Goal: Task Accomplishment & Management: Use online tool/utility

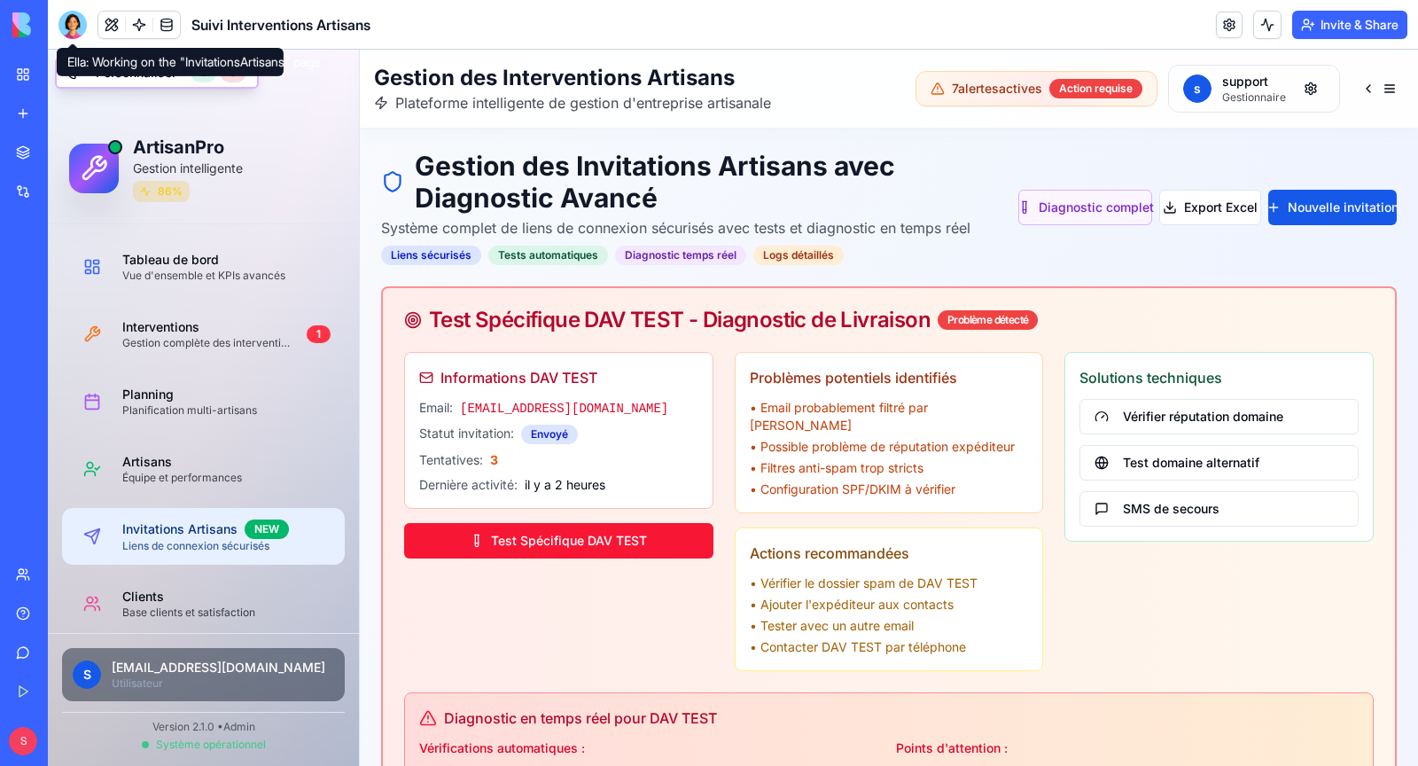
click at [78, 30] on div at bounding box center [72, 25] width 28 height 28
click at [73, 25] on div at bounding box center [72, 25] width 28 height 28
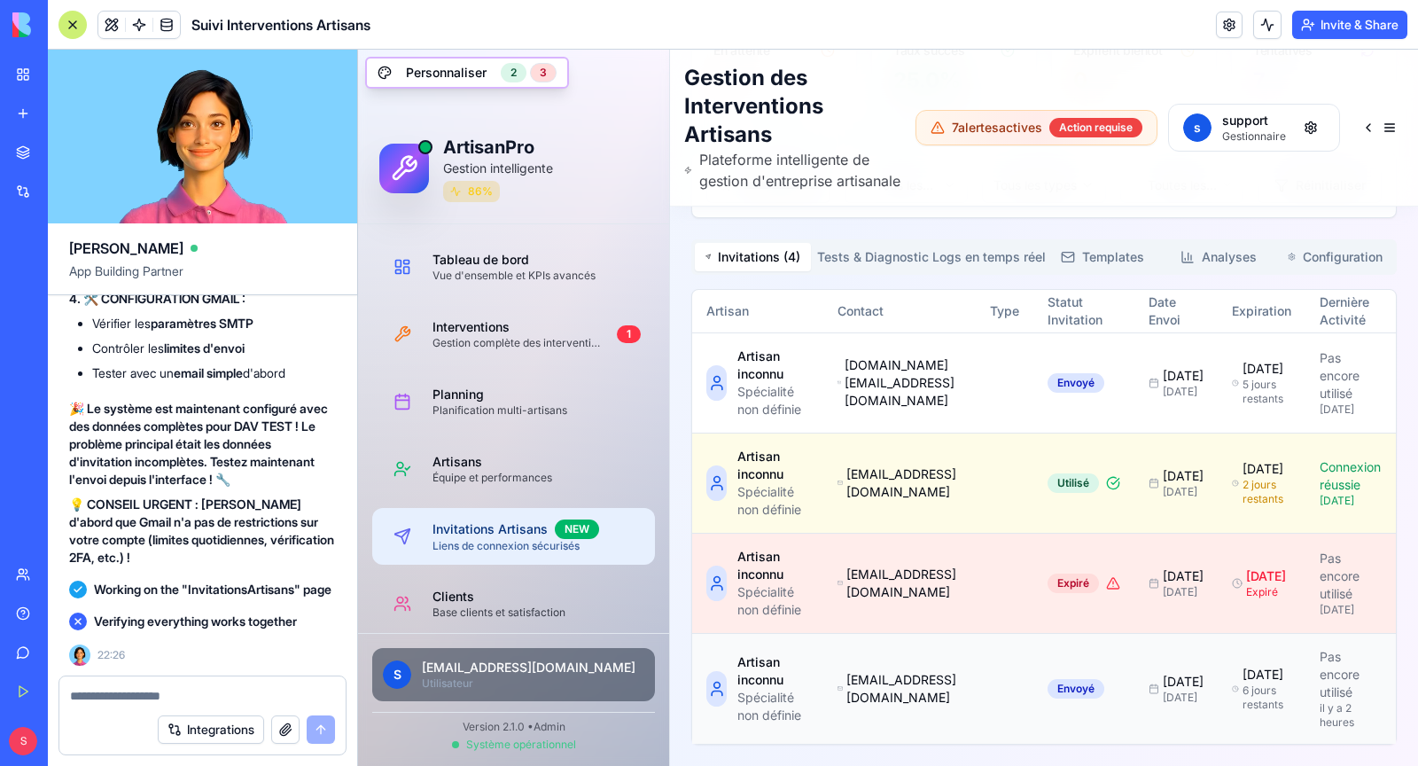
scroll to position [0, 262]
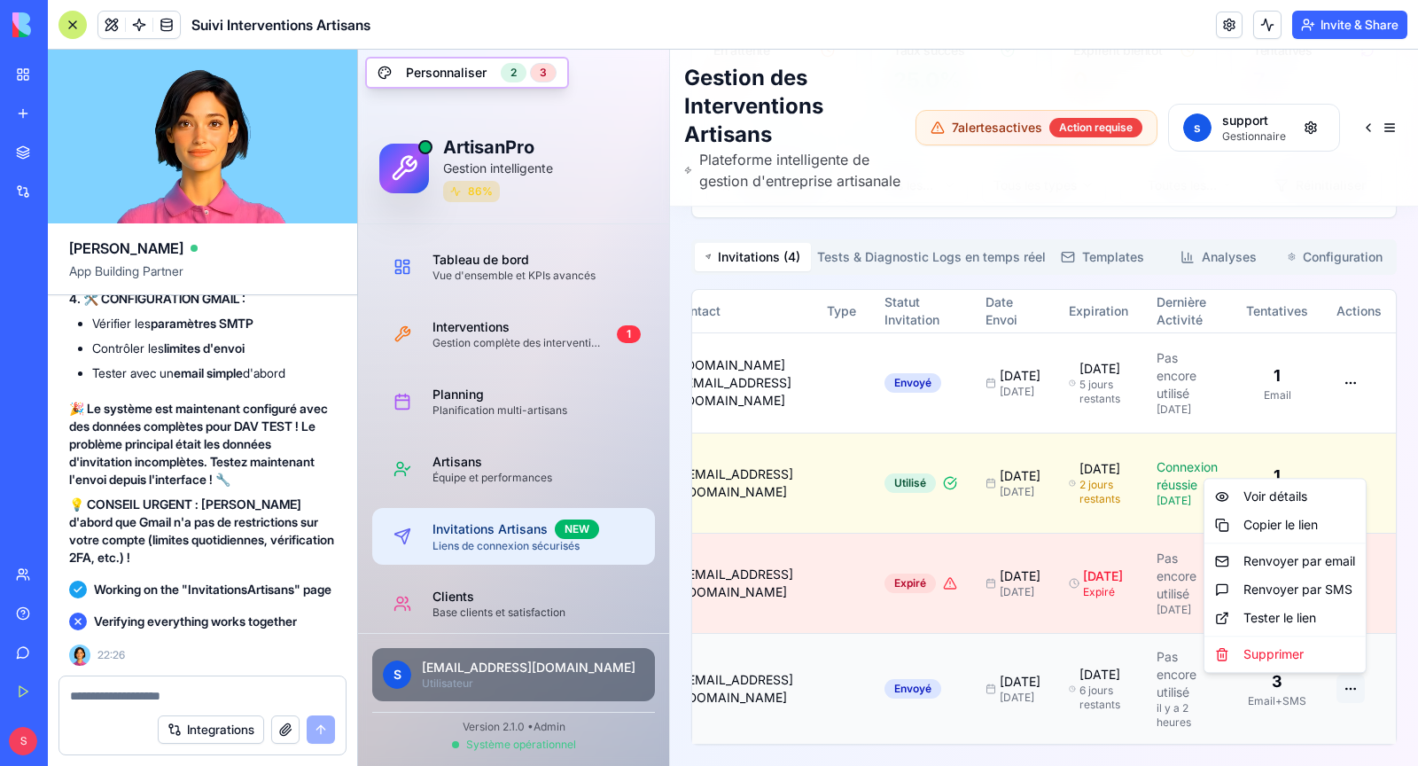
click at [1310, 569] on div "Renvoyer par email" at bounding box center [1285, 561] width 154 height 28
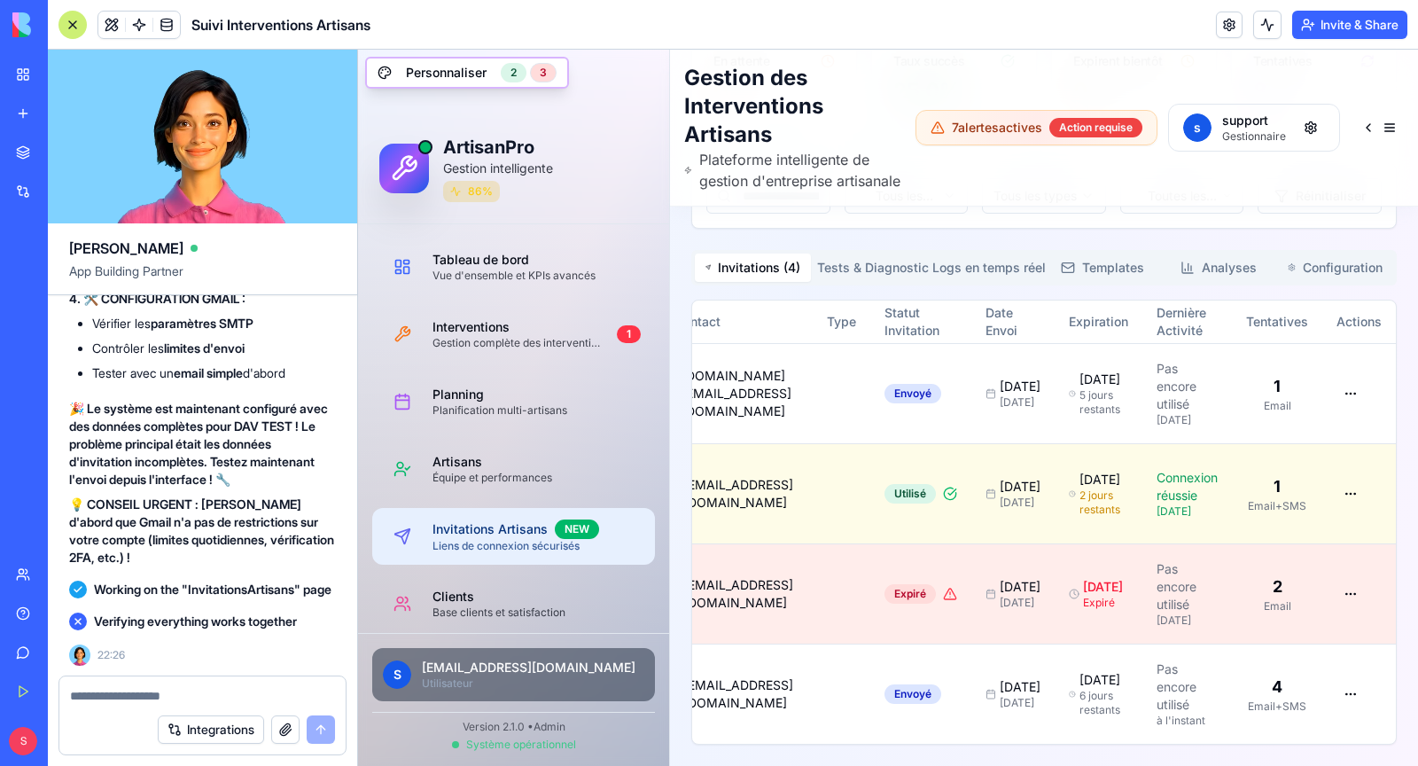
scroll to position [171437, 0]
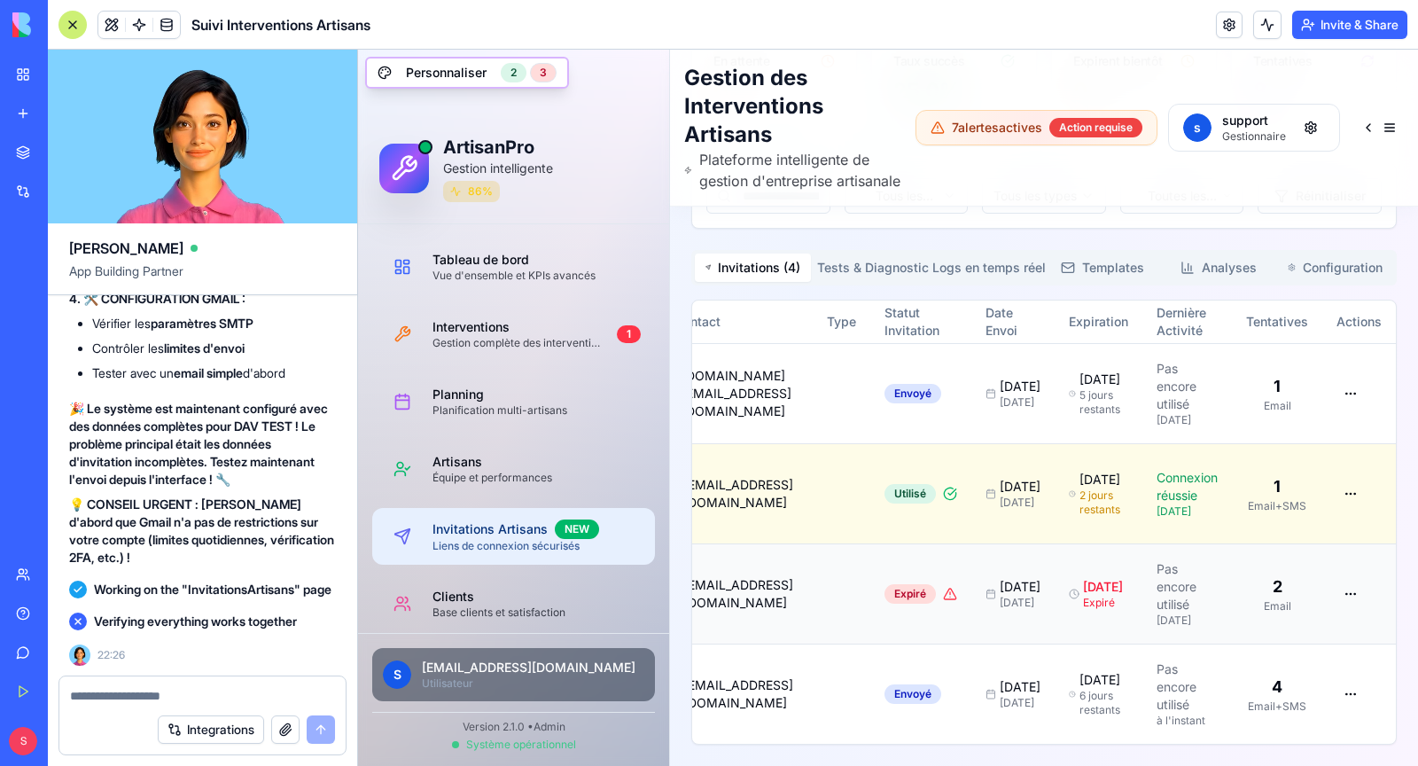
scroll to position [0, 261]
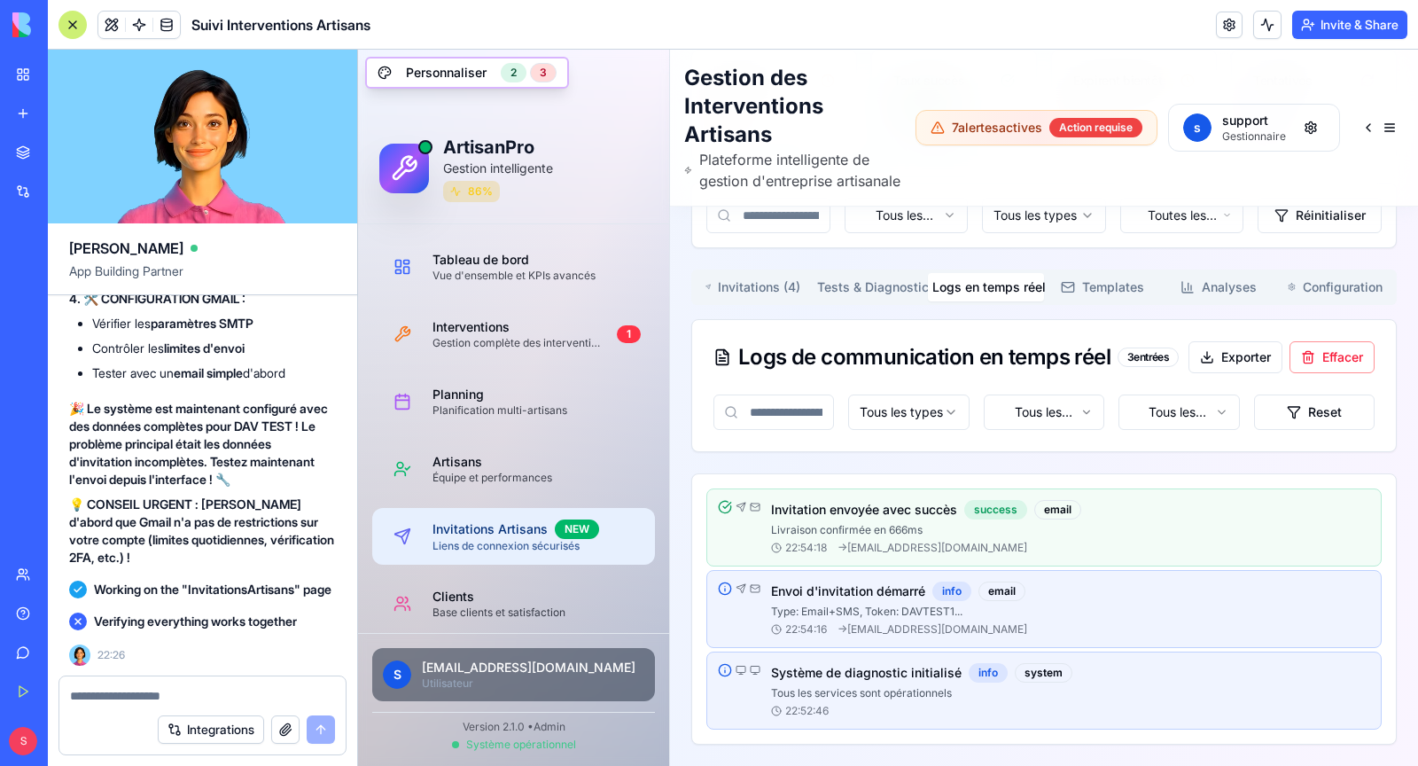
click at [869, 300] on button "Tests & Diagnostic" at bounding box center [869, 287] width 116 height 28
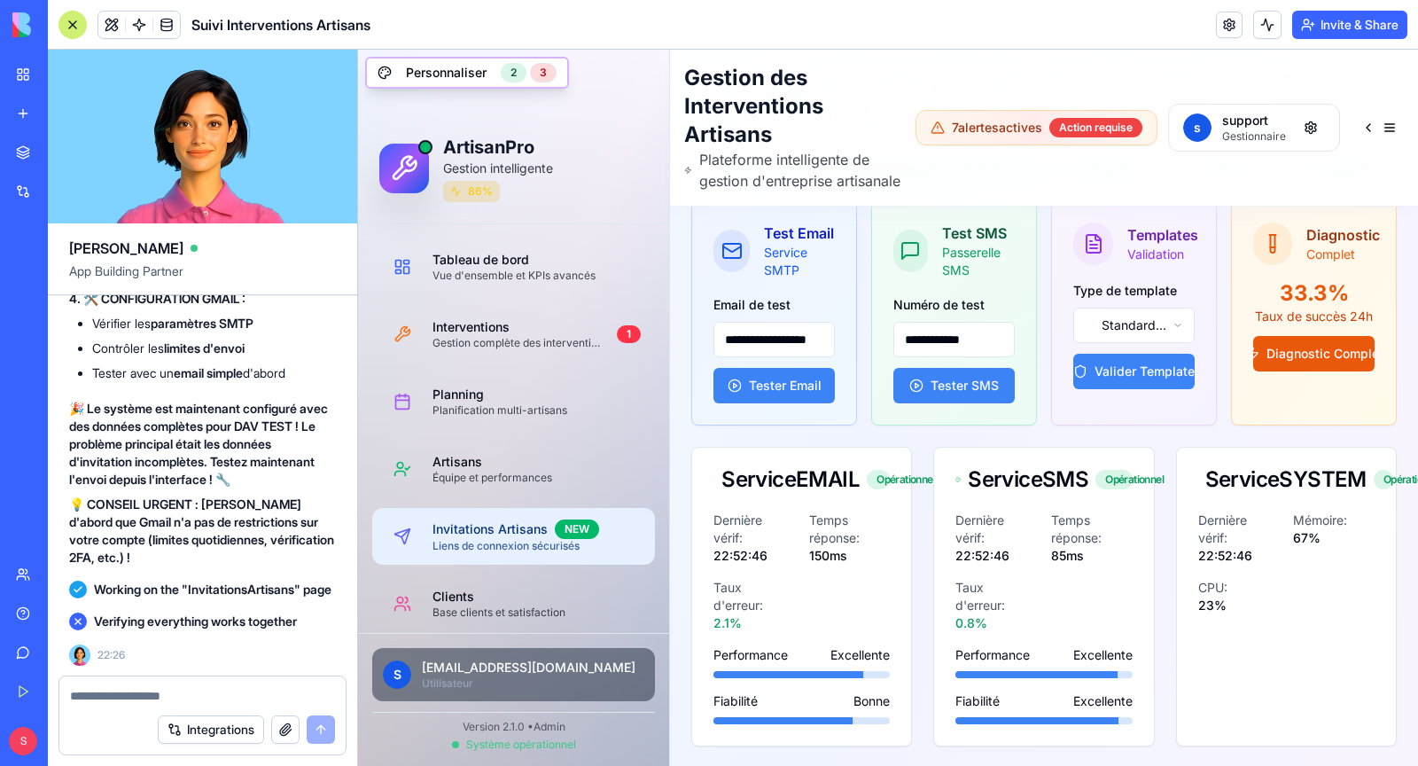
scroll to position [2056, 0]
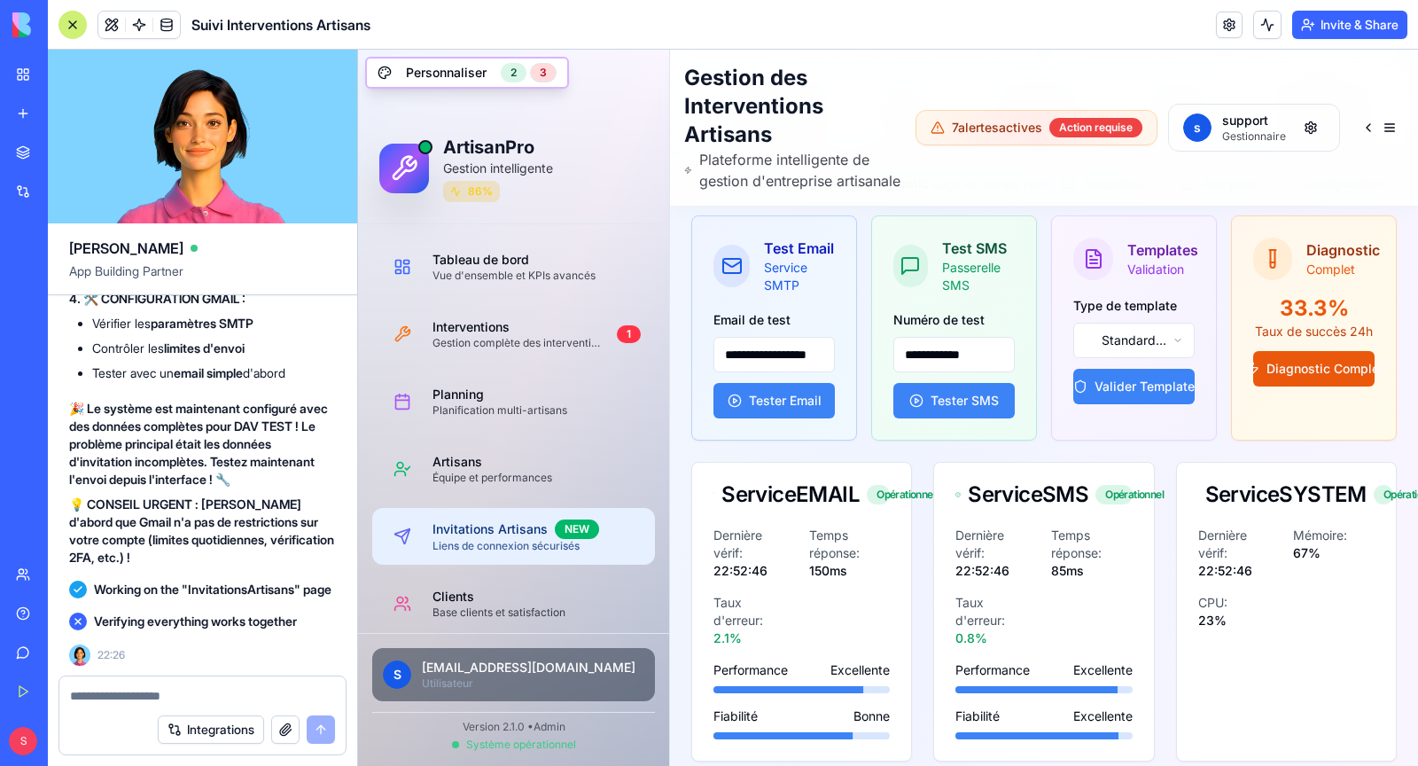
click at [776, 370] on input "**********" at bounding box center [773, 354] width 121 height 35
type input "**********"
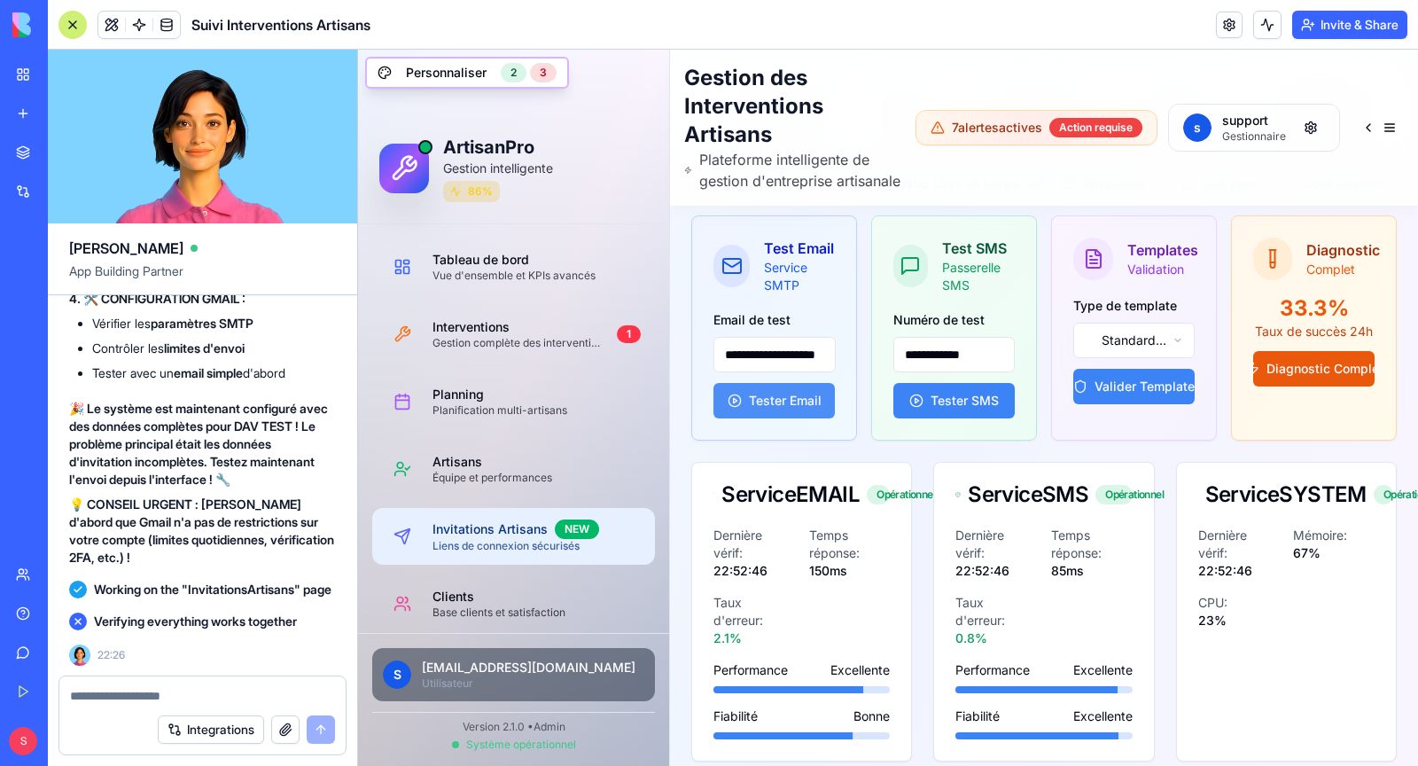
click at [794, 418] on button "Tester Email" at bounding box center [773, 400] width 121 height 35
click at [950, 371] on input "**********" at bounding box center [953, 354] width 121 height 35
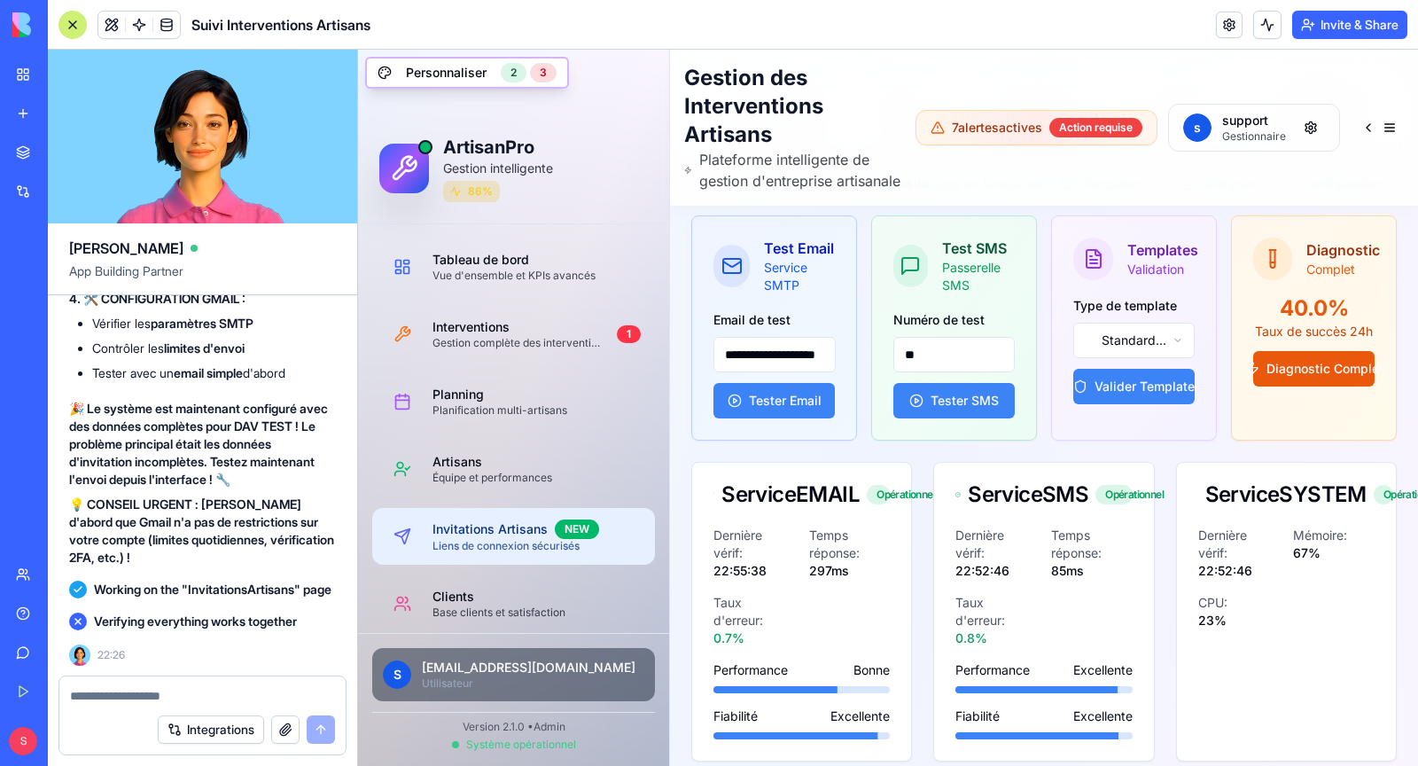
type input "*"
type input "**********"
click at [966, 417] on button "Tester SMS" at bounding box center [953, 400] width 121 height 35
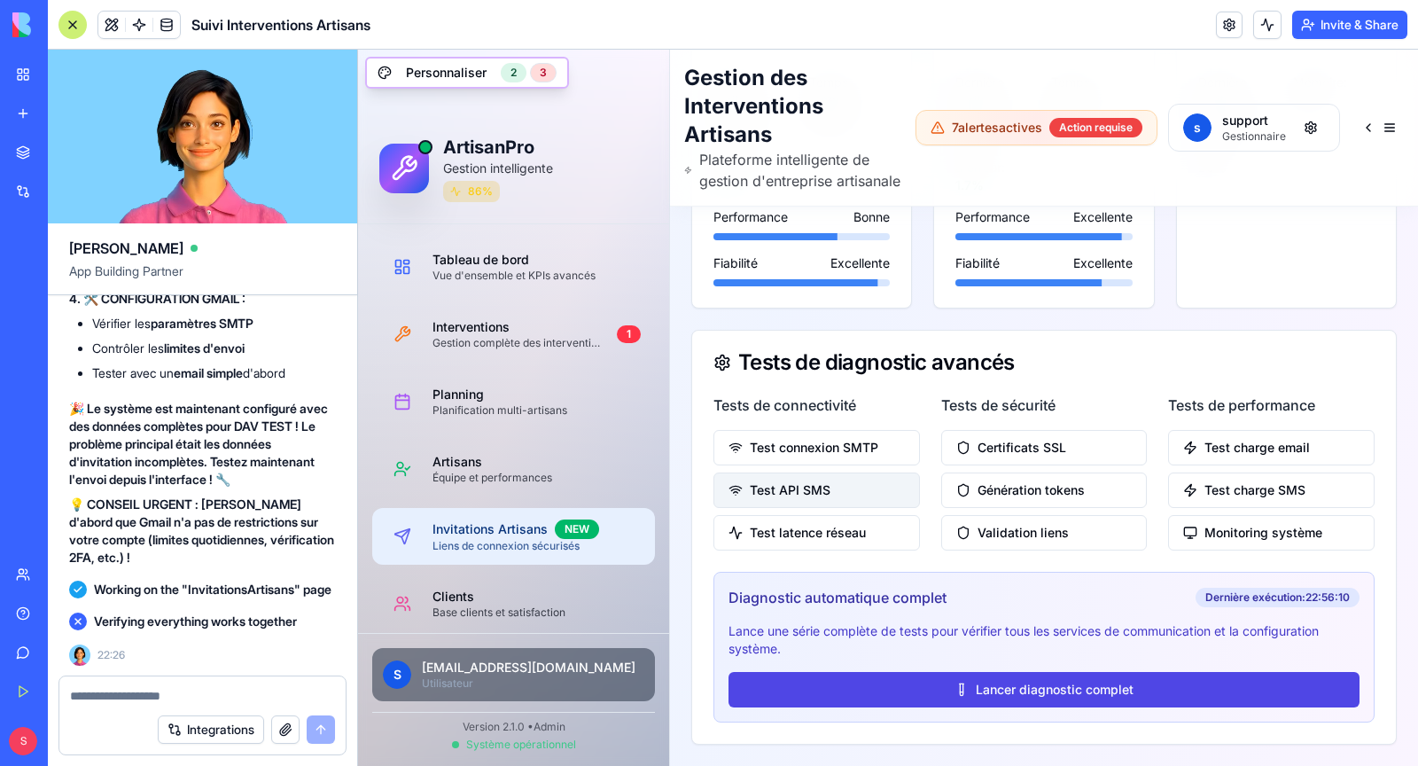
scroll to position [2537, 0]
click at [202, 693] on textarea at bounding box center [202, 696] width 265 height 18
click at [321, 723] on div "Integrations" at bounding box center [246, 729] width 177 height 28
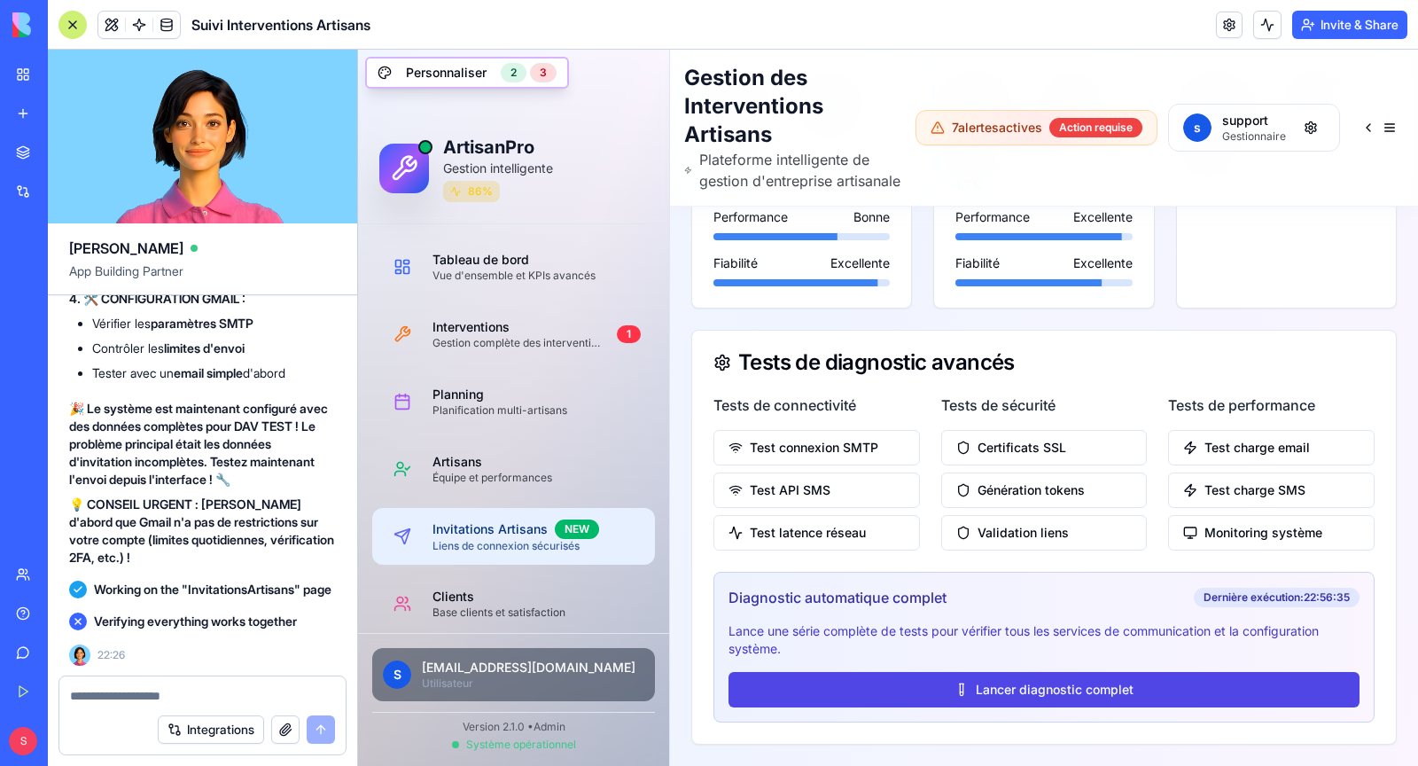
click at [294, 685] on div at bounding box center [202, 690] width 286 height 28
click at [244, 696] on textarea at bounding box center [202, 696] width 265 height 18
click at [811, 487] on button "Test API SMS" at bounding box center [816, 489] width 206 height 35
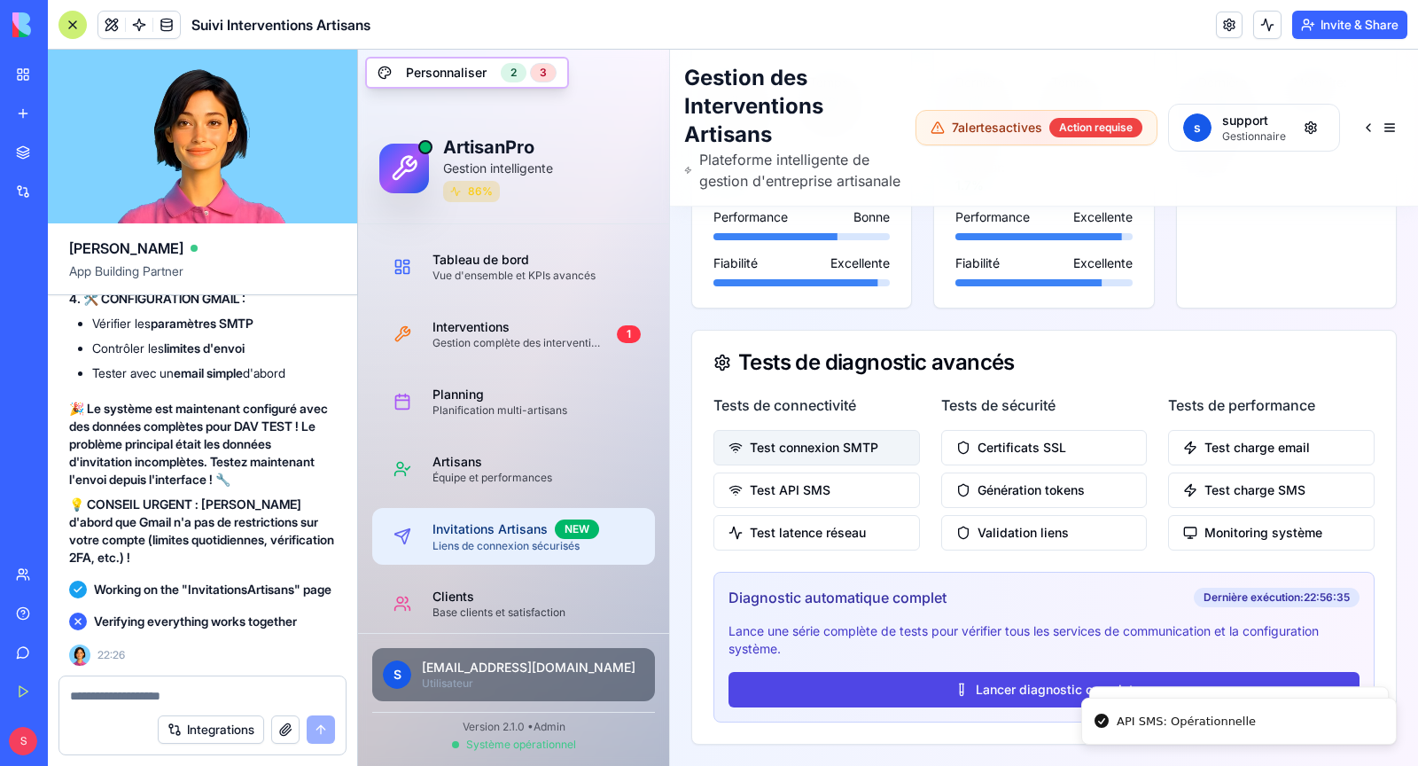
click at [814, 449] on button "Test connexion SMTP" at bounding box center [816, 447] width 206 height 35
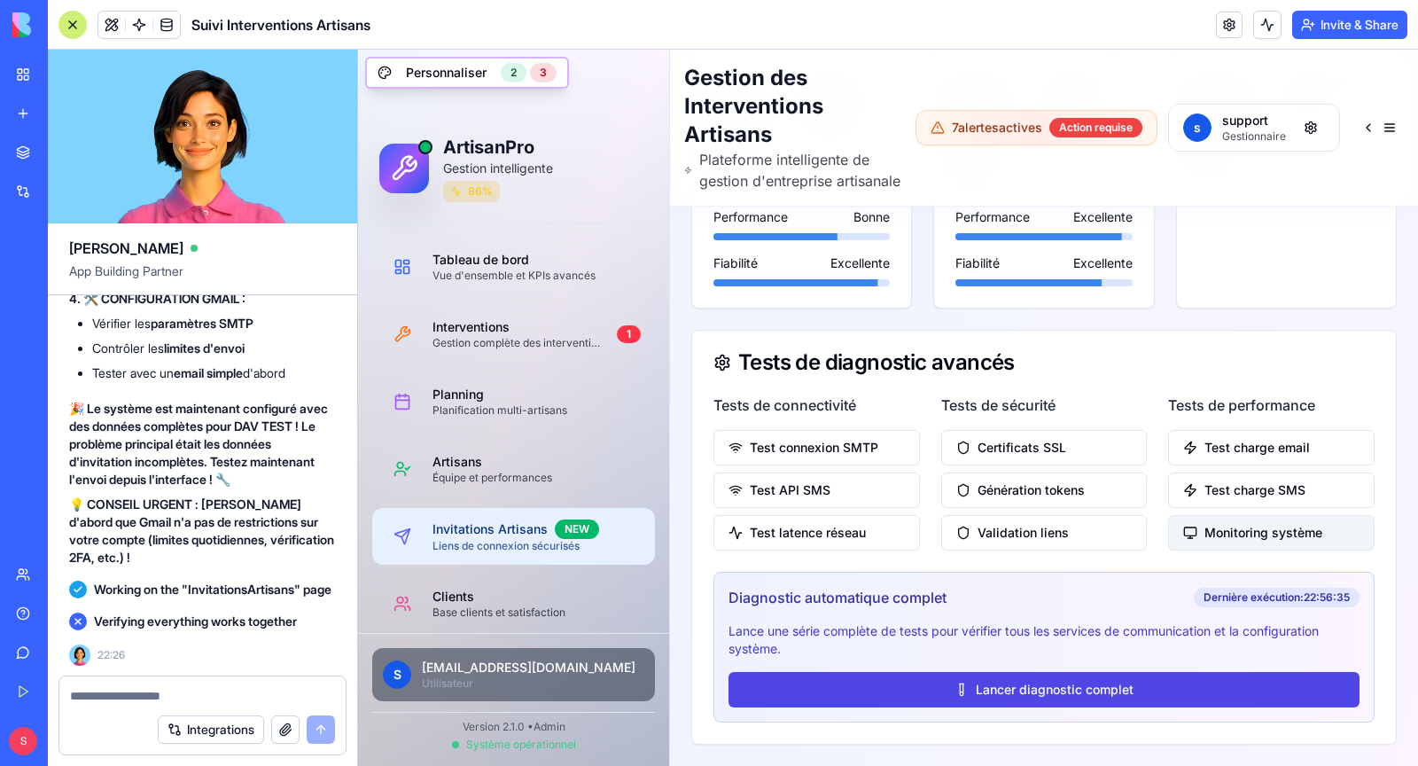
click at [1240, 542] on button "Monitoring système" at bounding box center [1271, 532] width 206 height 35
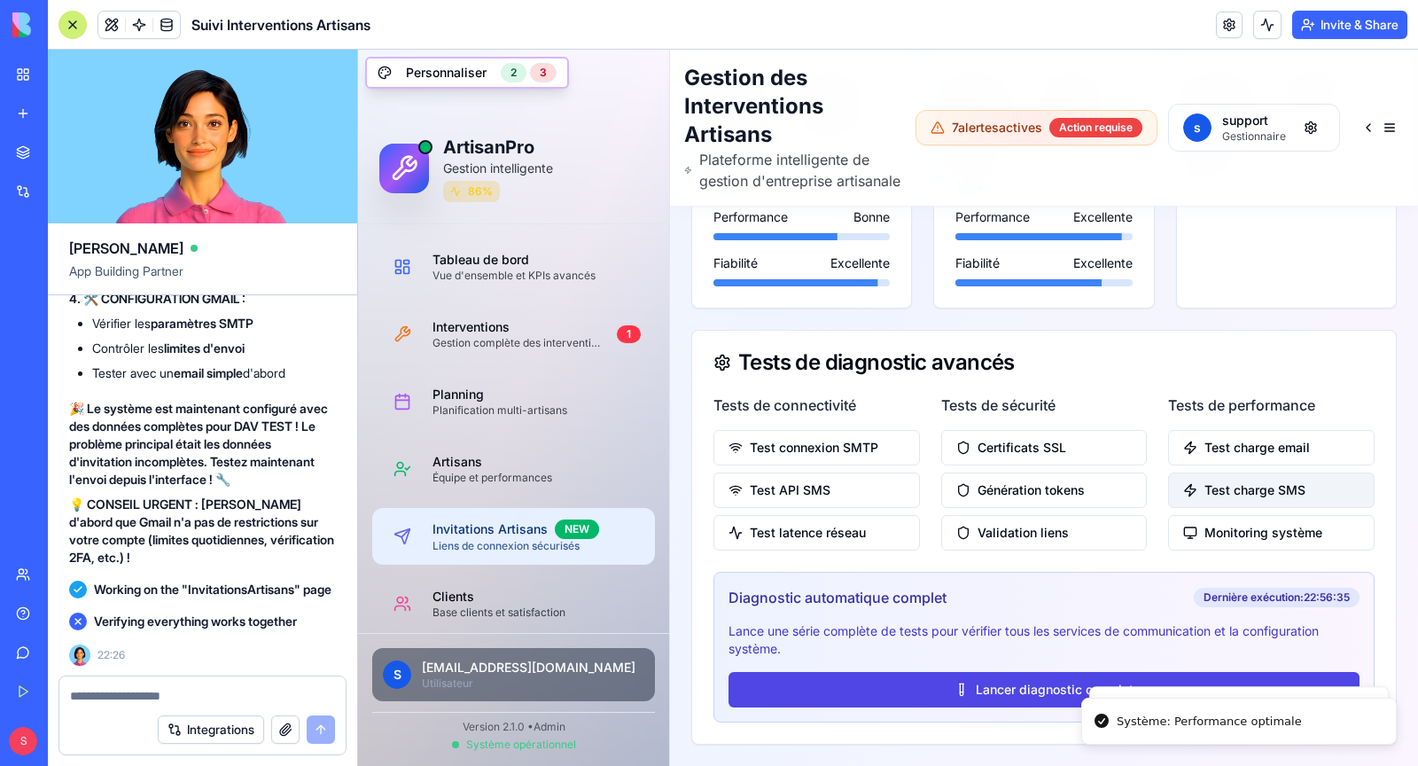
click at [1234, 498] on button "Test charge SMS" at bounding box center [1271, 489] width 206 height 35
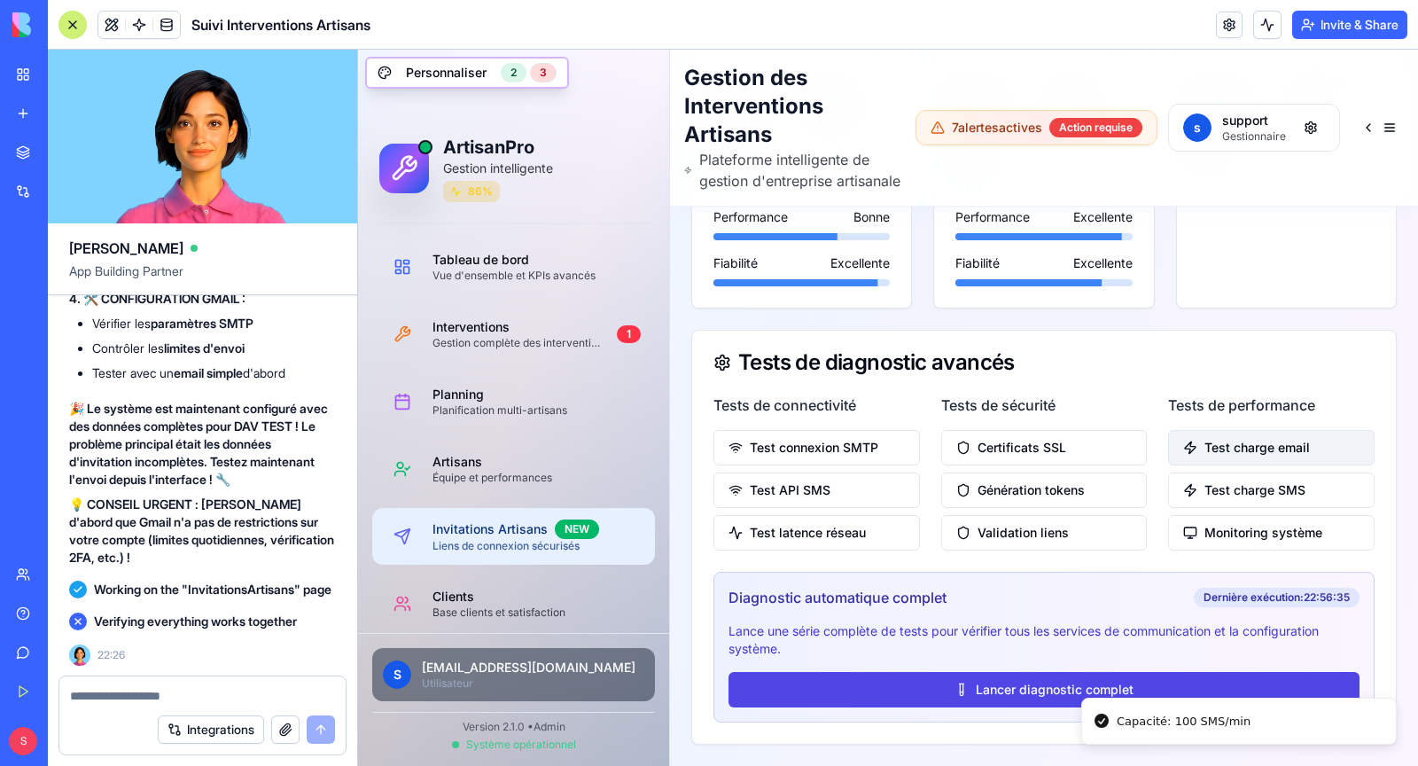
click at [1240, 454] on button "Test charge email" at bounding box center [1271, 447] width 206 height 35
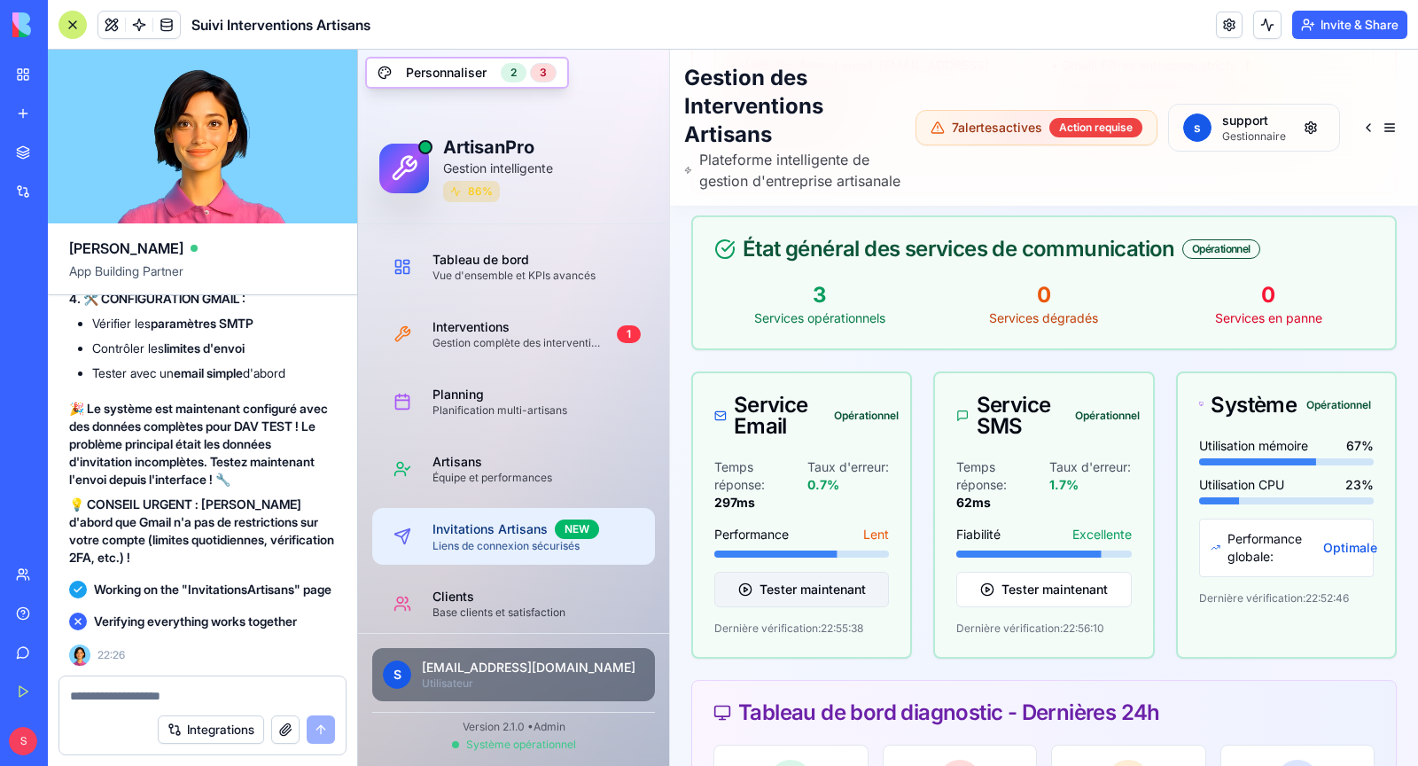
scroll to position [957, 0]
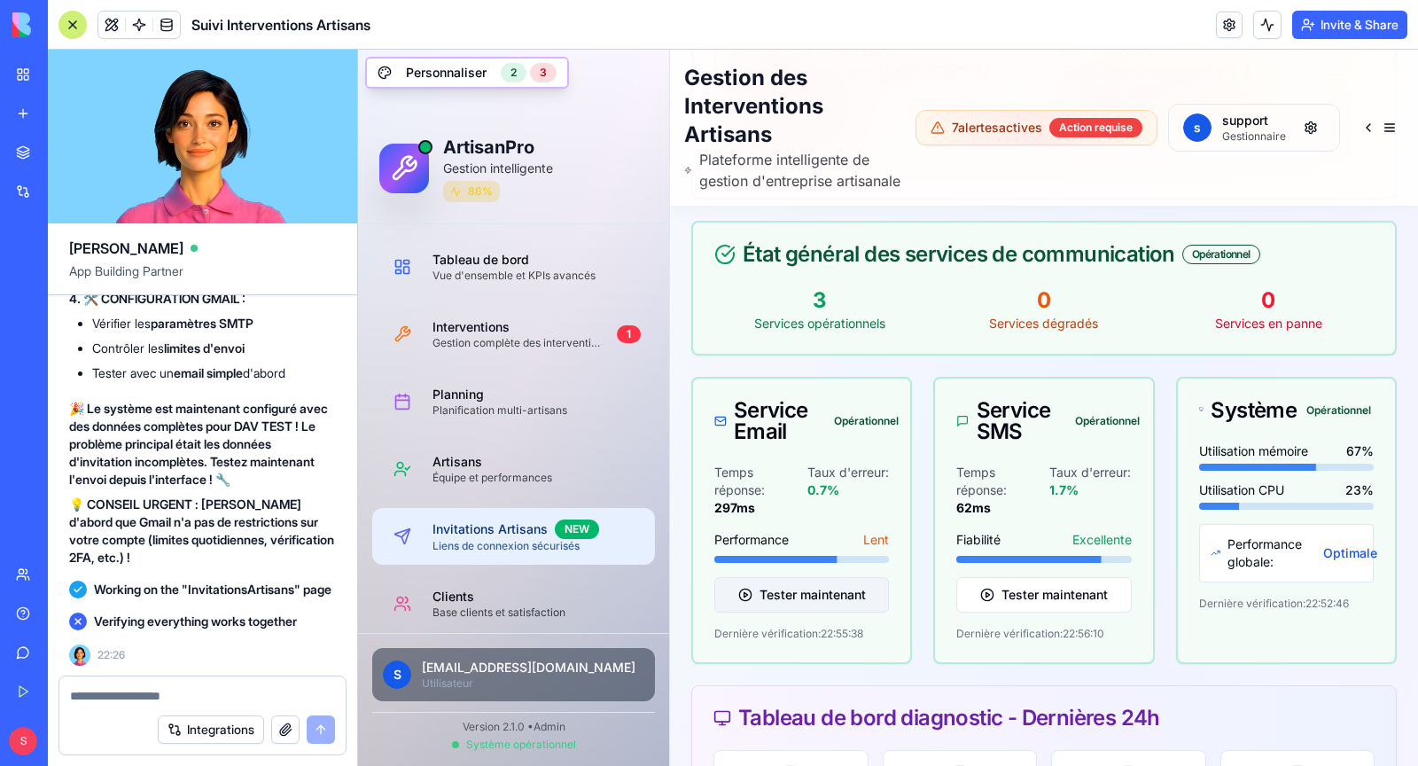
click at [855, 612] on button "Tester maintenant" at bounding box center [801, 594] width 175 height 35
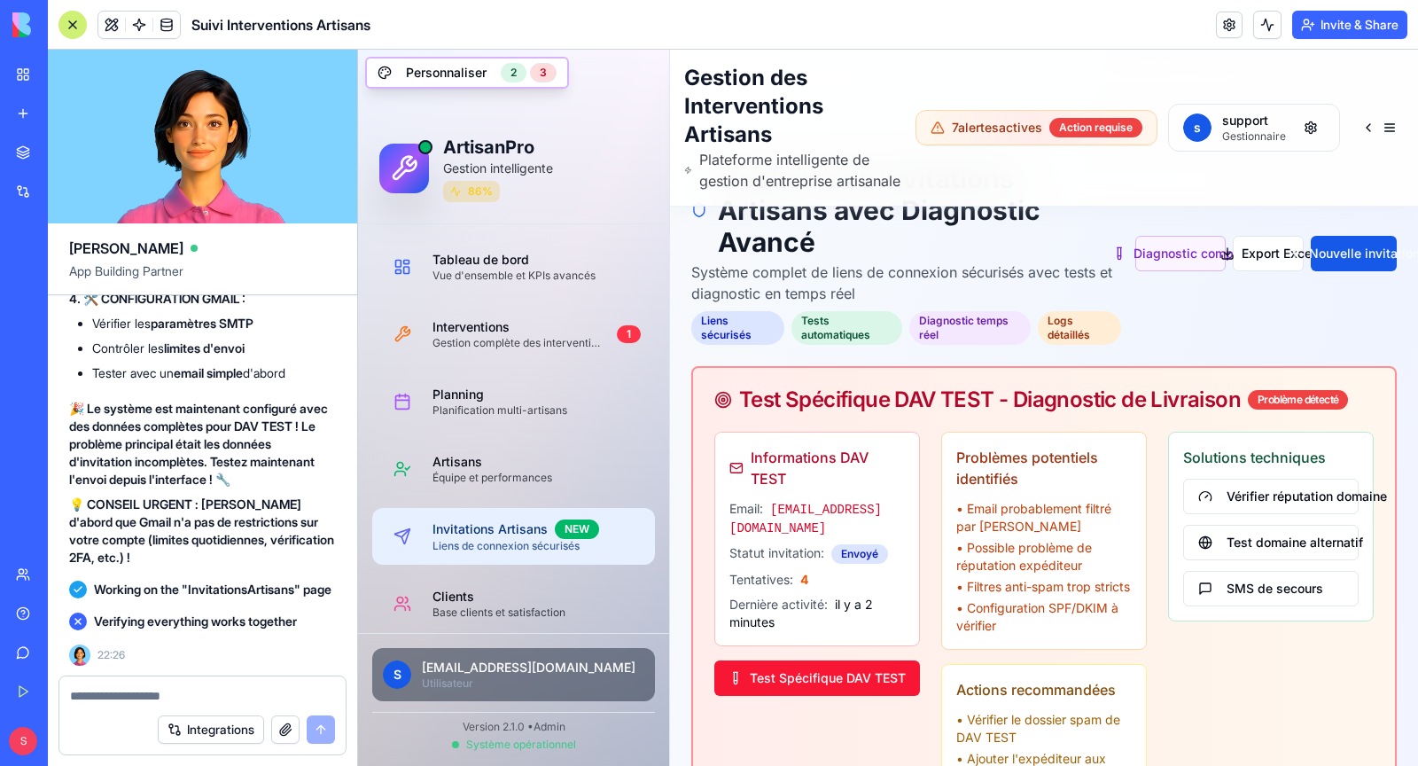
scroll to position [133, 0]
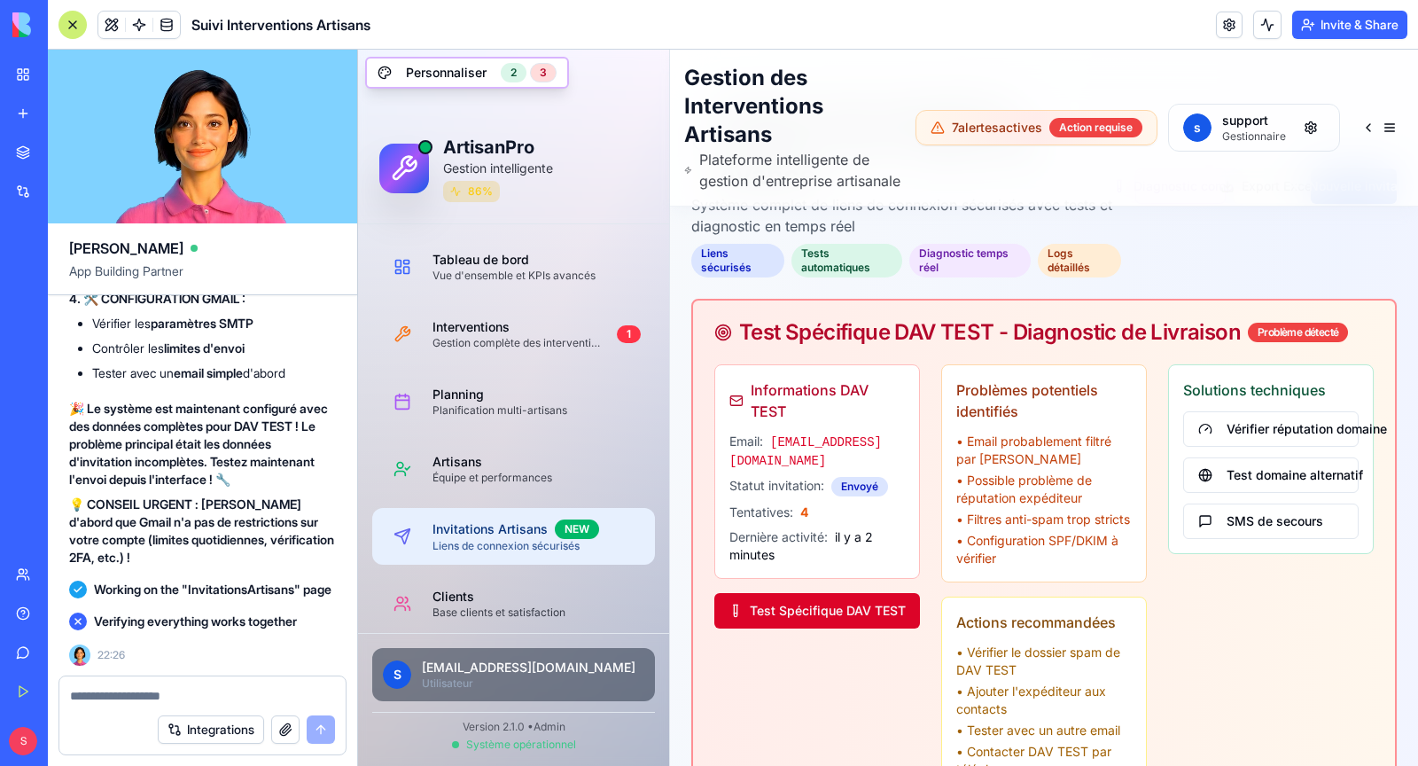
click at [840, 623] on button "Test Spécifique DAV TEST" at bounding box center [817, 610] width 206 height 35
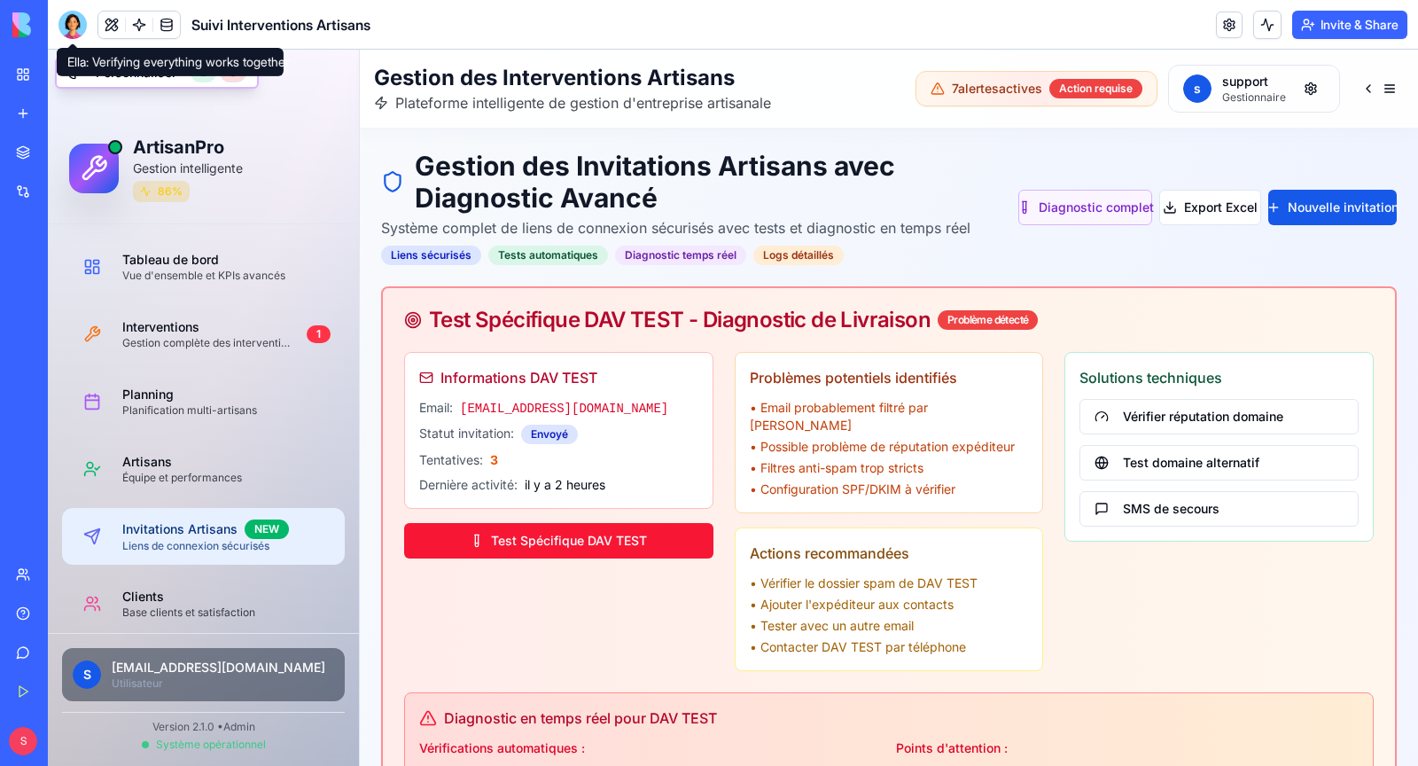
click at [77, 25] on div at bounding box center [72, 25] width 28 height 28
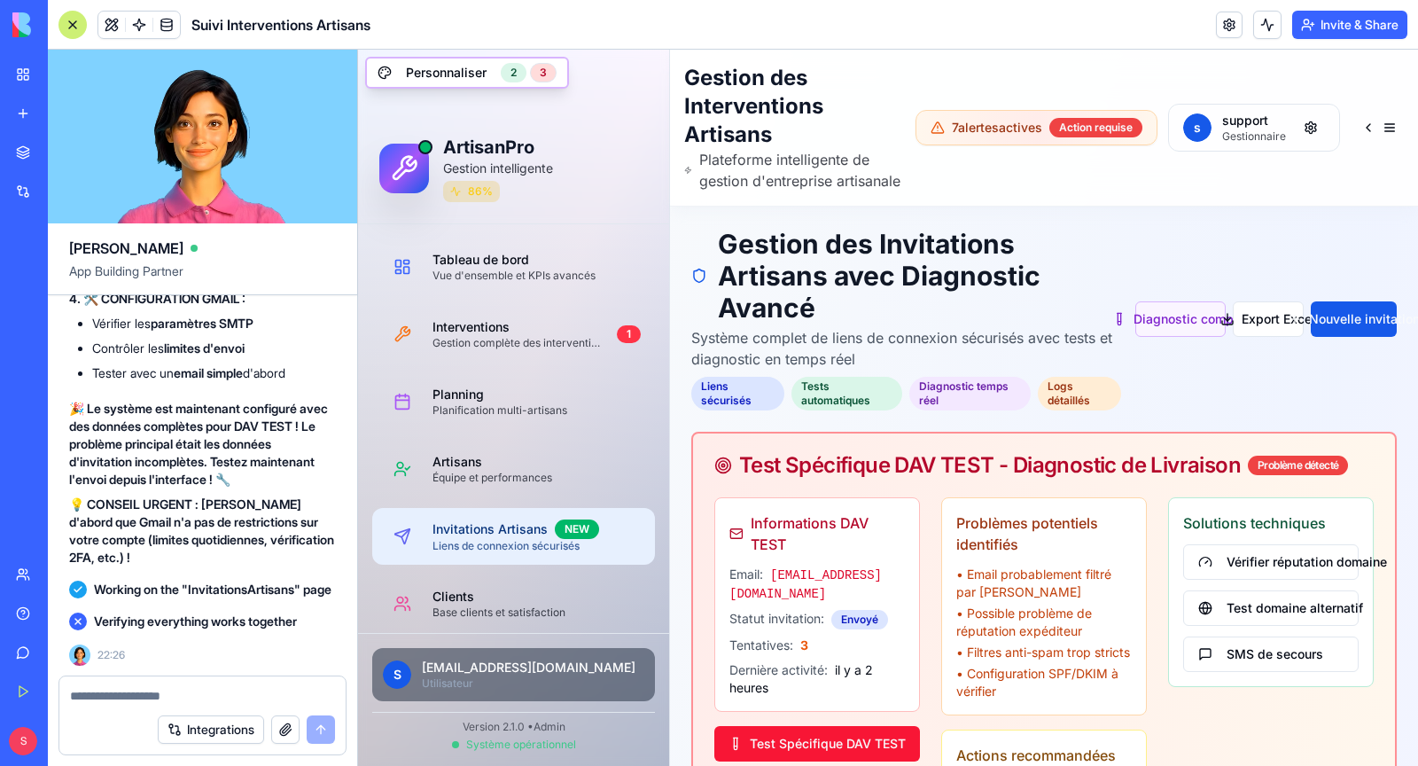
scroll to position [171437, 0]
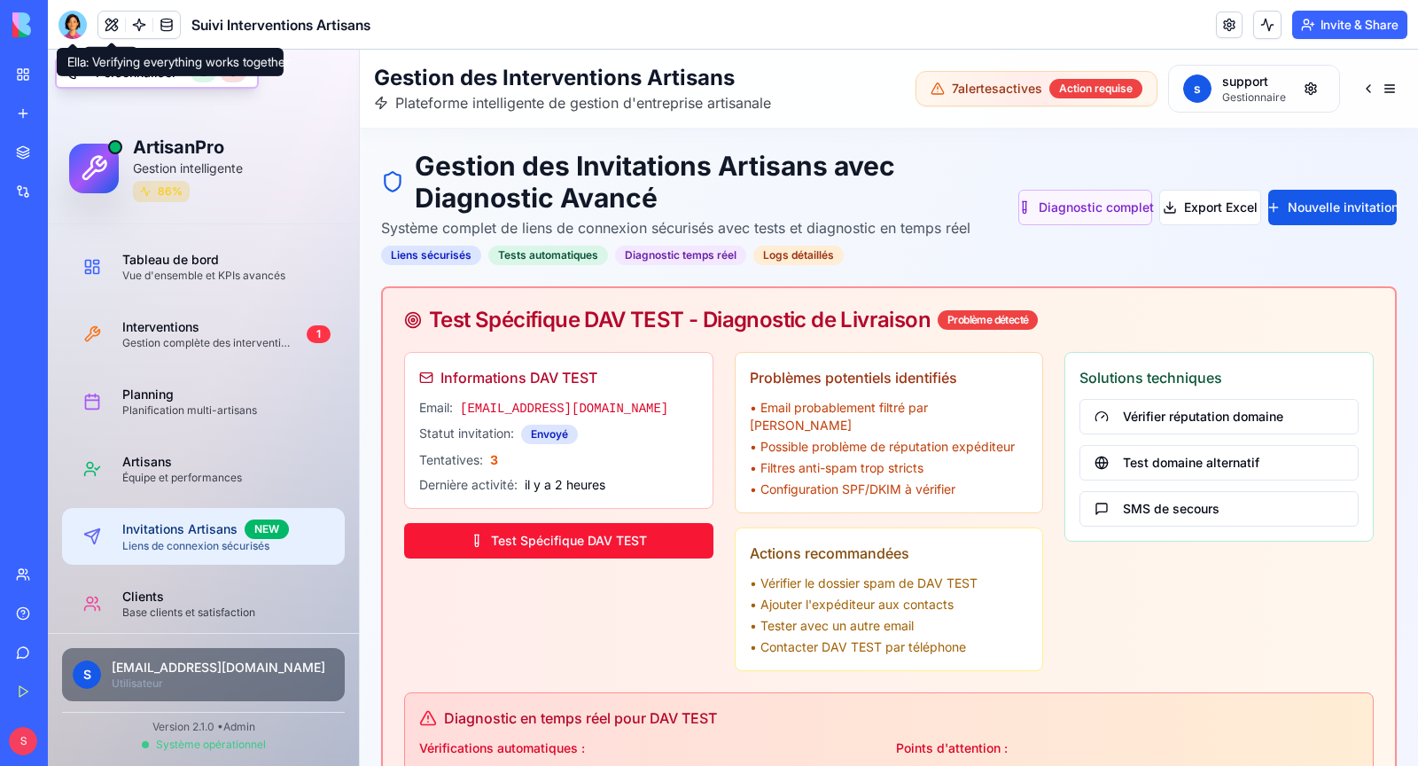
click at [74, 22] on div at bounding box center [72, 25] width 28 height 28
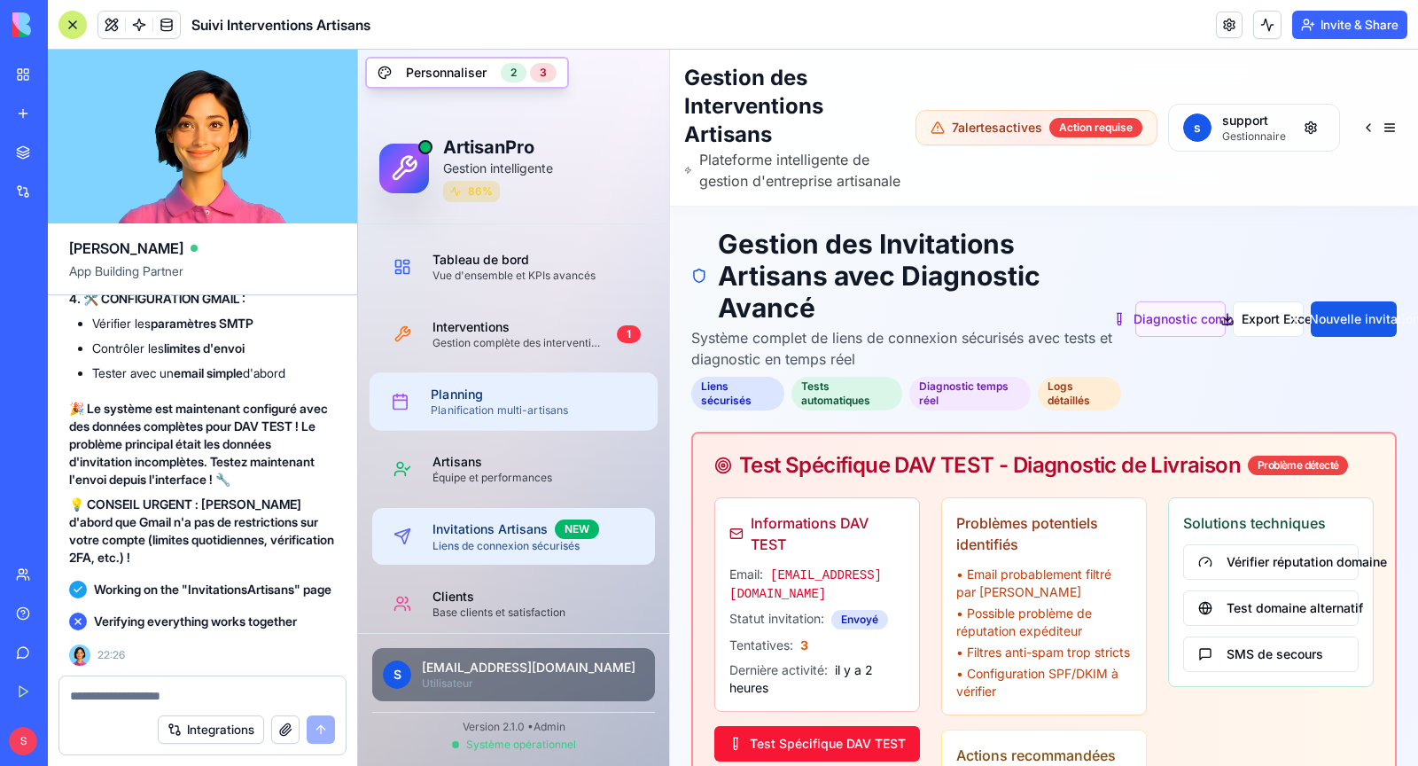
click at [549, 409] on div "Planification multi-artisans" at bounding box center [537, 410] width 213 height 14
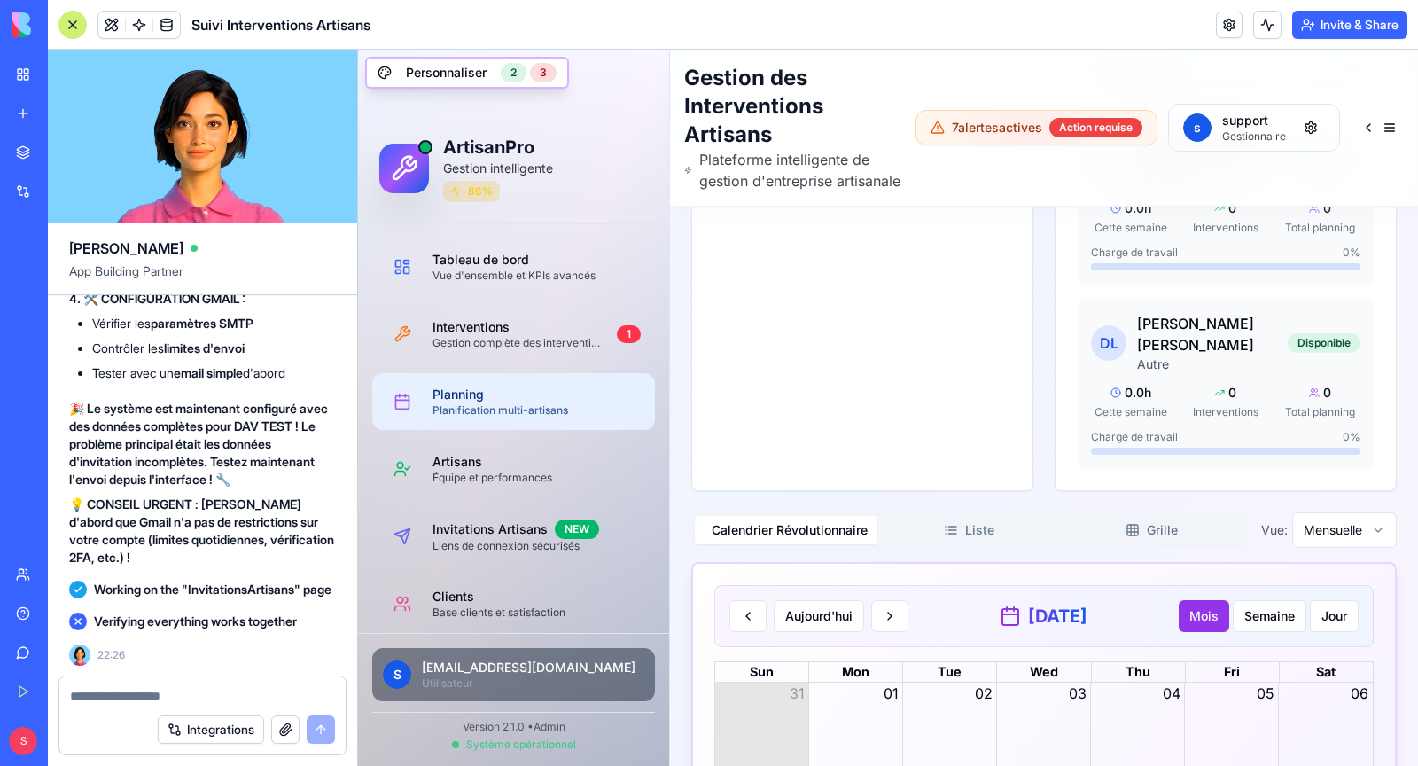
scroll to position [3759, 0]
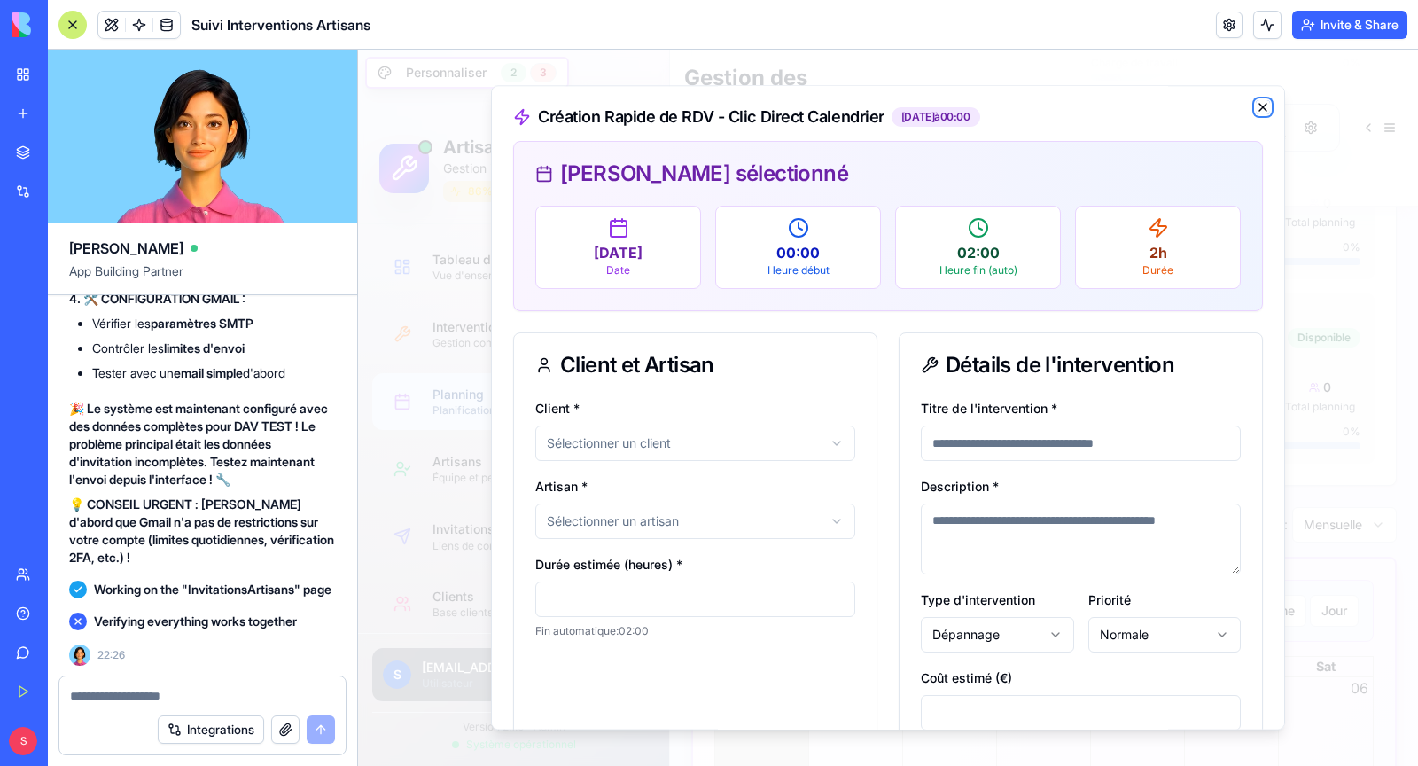
click at [1260, 113] on icon "button" at bounding box center [1263, 107] width 14 height 14
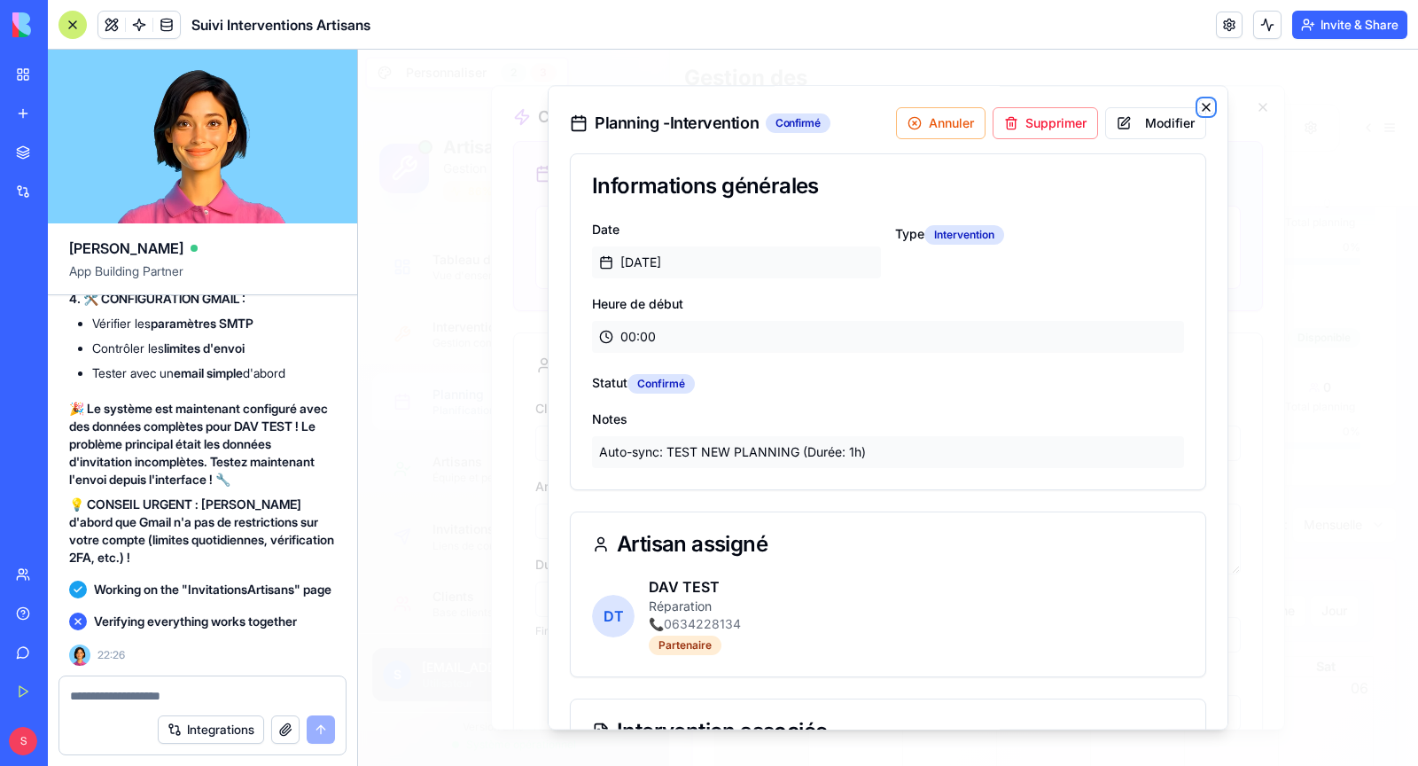
click at [1211, 108] on icon "button" at bounding box center [1206, 107] width 14 height 14
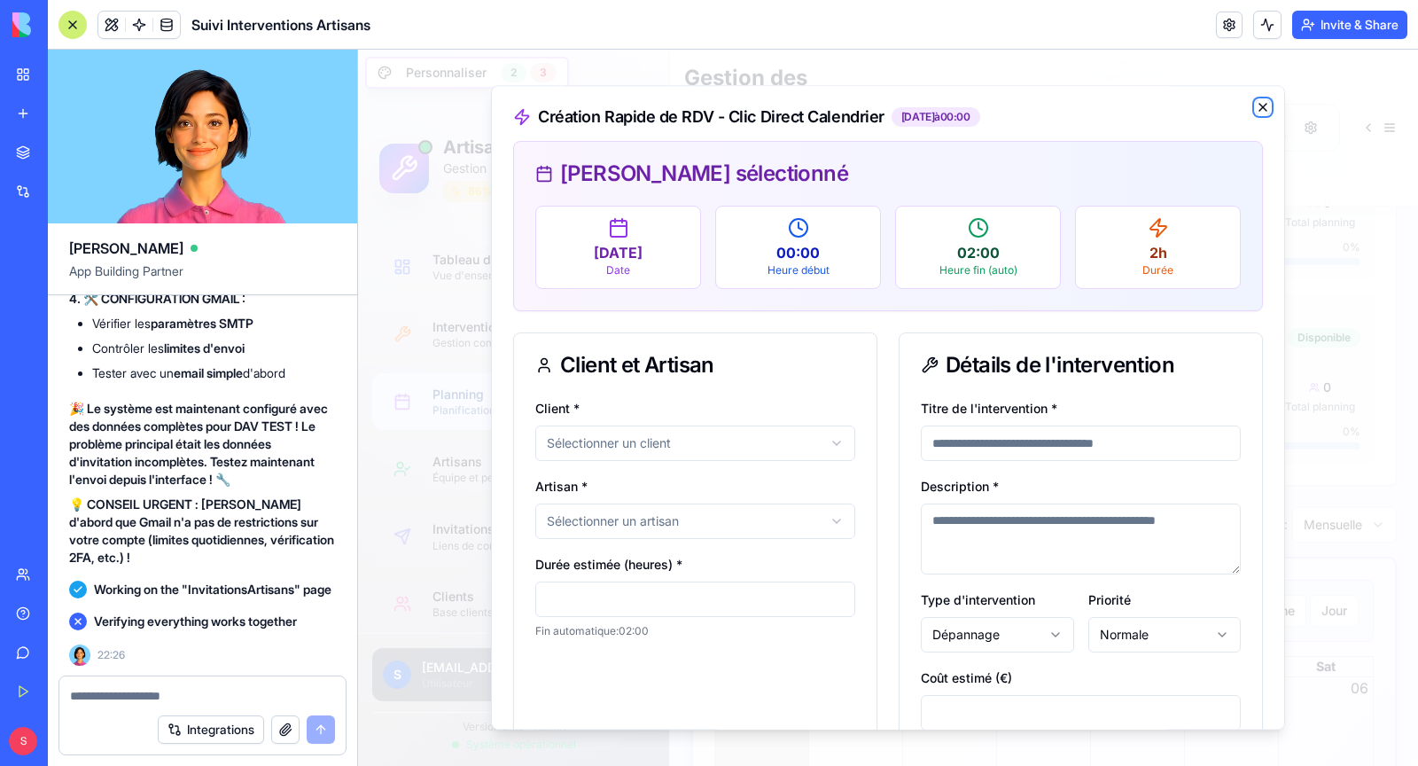
click at [1264, 100] on icon "button" at bounding box center [1263, 107] width 14 height 14
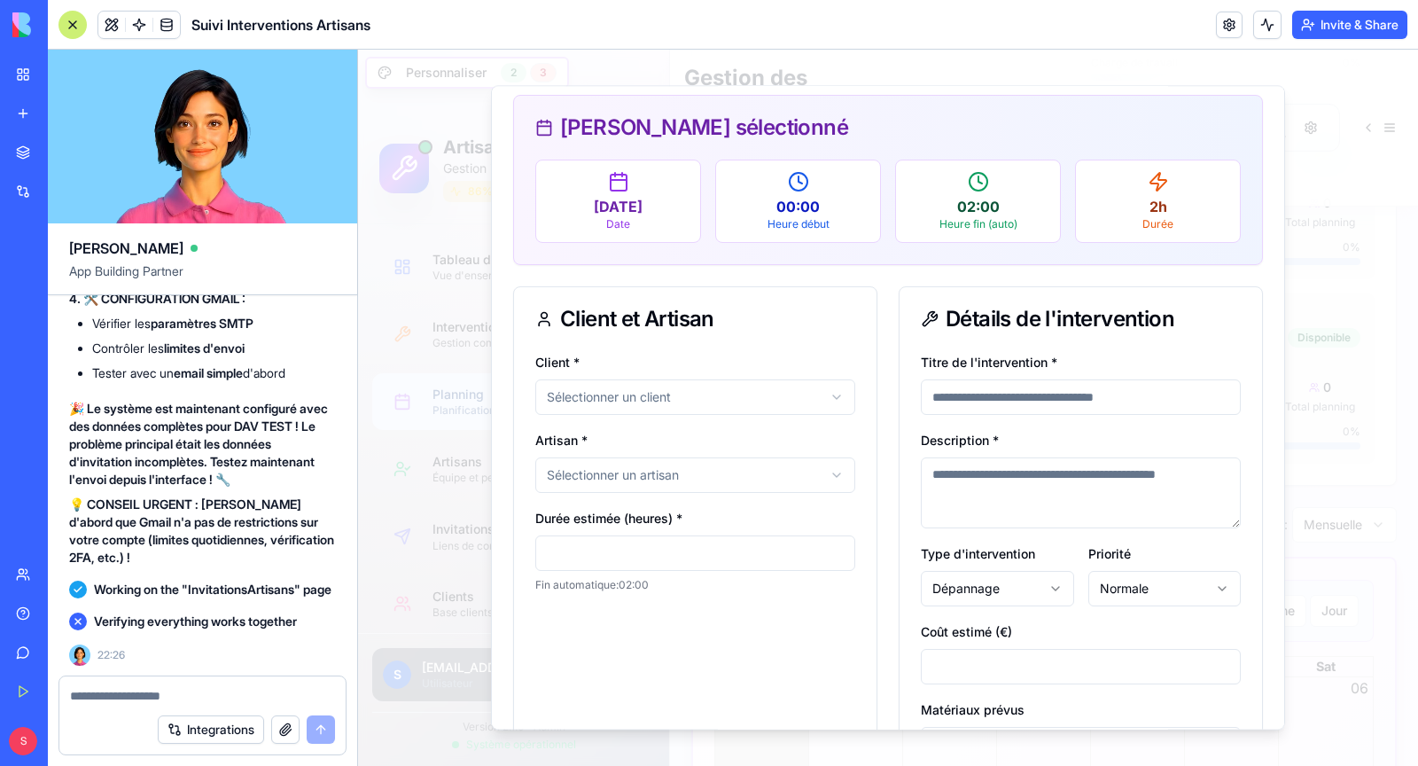
scroll to position [55, 0]
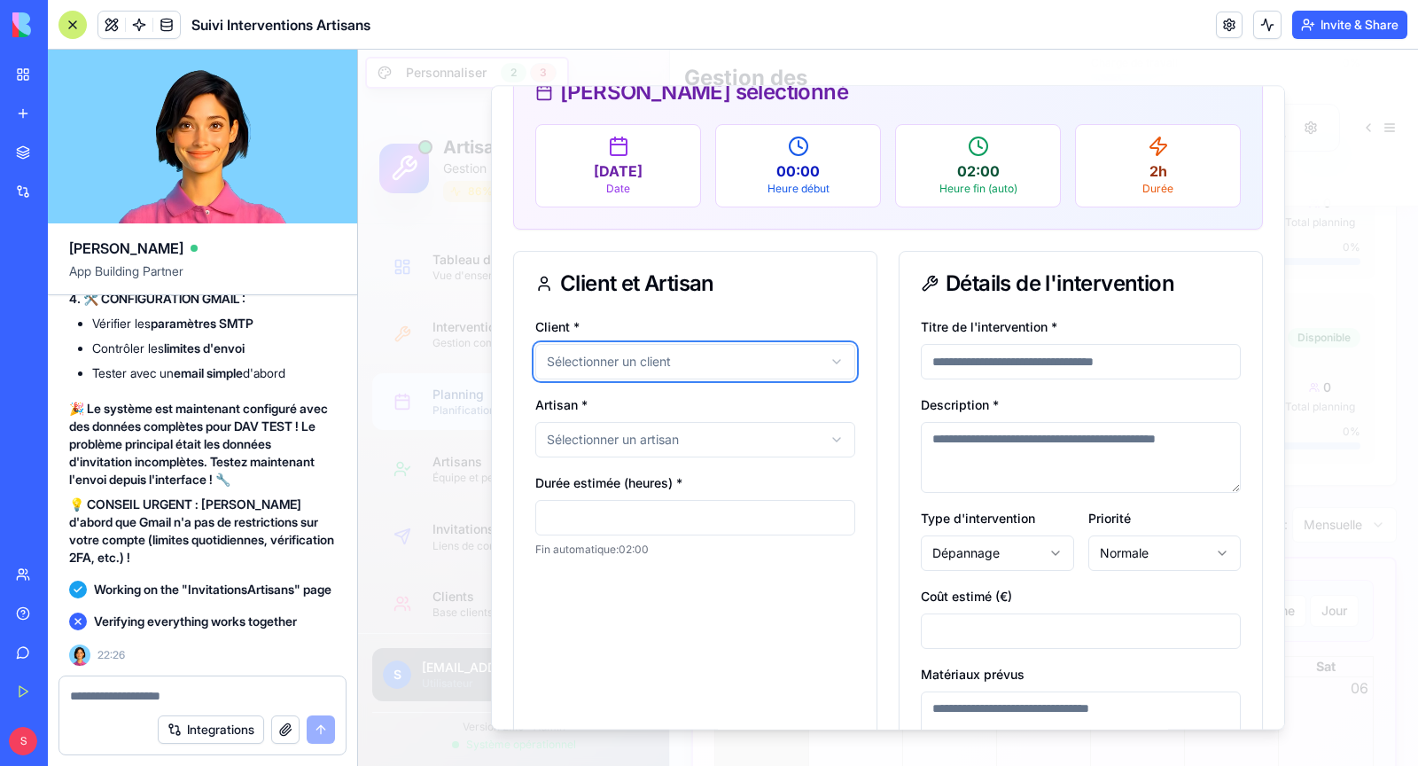
scroll to position [68, 0]
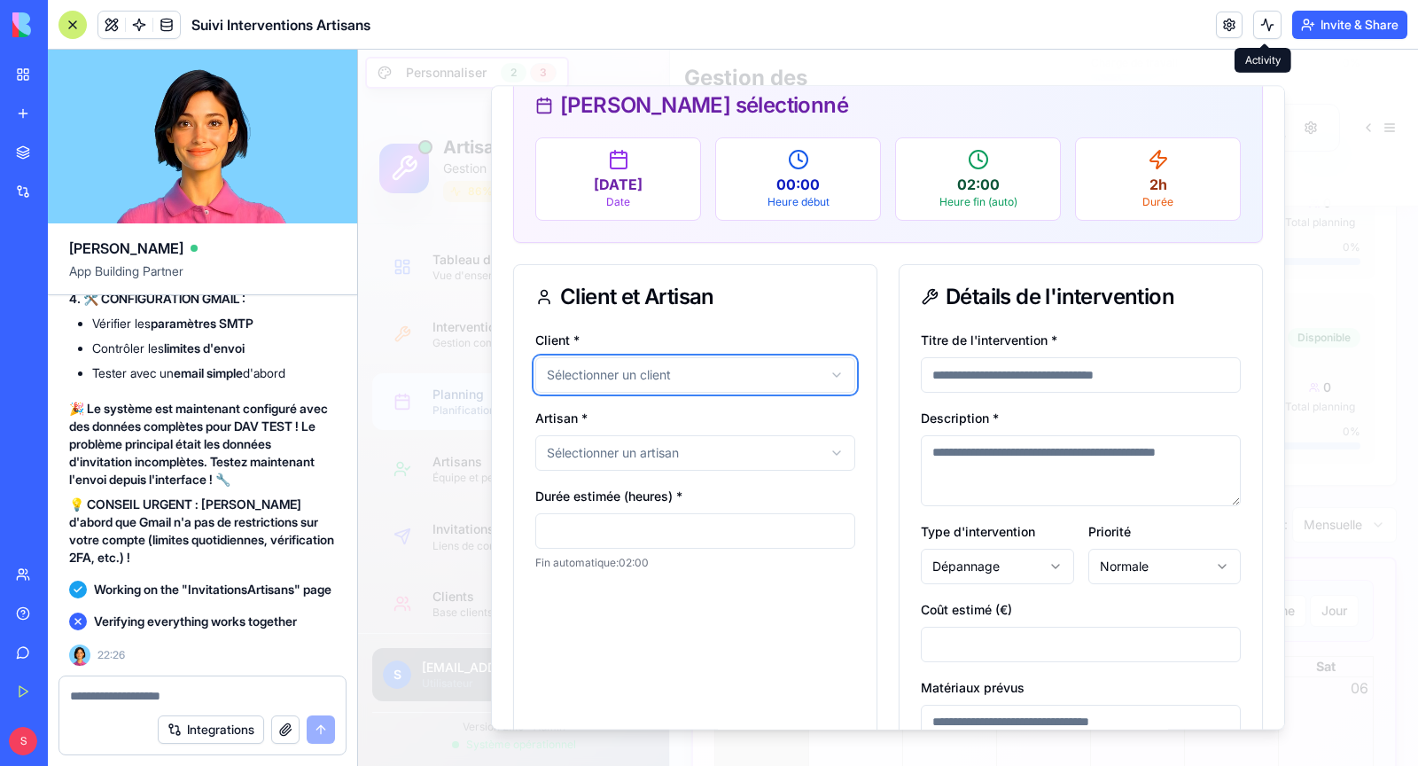
scroll to position [0, 0]
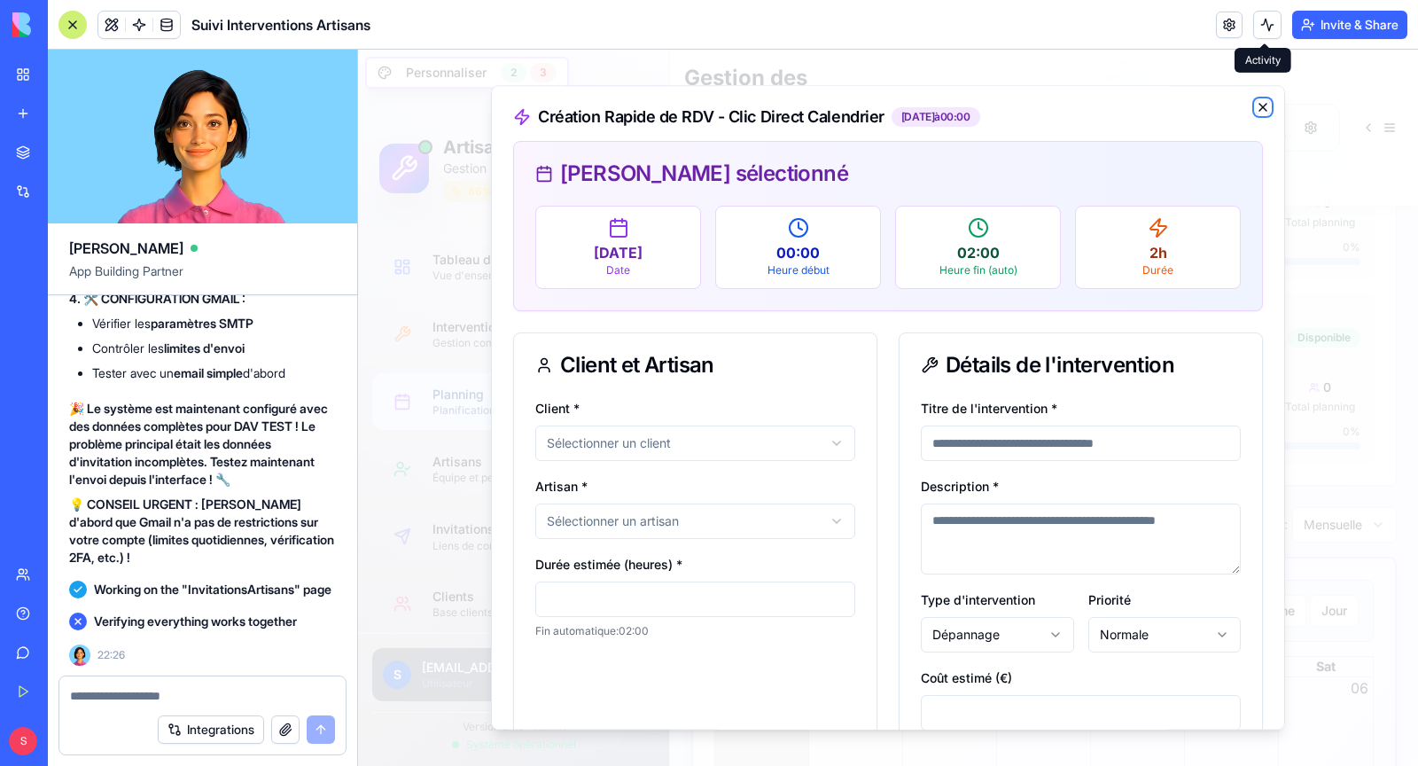
click at [1258, 110] on icon "button" at bounding box center [1263, 107] width 14 height 14
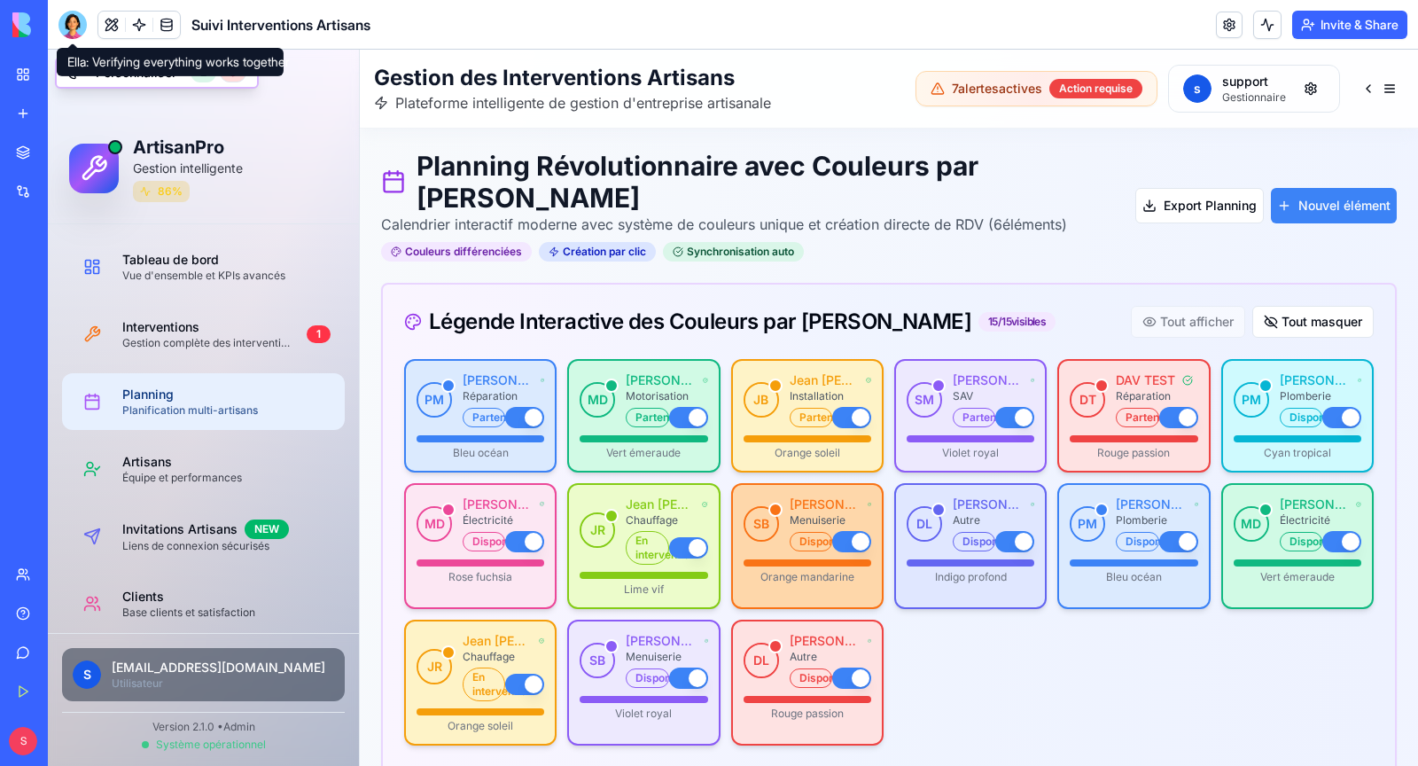
click at [65, 29] on div at bounding box center [72, 25] width 28 height 28
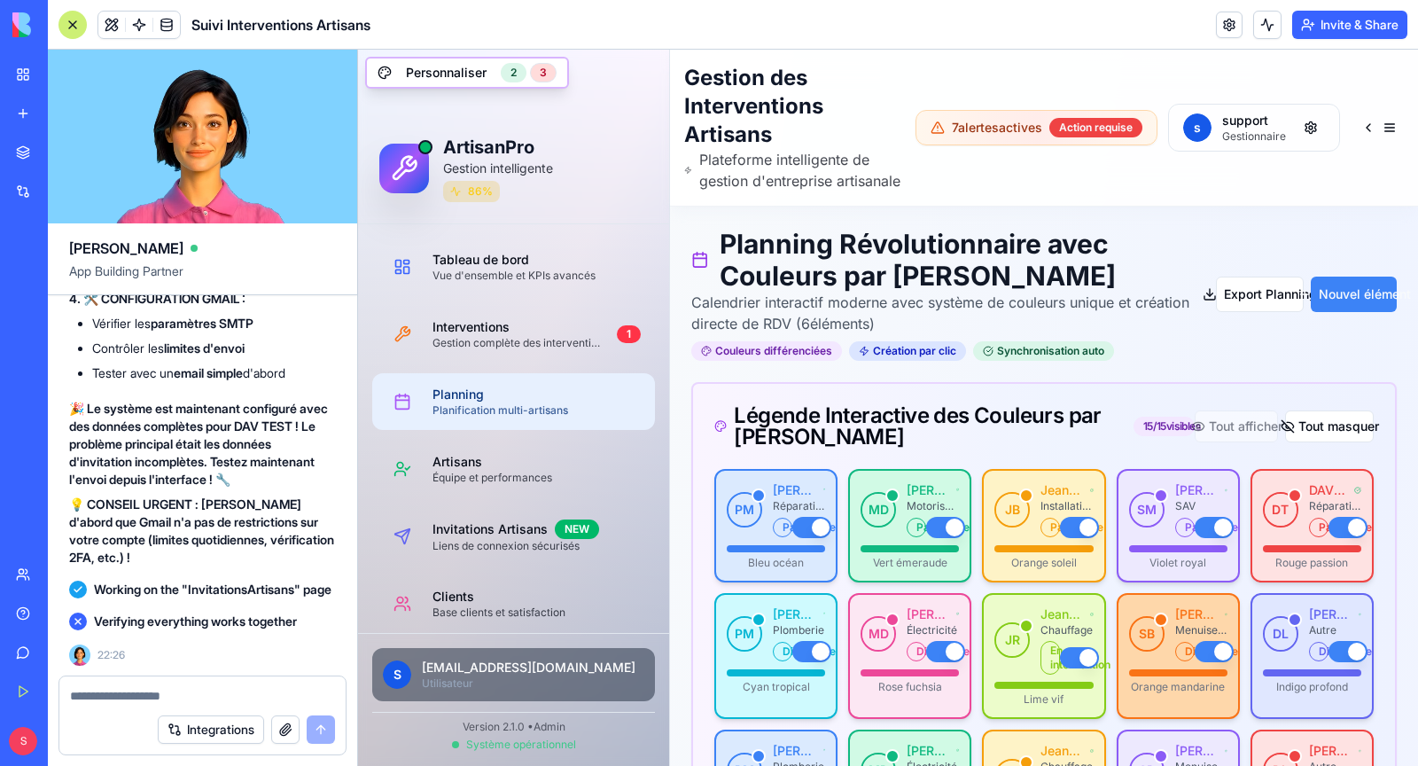
scroll to position [171437, 0]
click at [177, 699] on textarea at bounding box center [202, 696] width 265 height 18
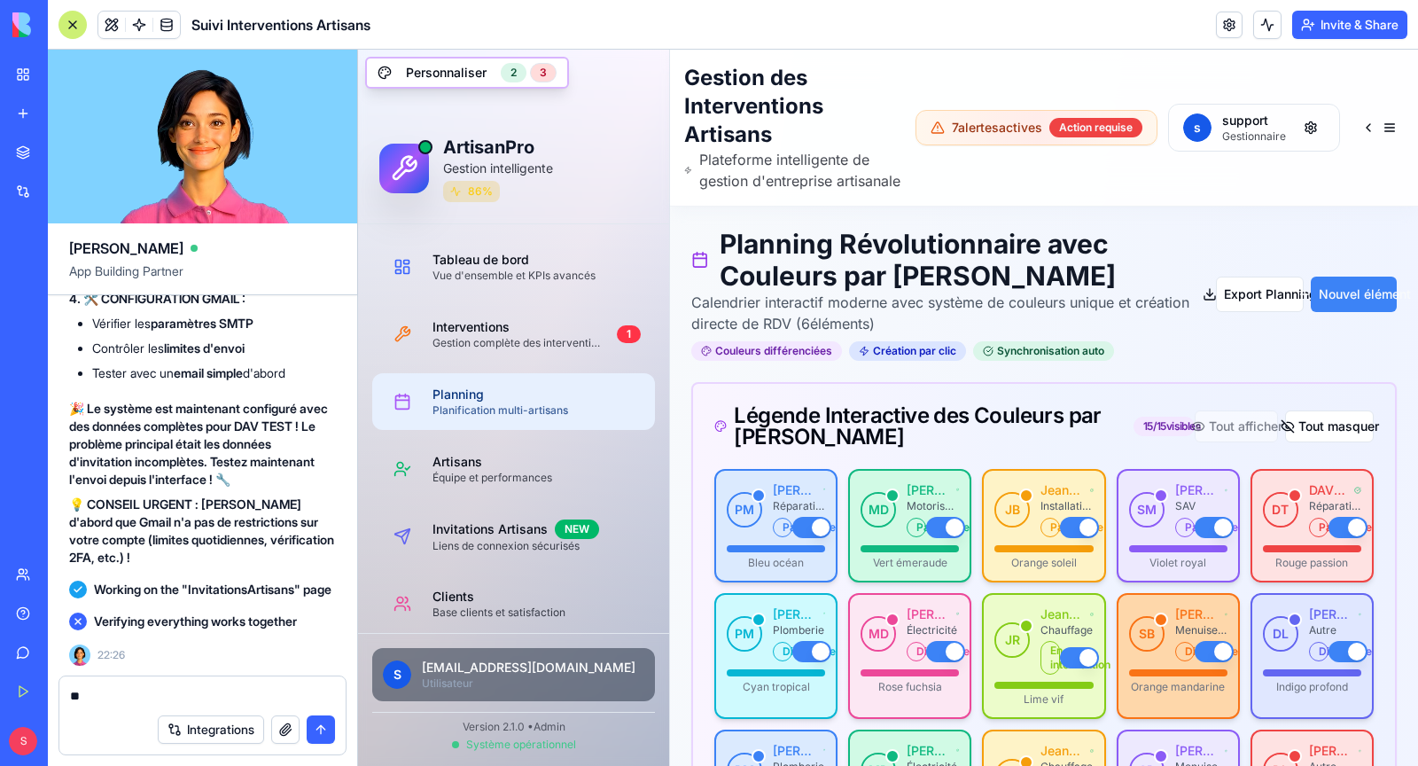
type textarea "*"
type textarea "**********"
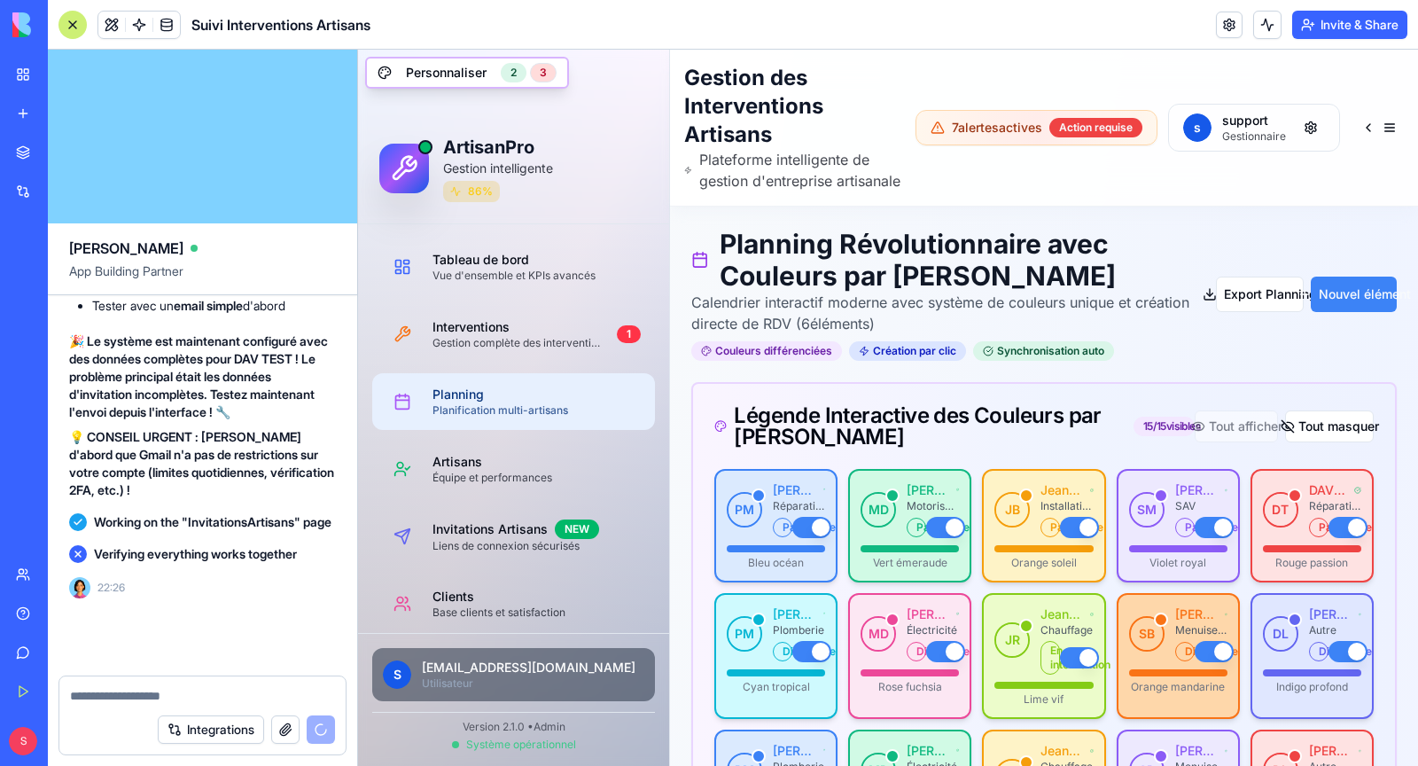
scroll to position [171506, 0]
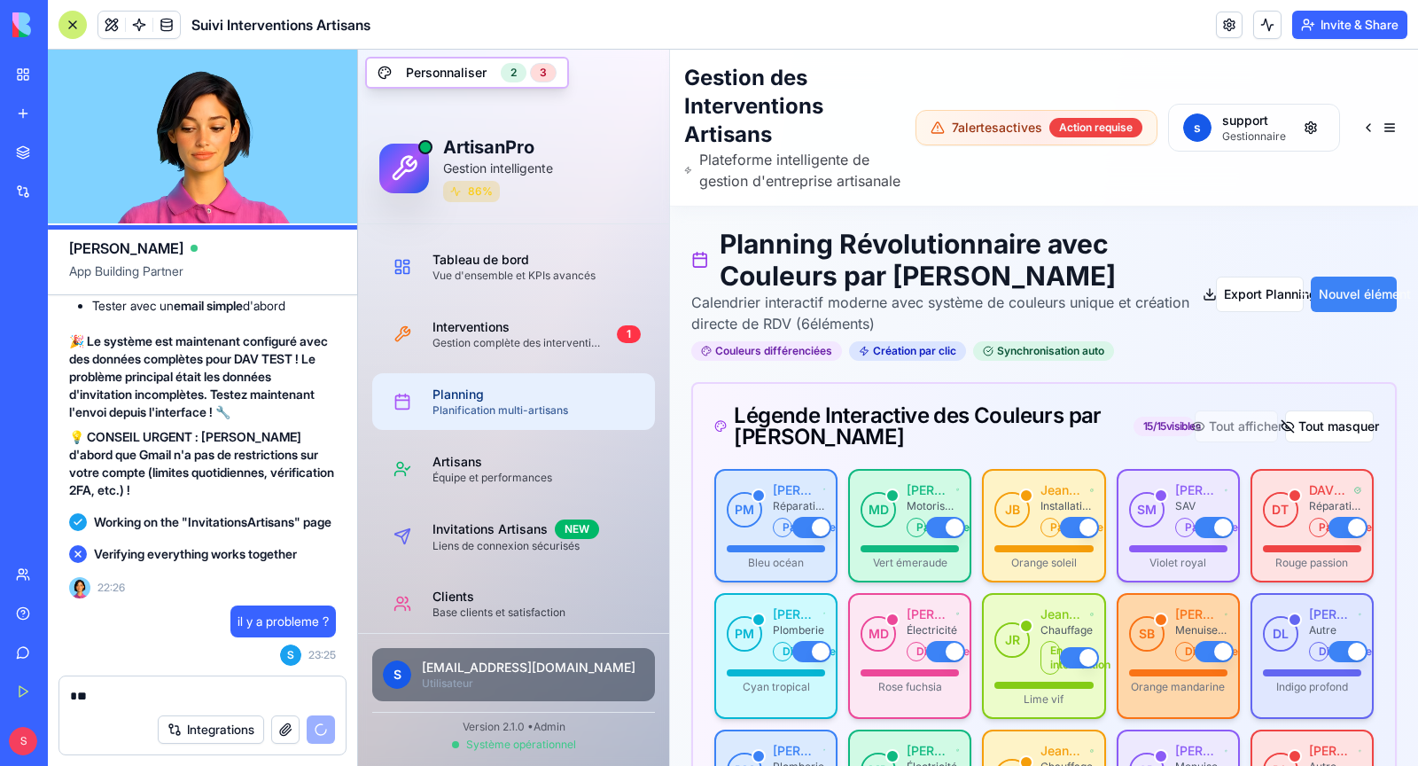
type textarea "*"
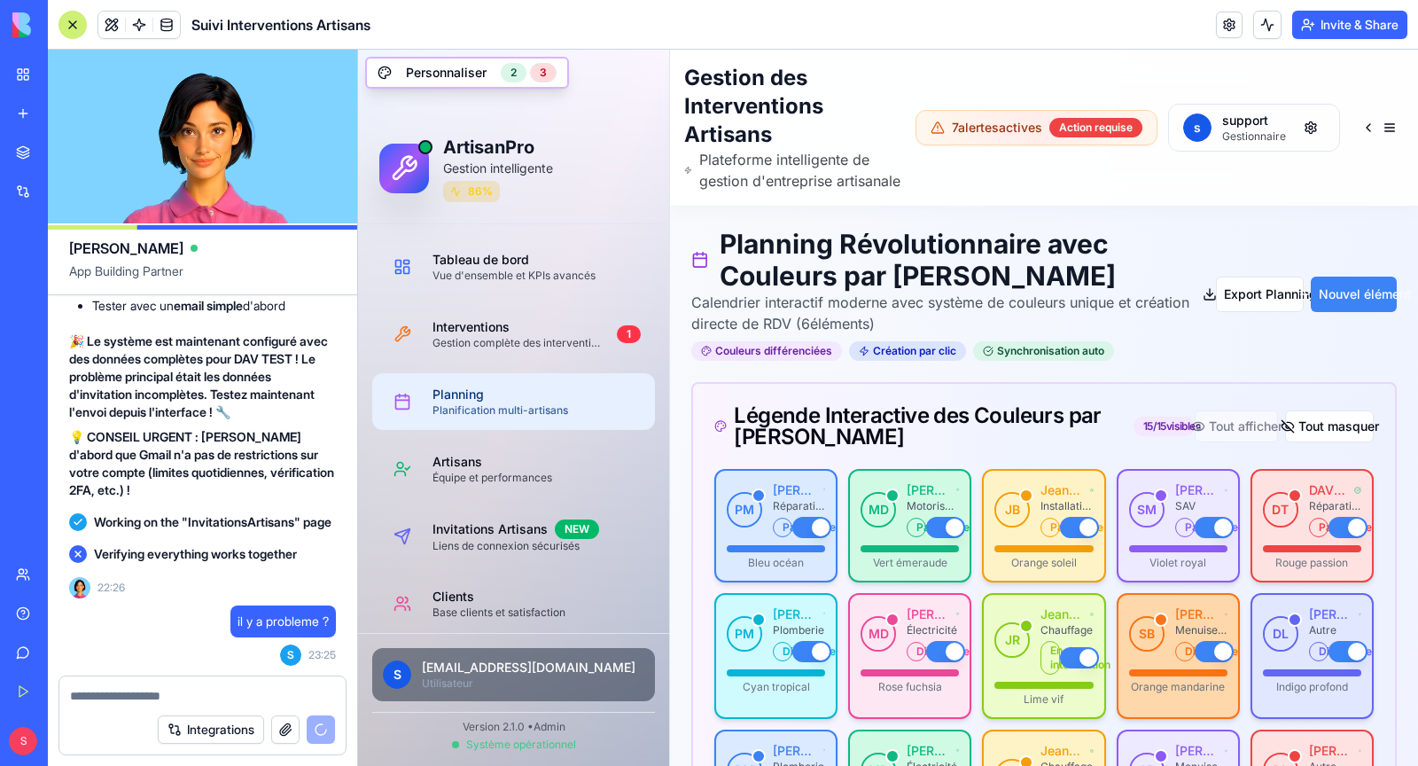
scroll to position [171505, 0]
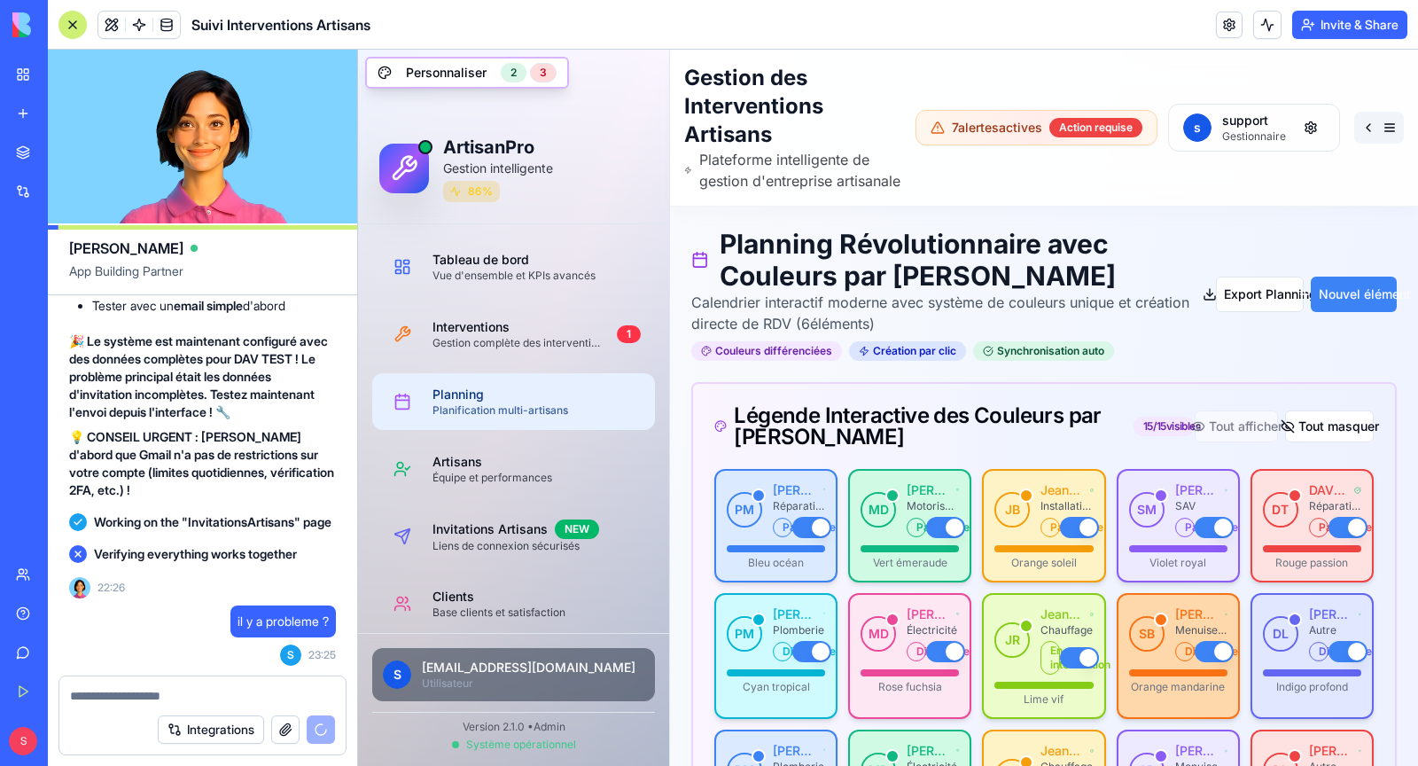
click at [1386, 144] on button at bounding box center [1379, 128] width 50 height 32
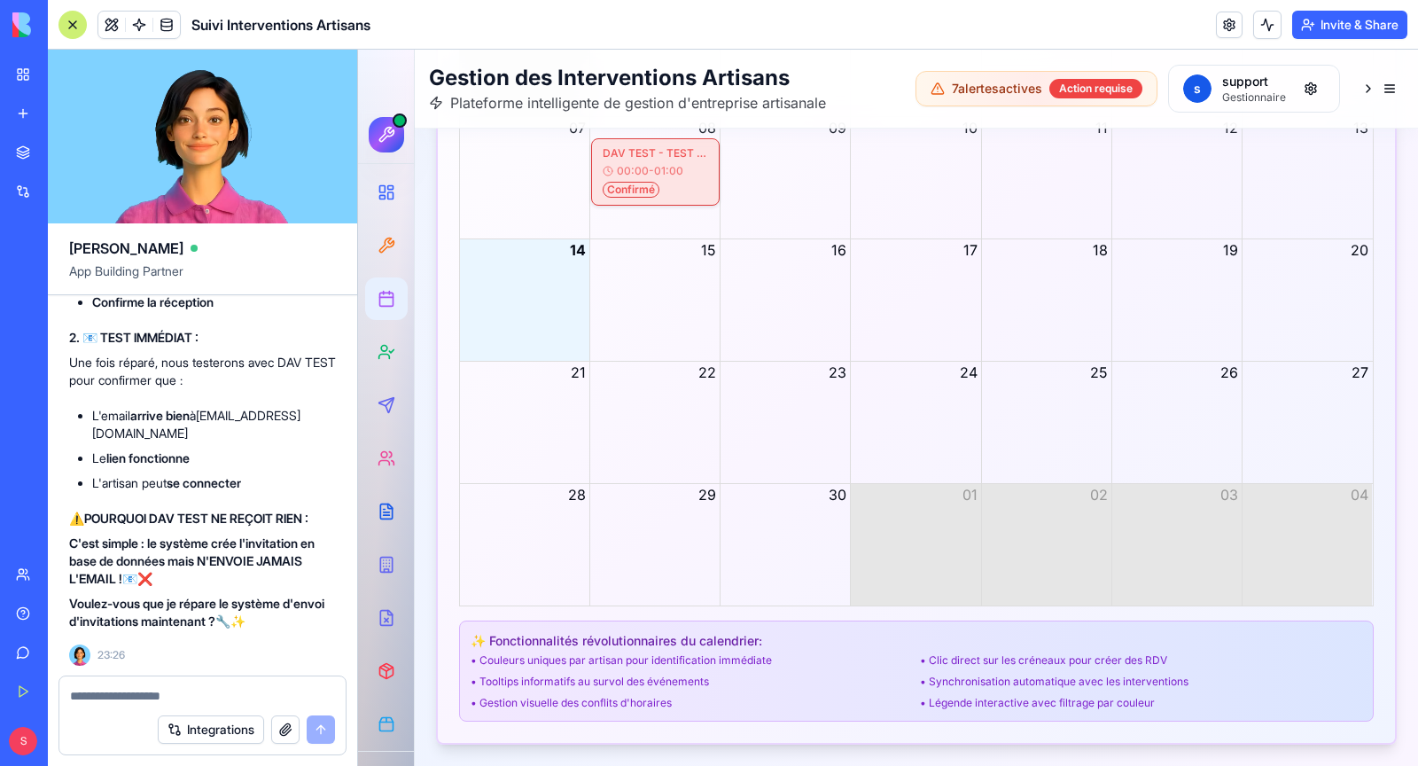
scroll to position [173000, 0]
click at [152, 695] on textarea at bounding box center [203, 696] width 266 height 18
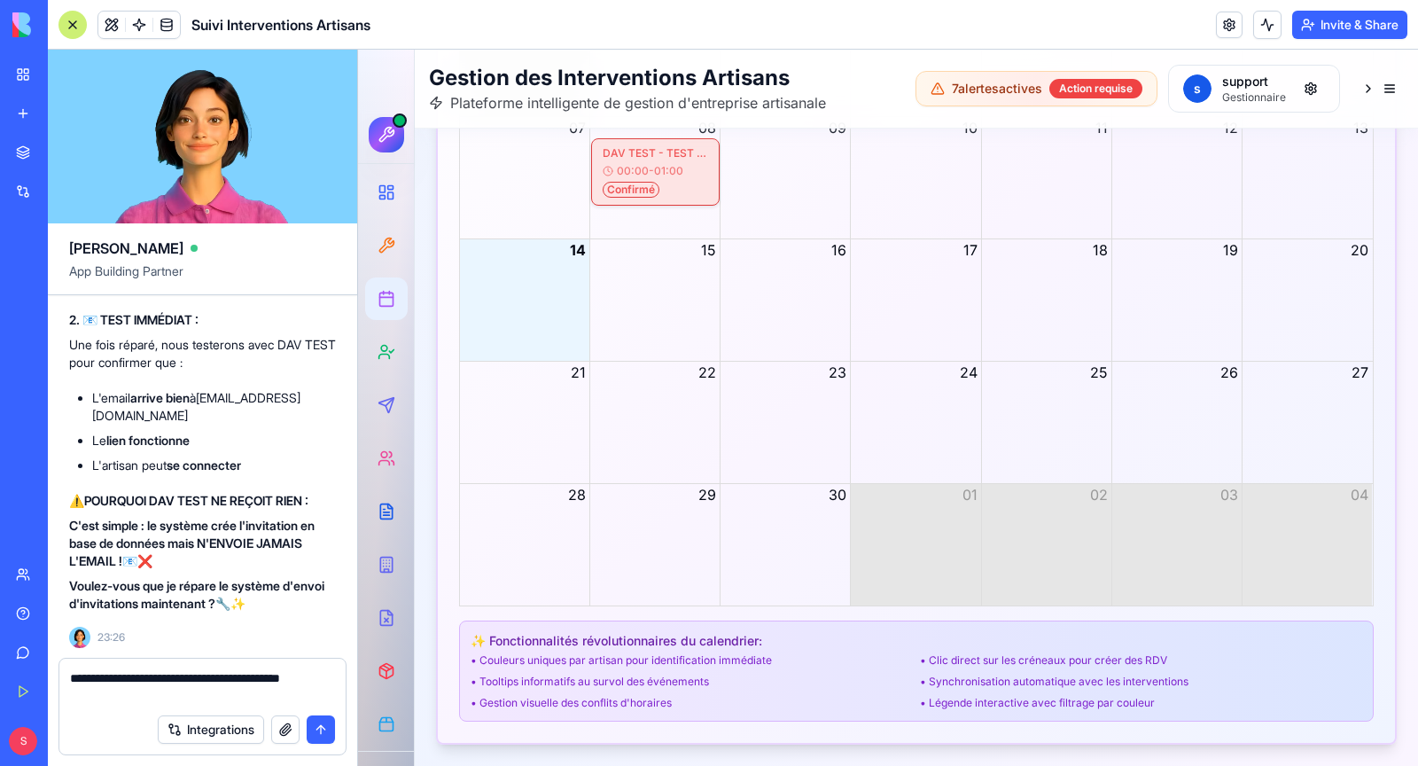
click at [193, 681] on textarea "**********" at bounding box center [203, 686] width 266 height 35
click at [201, 678] on textarea "**********" at bounding box center [203, 686] width 266 height 35
click at [212, 682] on textarea "**********" at bounding box center [203, 686] width 266 height 35
click at [269, 680] on textarea "**********" at bounding box center [203, 686] width 266 height 35
click at [244, 679] on textarea "**********" at bounding box center [203, 686] width 266 height 35
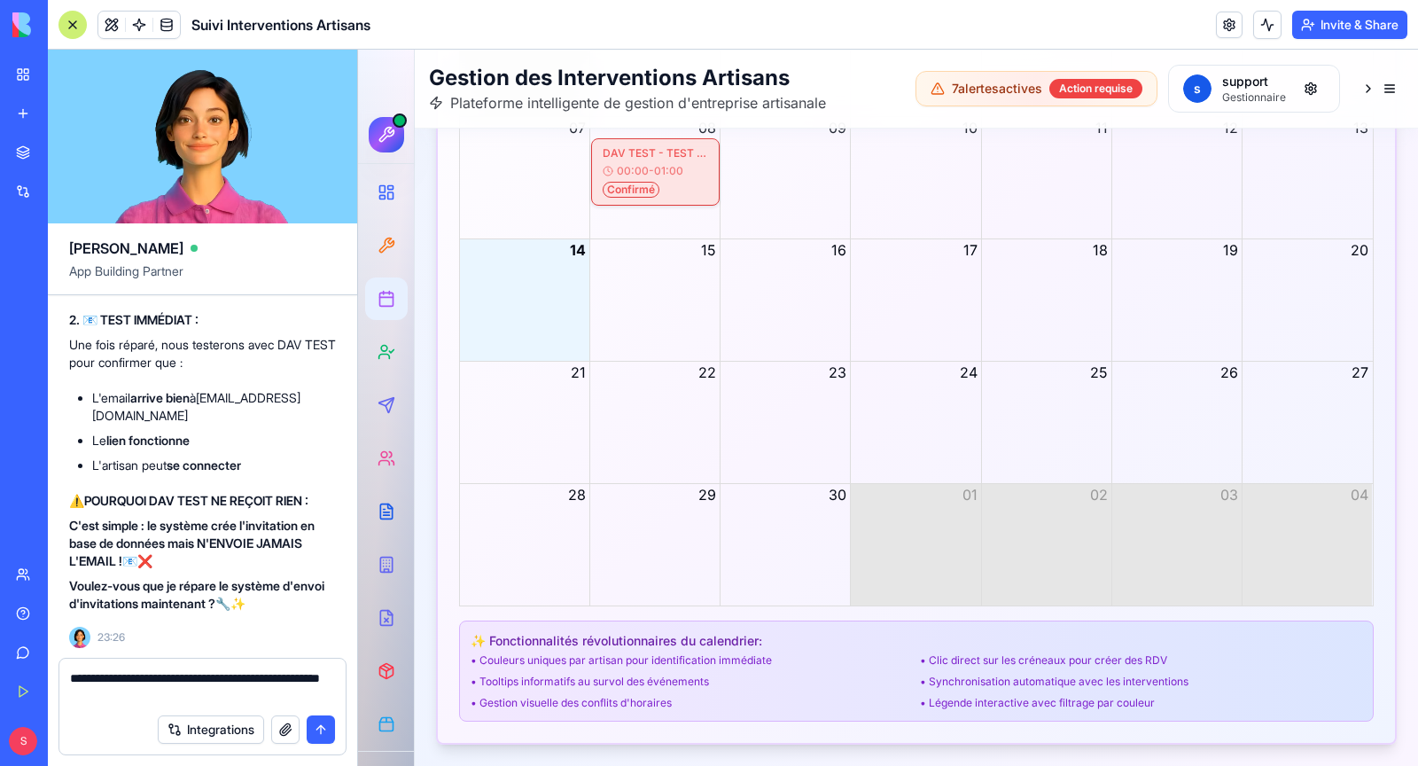
click at [220, 679] on textarea "**********" at bounding box center [203, 686] width 266 height 35
click at [245, 679] on textarea "**********" at bounding box center [203, 686] width 266 height 35
click at [296, 682] on textarea "**********" at bounding box center [203, 686] width 266 height 35
click at [309, 694] on textarea "**********" at bounding box center [203, 686] width 266 height 35
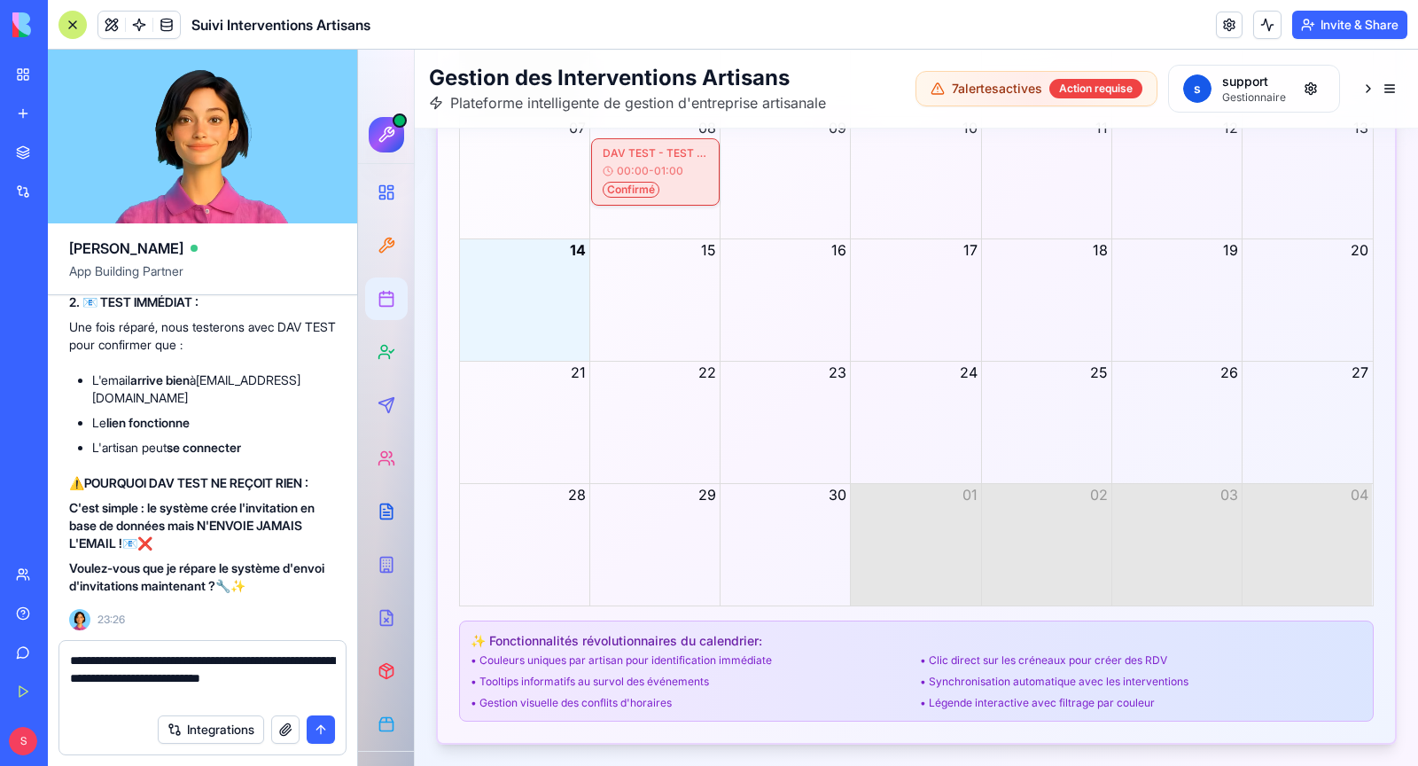
type textarea "**********"
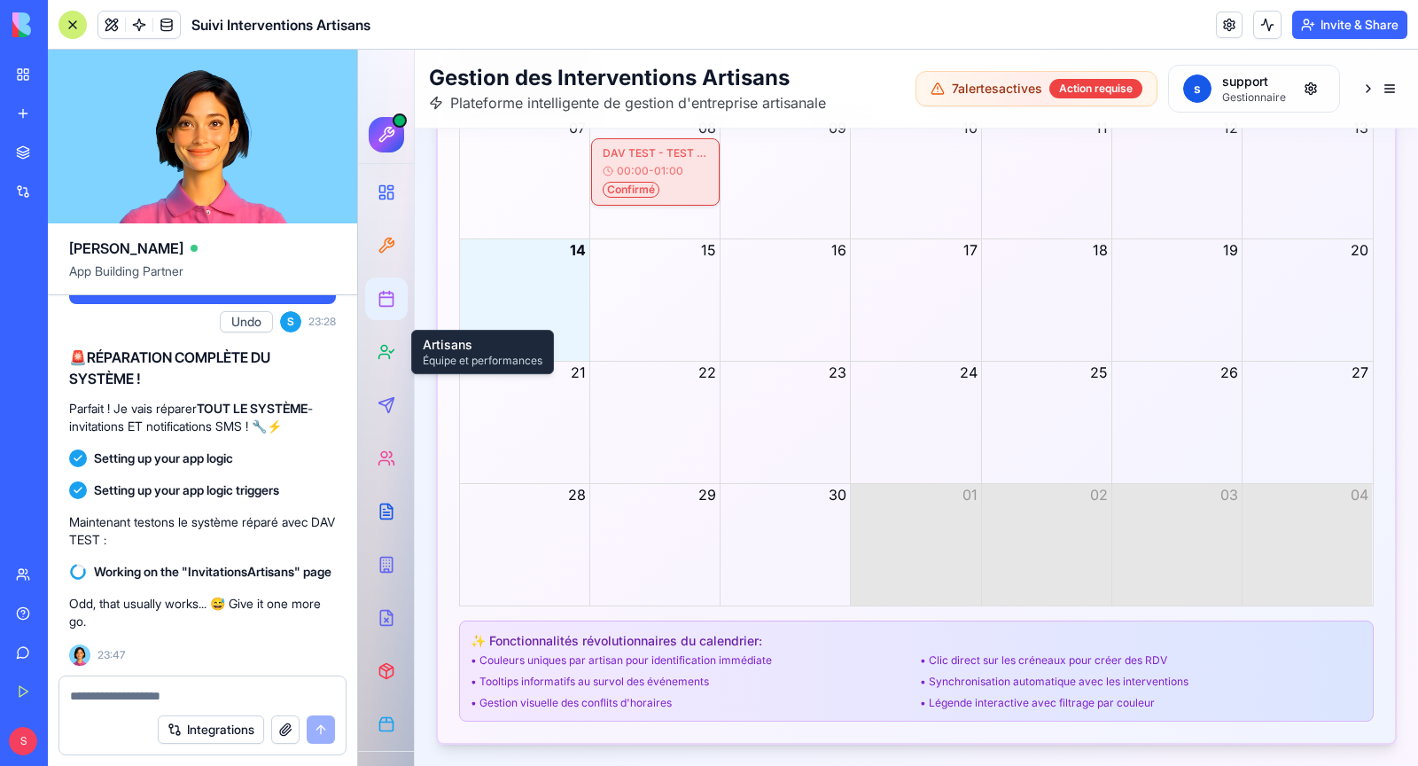
scroll to position [173453, 0]
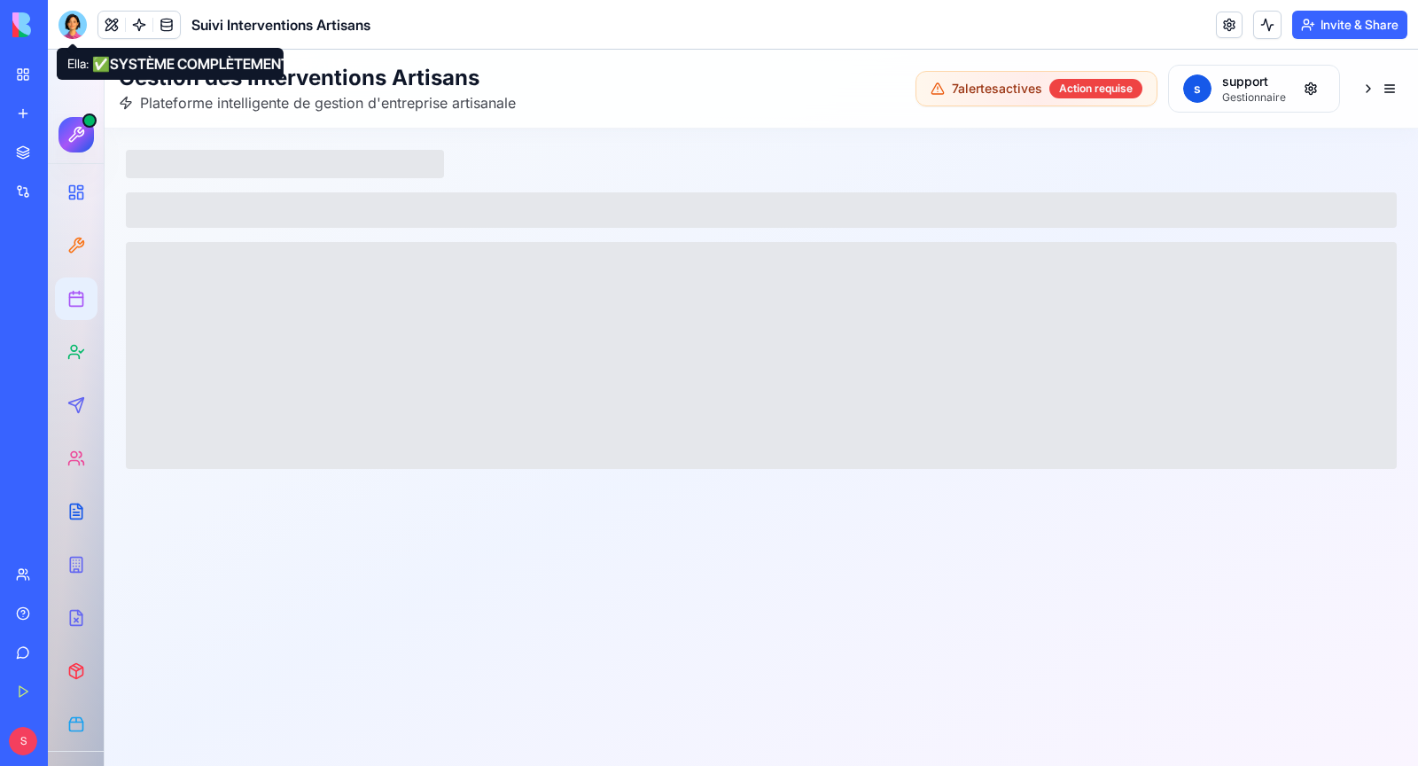
click at [78, 31] on div at bounding box center [72, 25] width 28 height 28
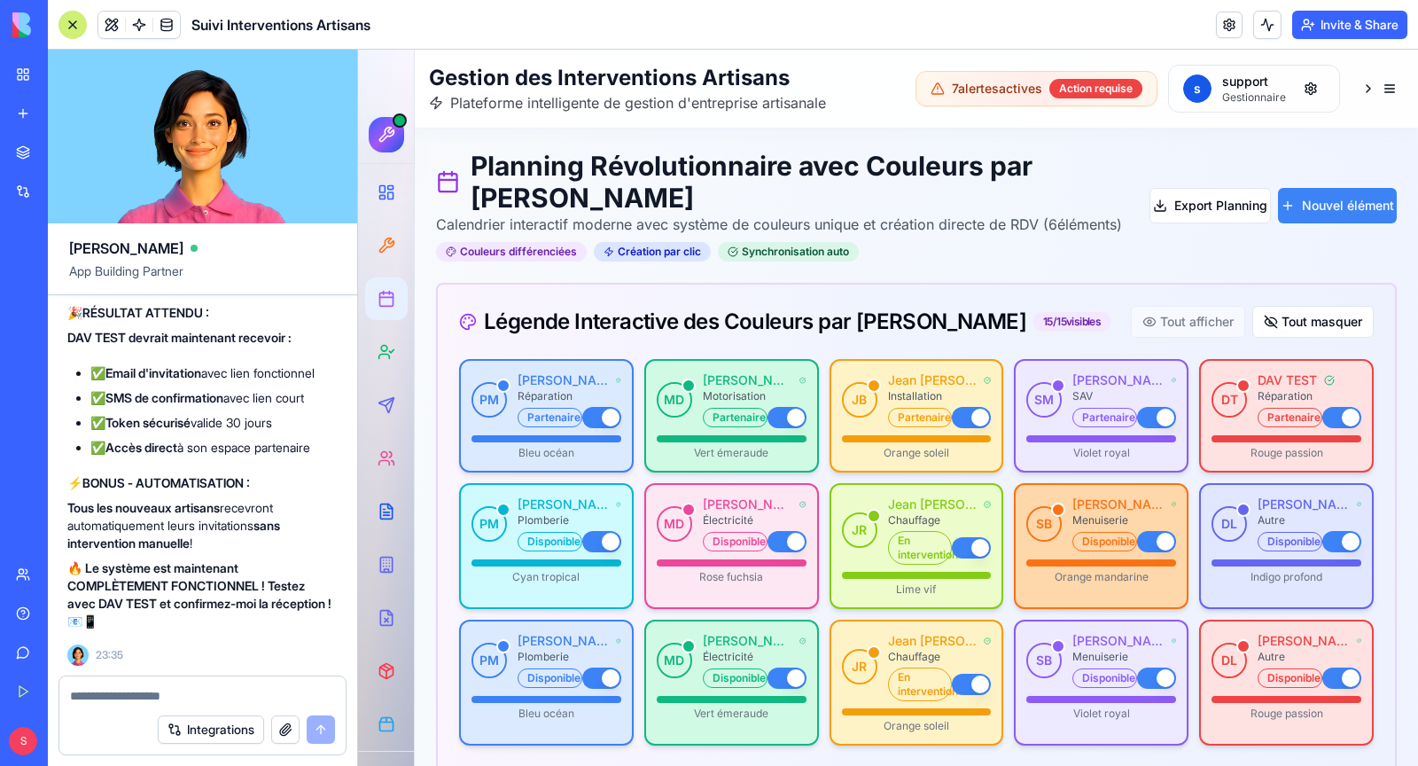
scroll to position [174444, 2]
click at [1398, 73] on button at bounding box center [1379, 89] width 50 height 32
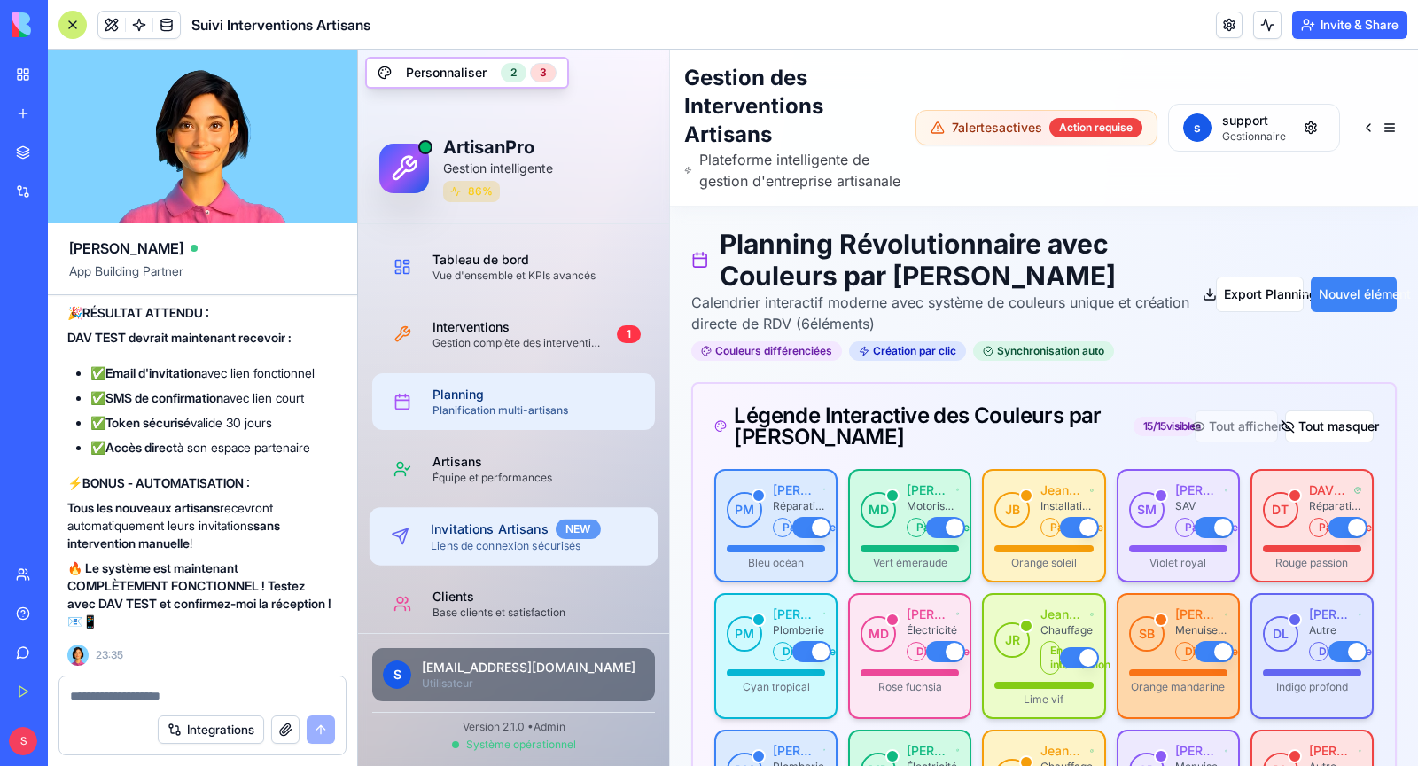
click at [574, 535] on div "NEW" at bounding box center [578, 528] width 45 height 19
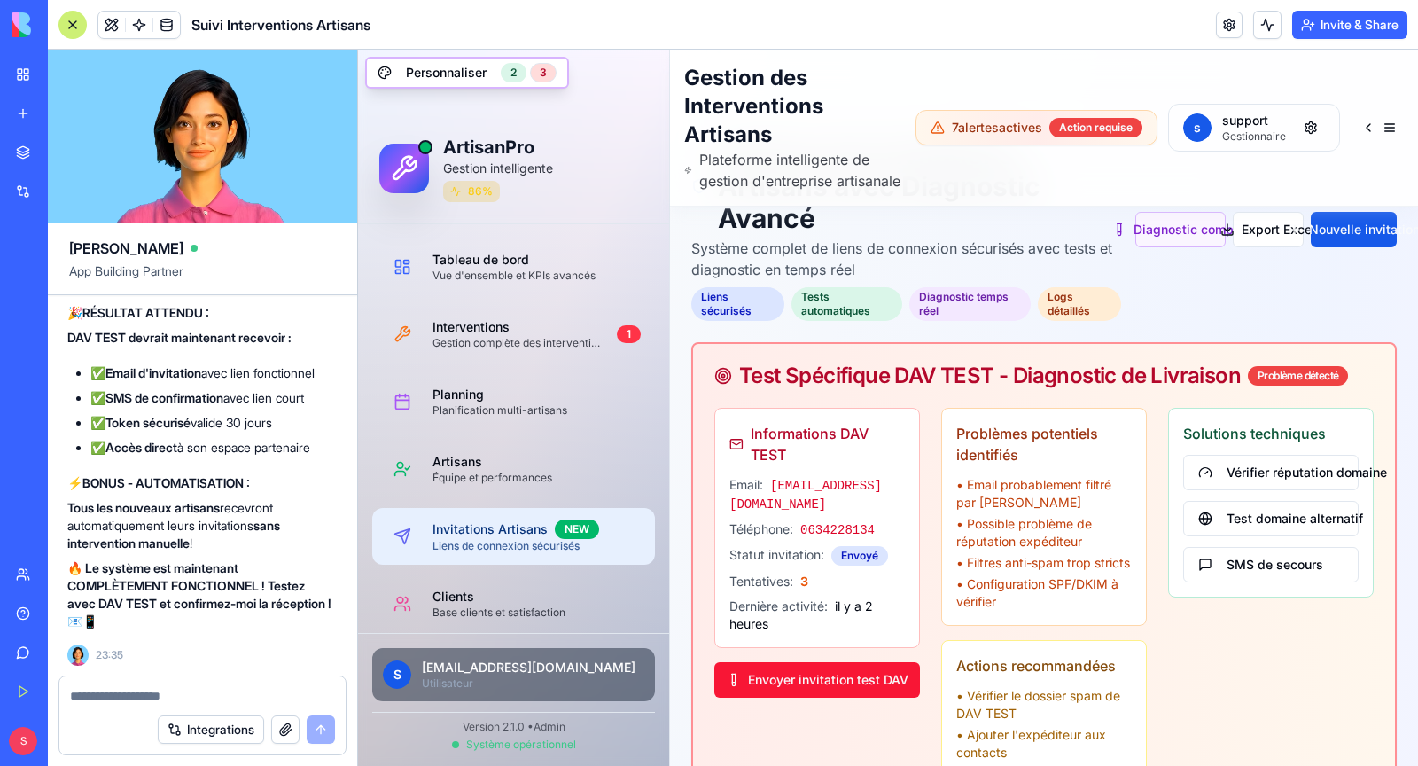
scroll to position [110, 0]
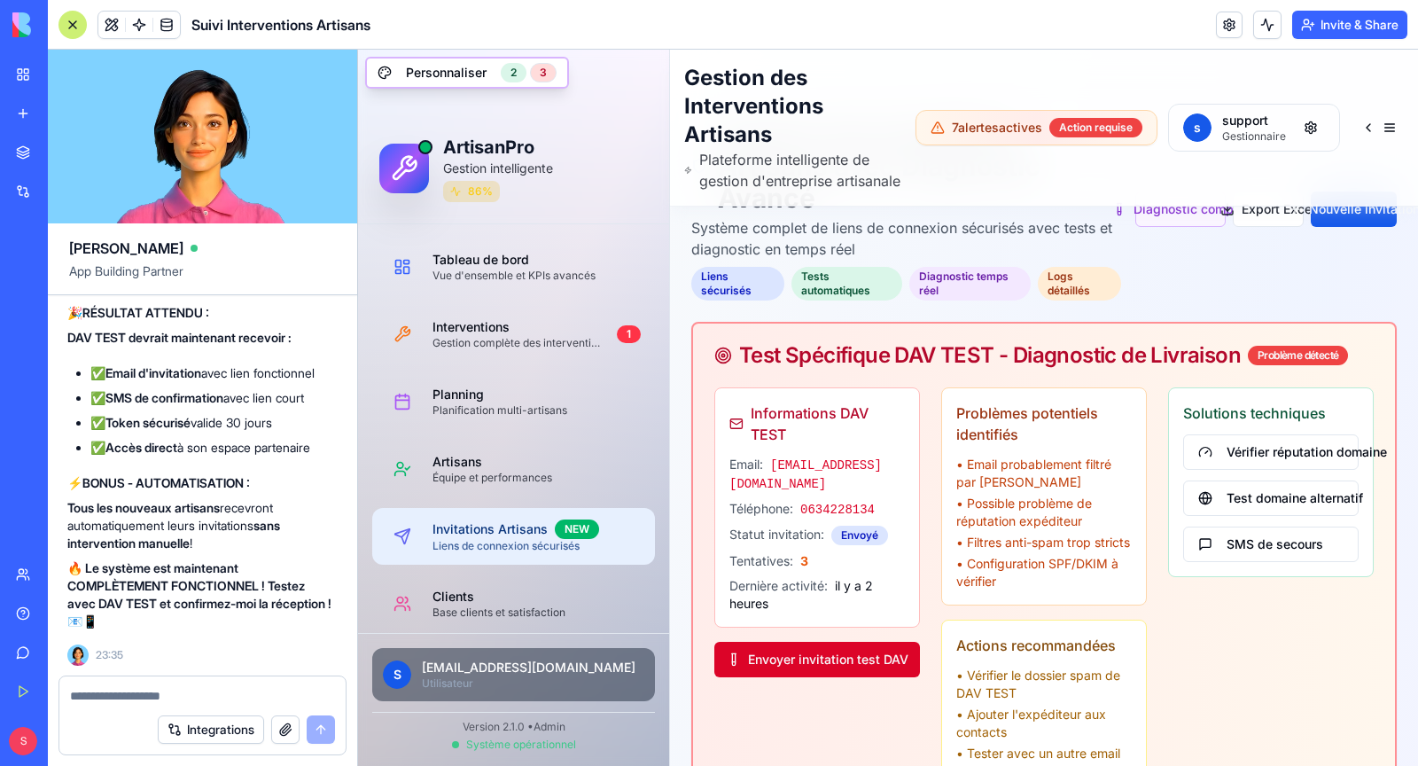
click at [831, 656] on button "Envoyer invitation test DAV" at bounding box center [817, 659] width 206 height 35
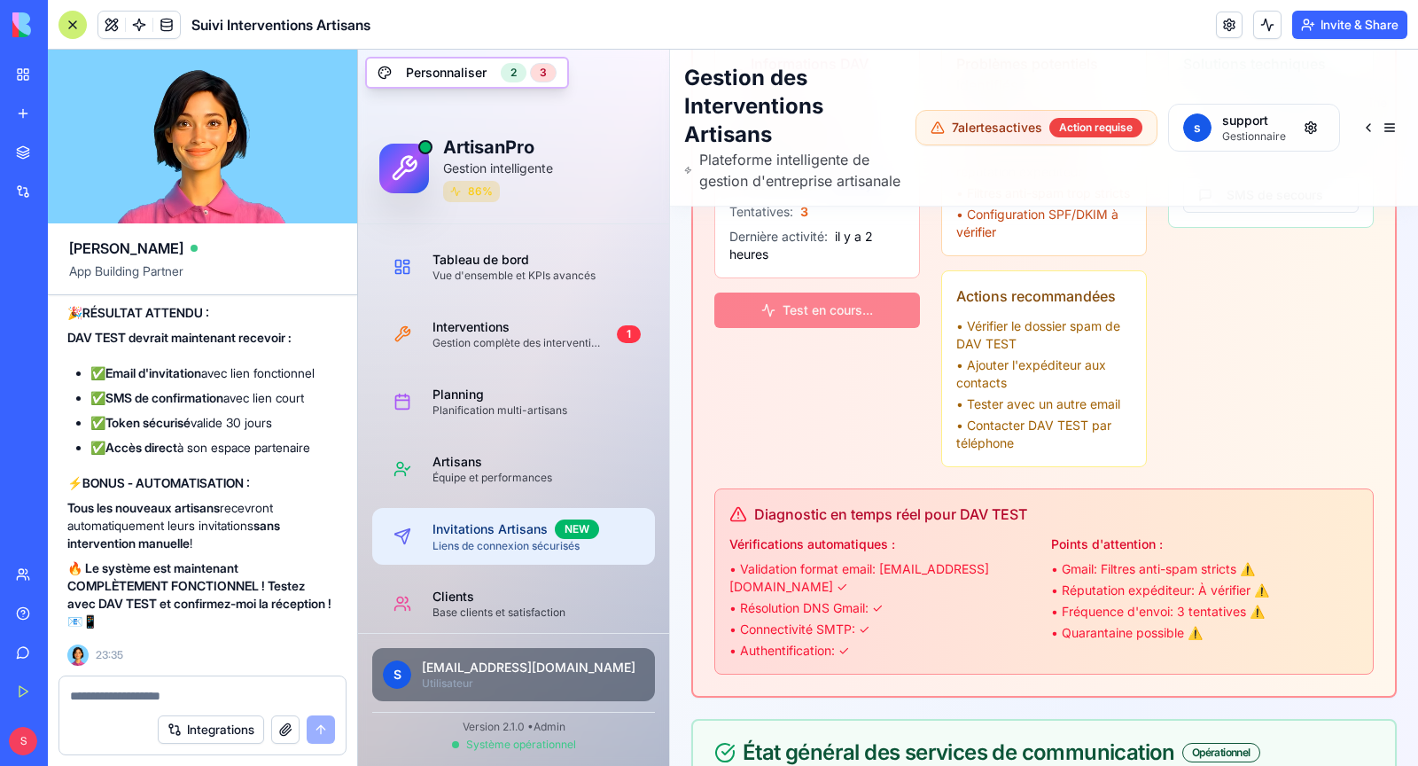
scroll to position [489, 0]
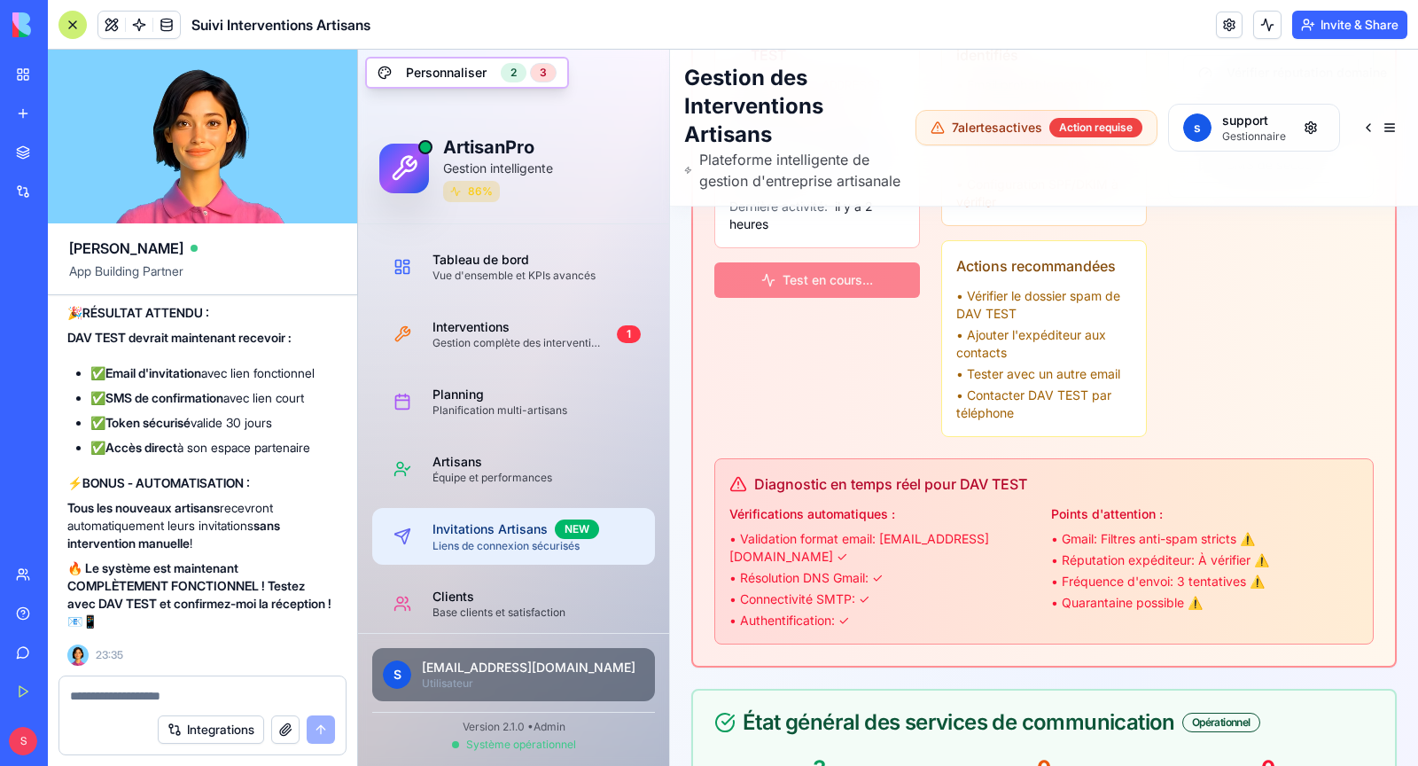
click at [1195, 612] on li "• Quarantaine possible ⚠️" at bounding box center [1205, 603] width 308 height 18
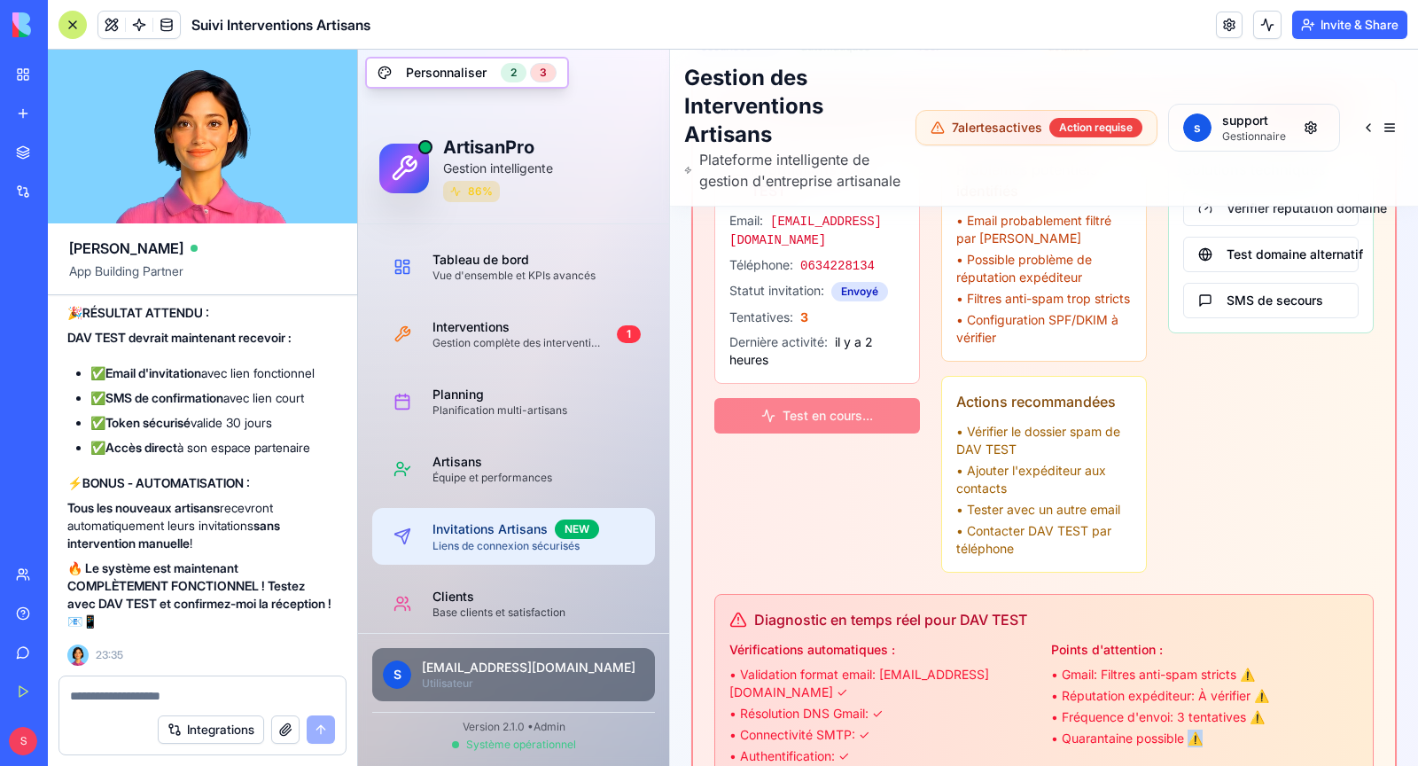
scroll to position [324, 0]
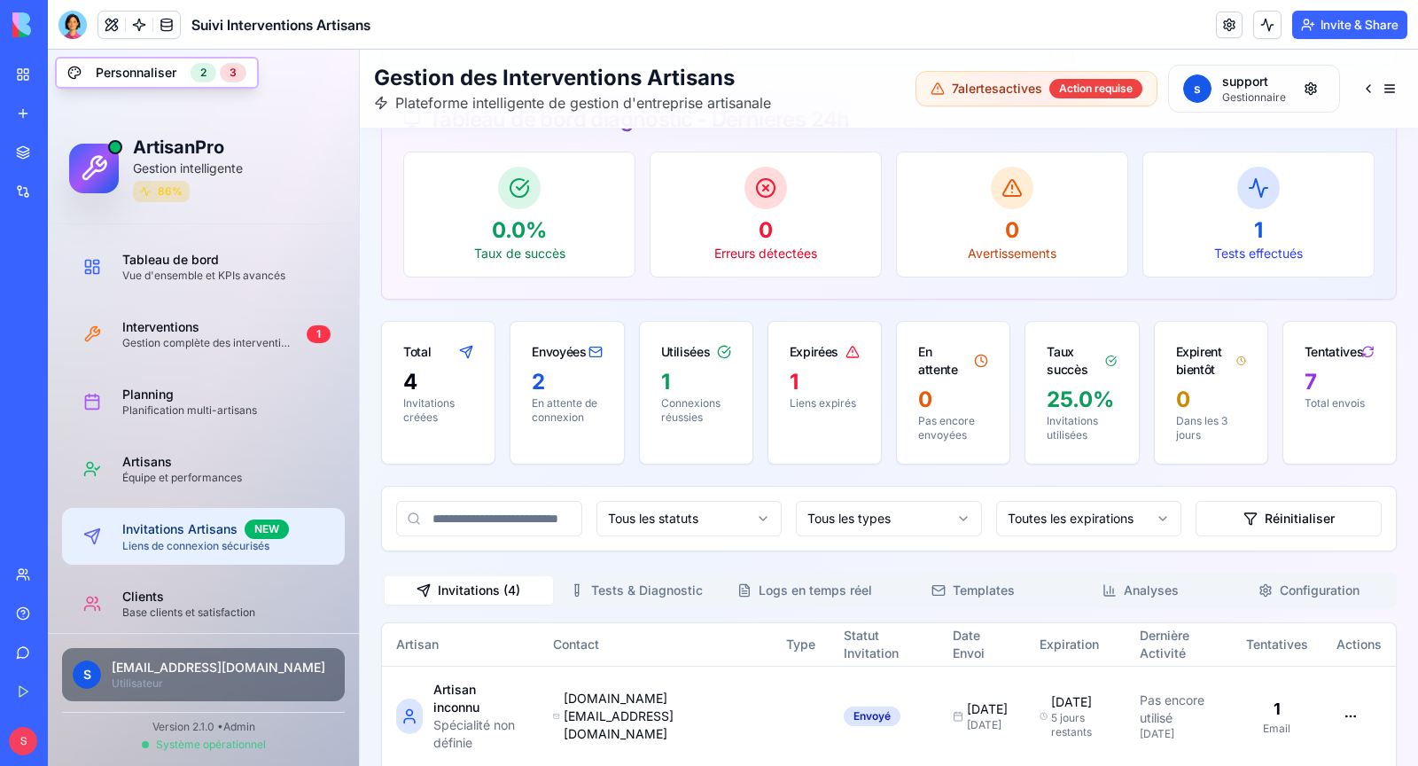
scroll to position [1536, 0]
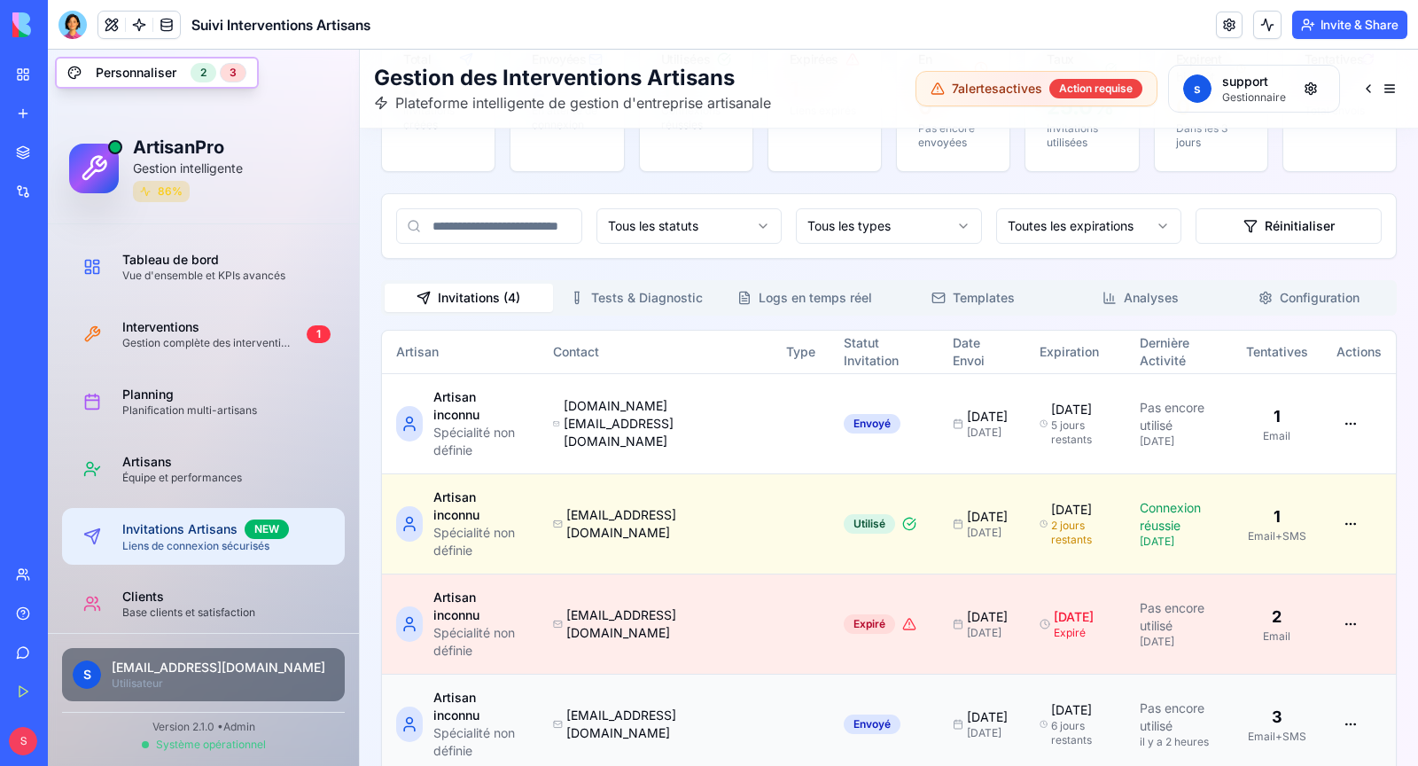
click at [617, 706] on span "[EMAIL_ADDRESS][DOMAIN_NAME]" at bounding box center [661, 723] width 191 height 35
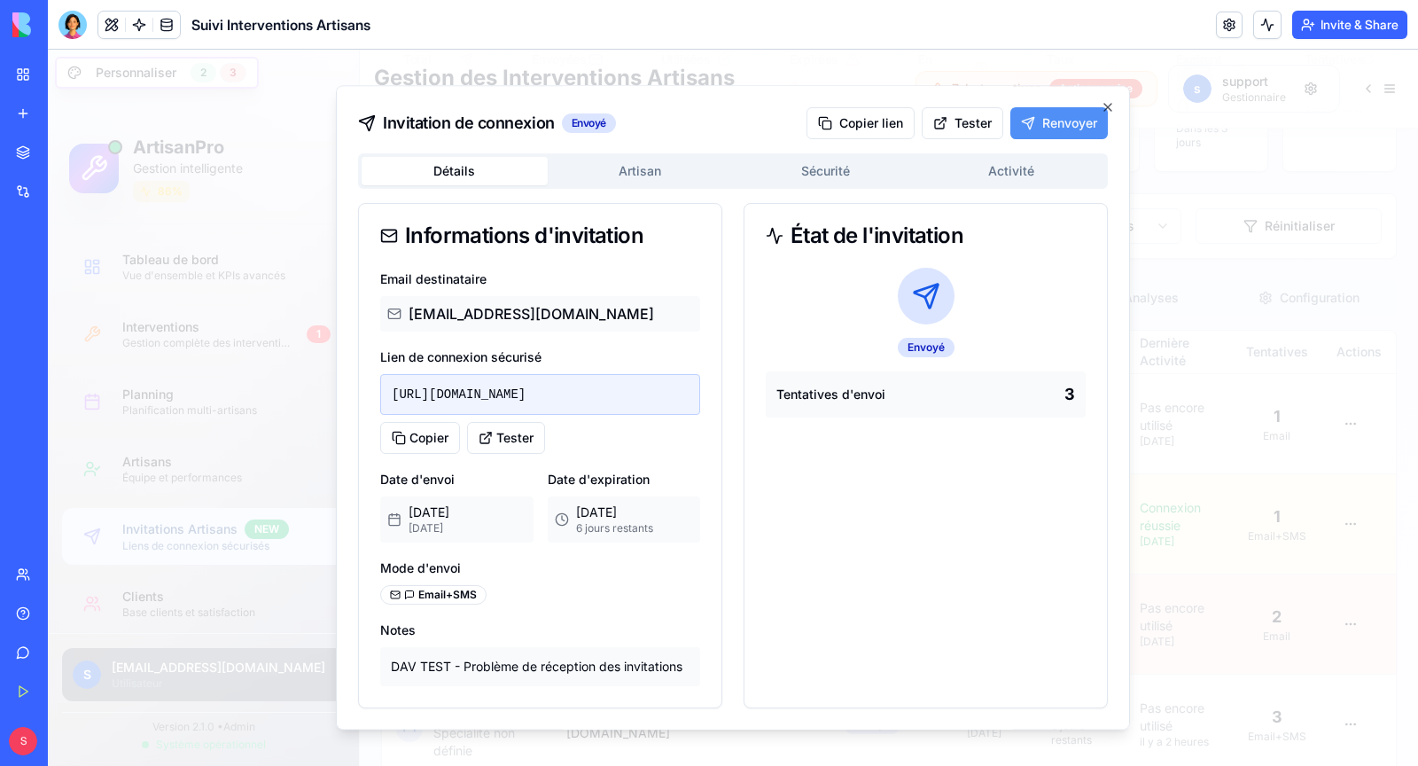
click at [1040, 137] on button "Renvoyer" at bounding box center [1058, 123] width 97 height 32
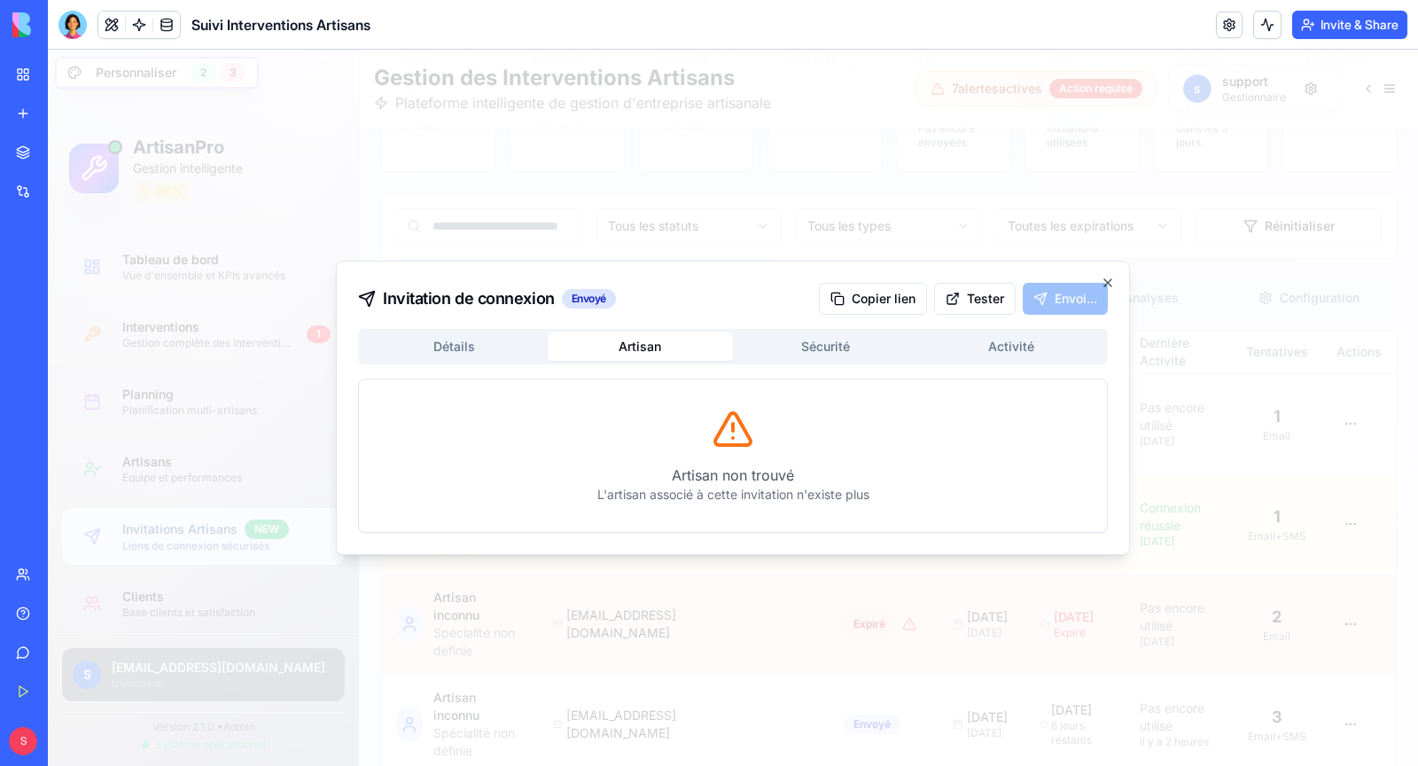
click at [462, 350] on div "Détails Artisan Sécurité Activité Artisan non trouvé L'artisan associé à cette …" at bounding box center [733, 431] width 750 height 204
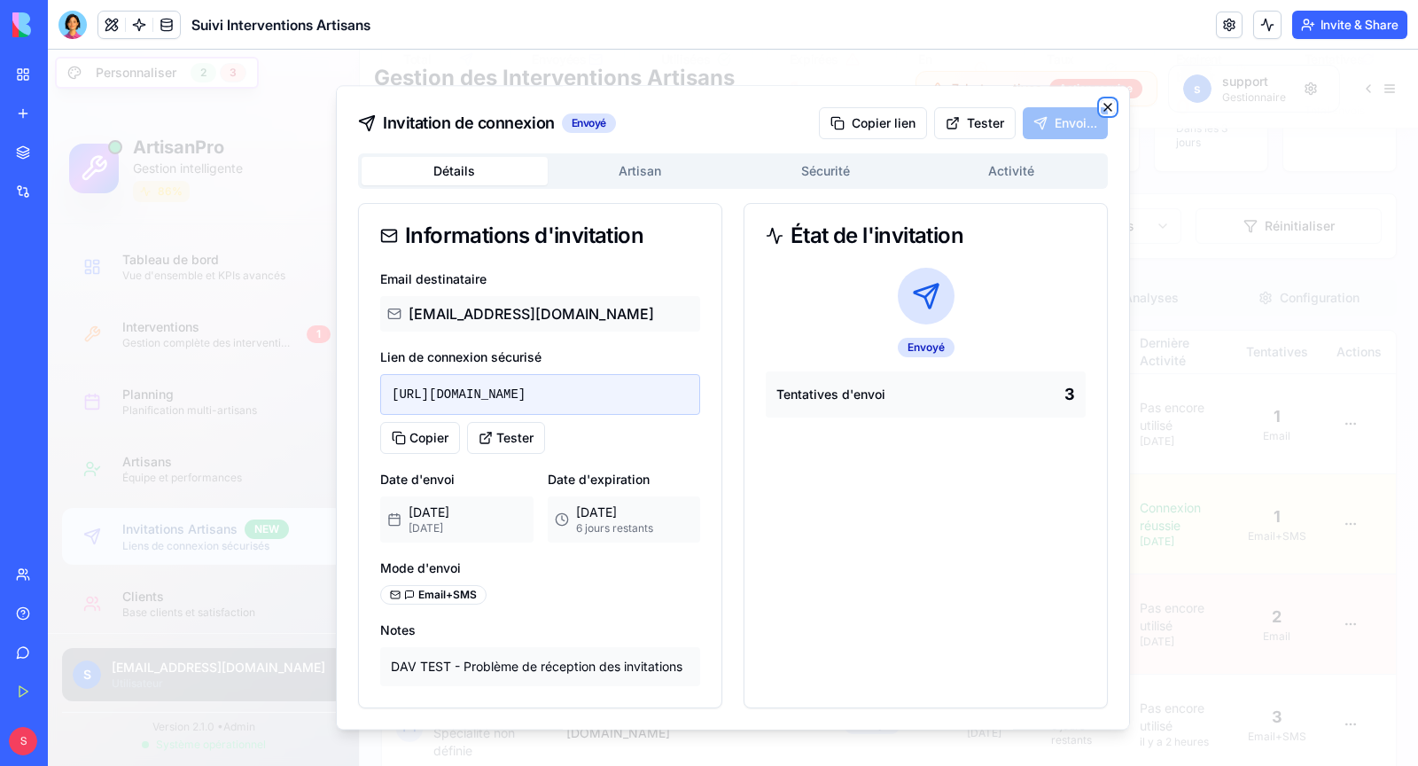
click at [1104, 105] on icon "button" at bounding box center [1108, 107] width 14 height 14
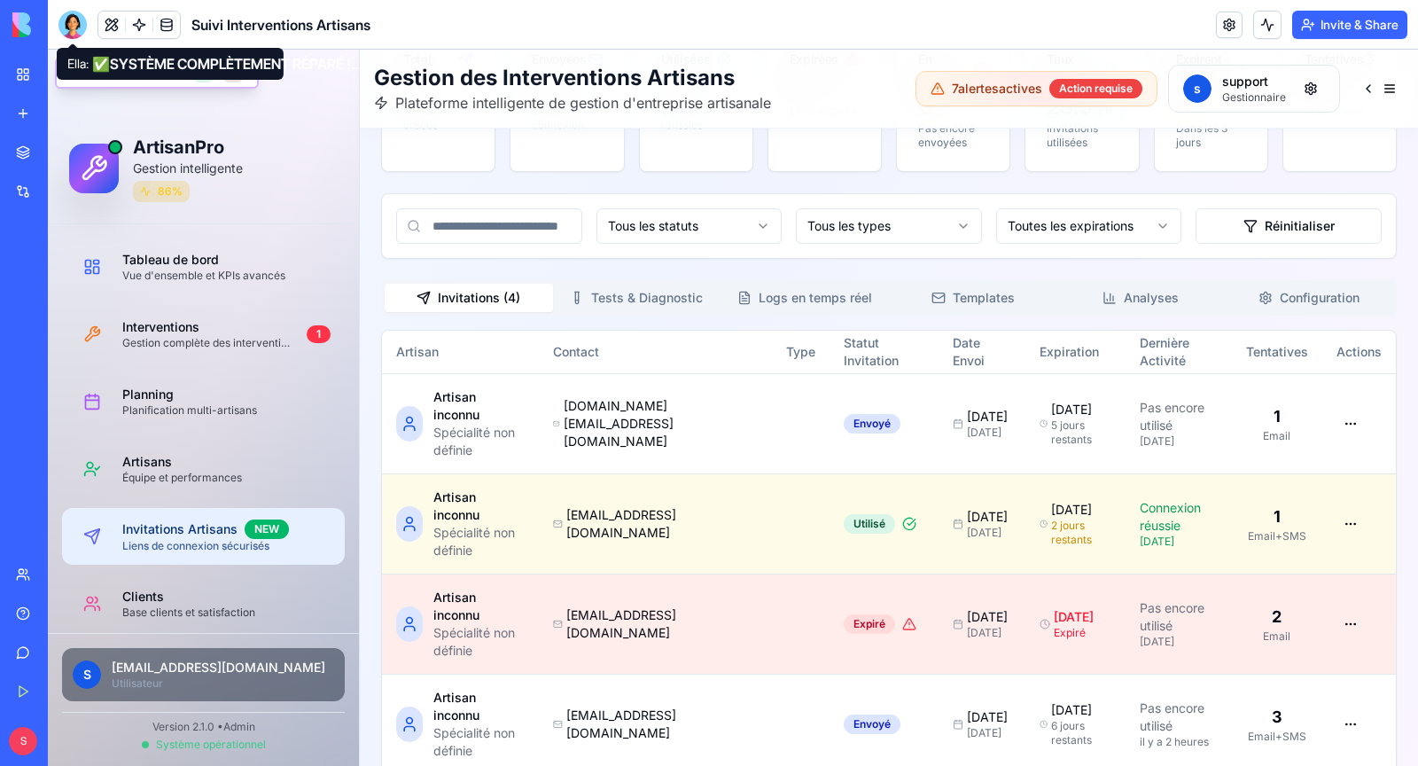
drag, startPoint x: 76, startPoint y: 27, endPoint x: 77, endPoint y: 50, distance: 22.2
click at [75, 27] on div at bounding box center [72, 25] width 28 height 28
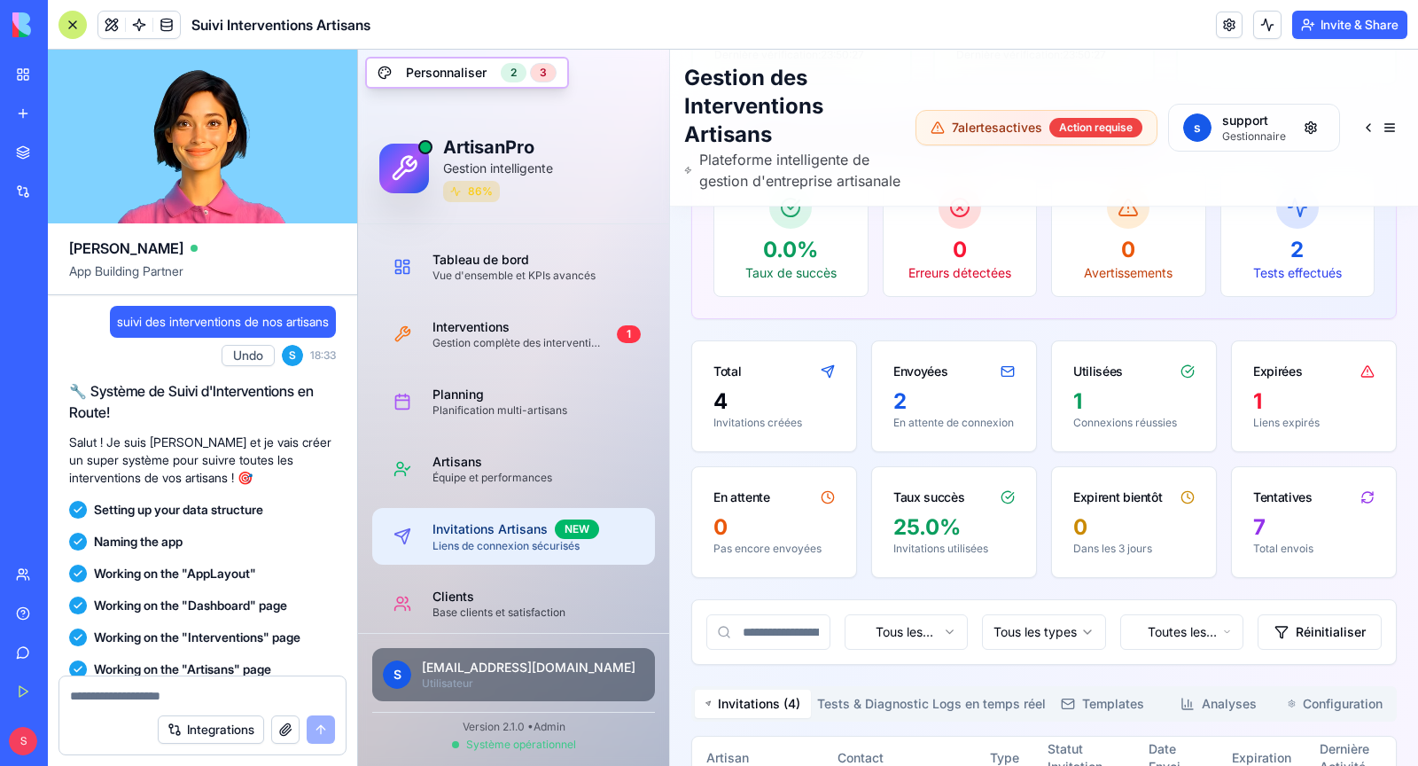
scroll to position [174972, 0]
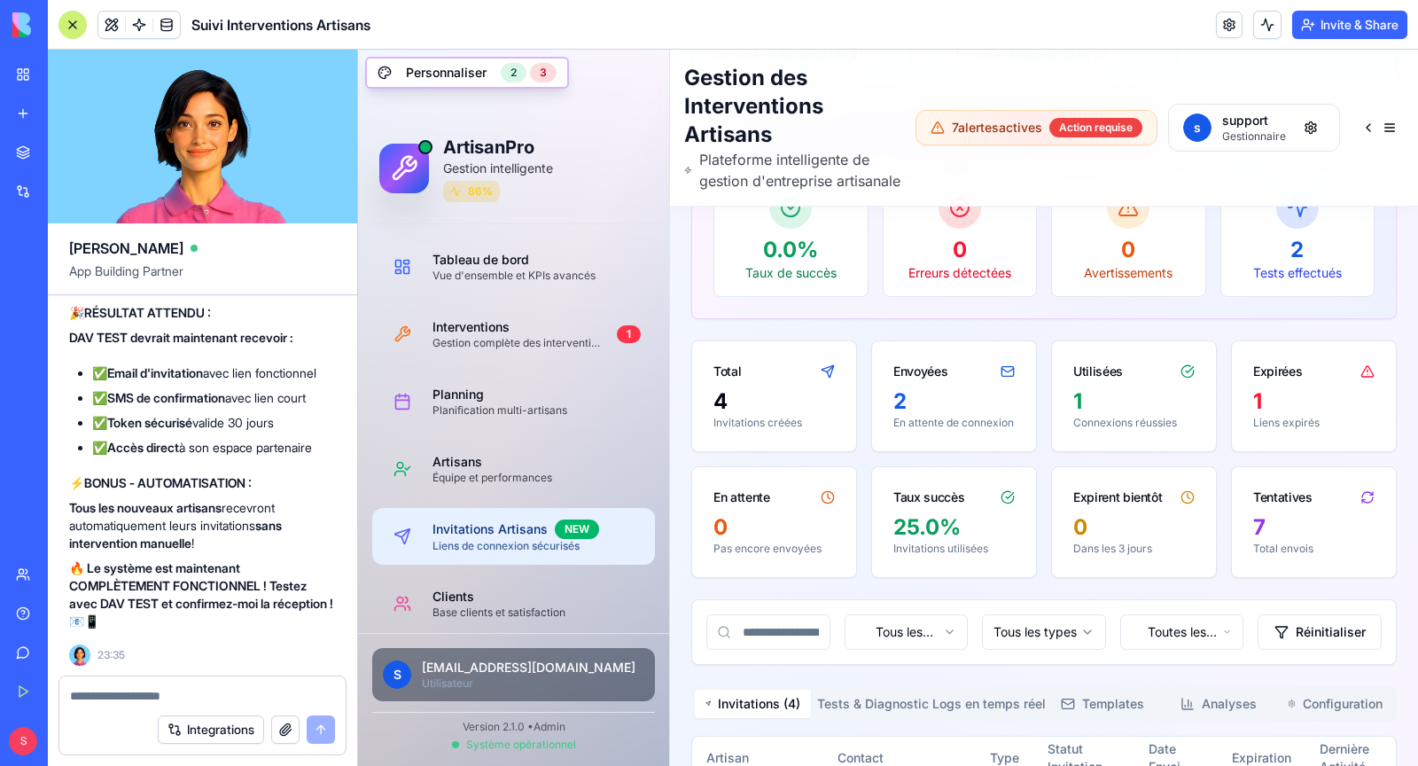
click at [147, 697] on textarea at bounding box center [202, 696] width 265 height 18
type textarea "**********"
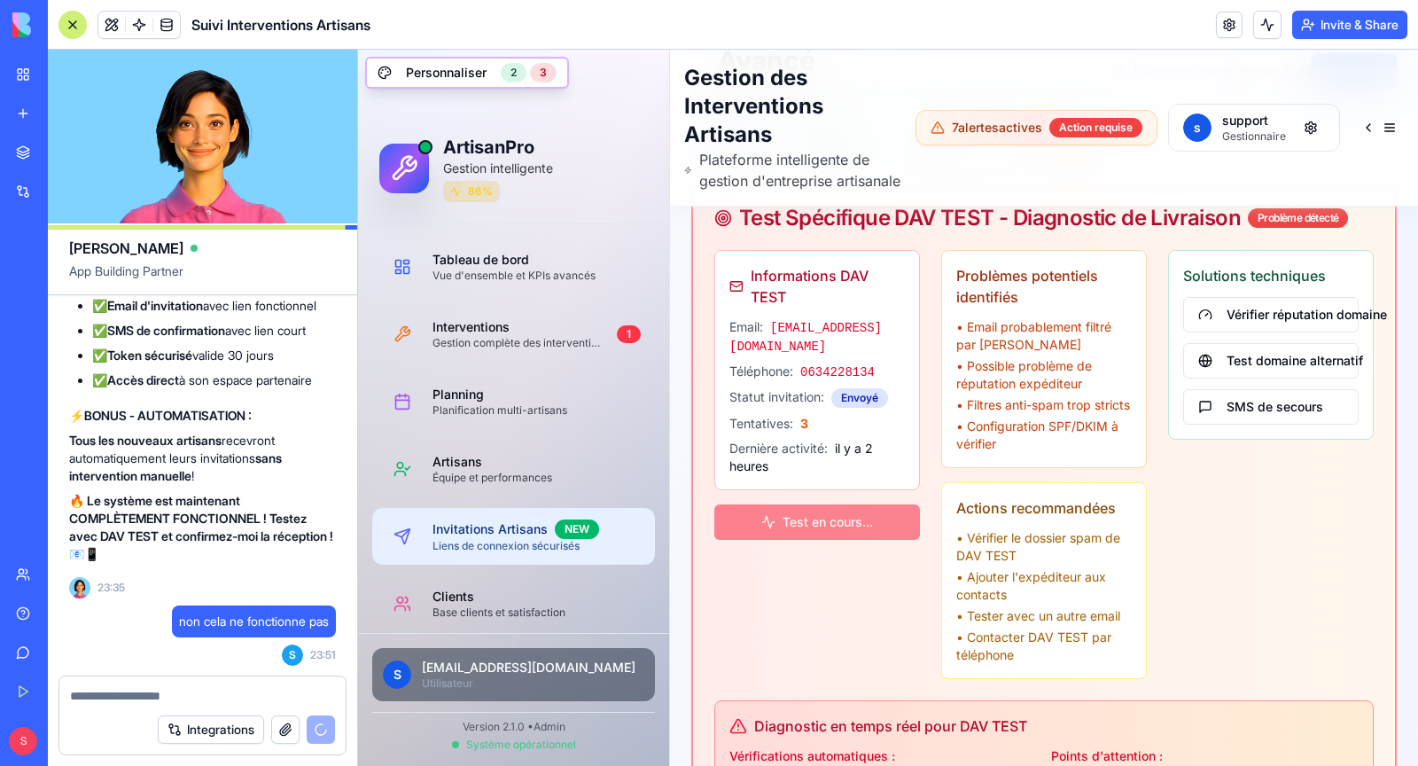
scroll to position [223, 0]
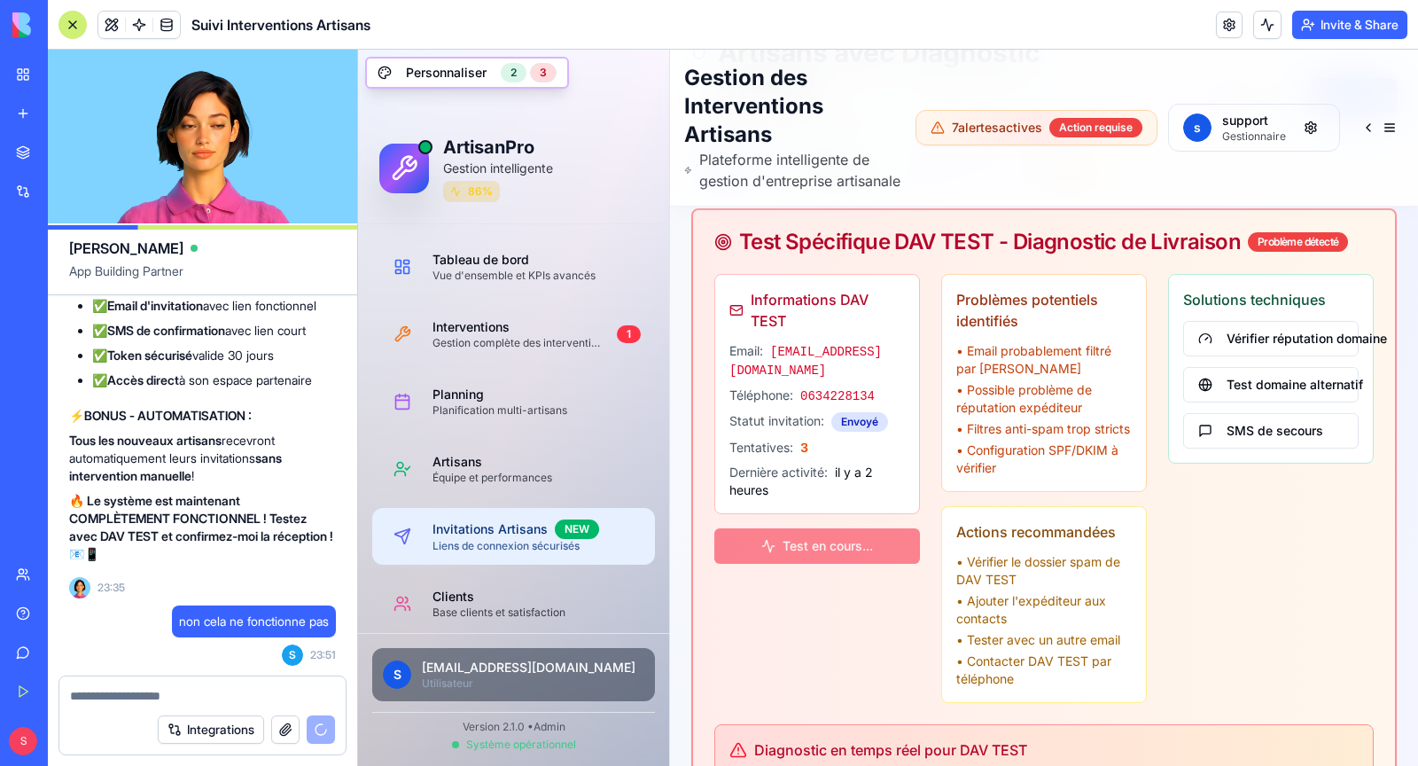
click at [838, 542] on div "Informations DAV TEST Email: [EMAIL_ADDRESS][DOMAIN_NAME] Téléphone: [PHONE_NUM…" at bounding box center [817, 488] width 206 height 429
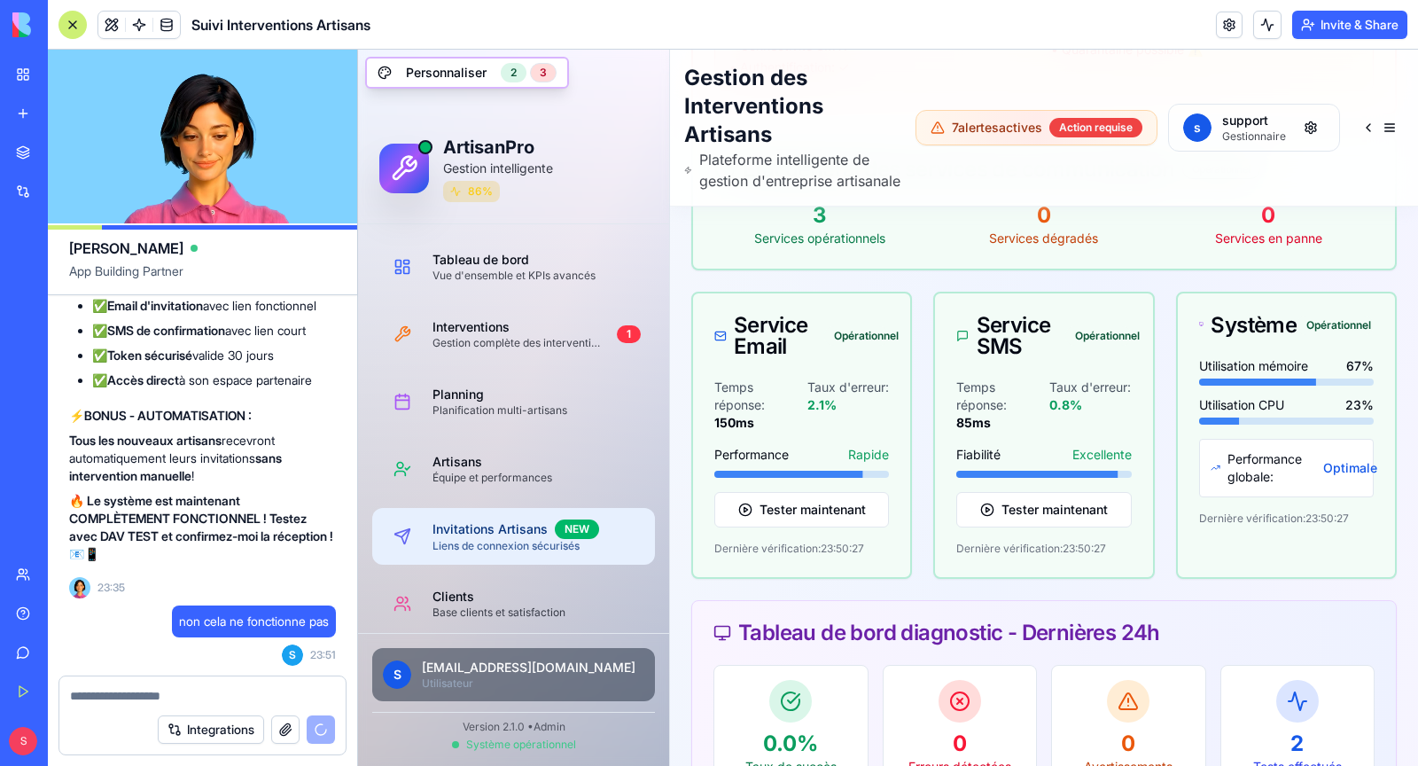
scroll to position [1052, 0]
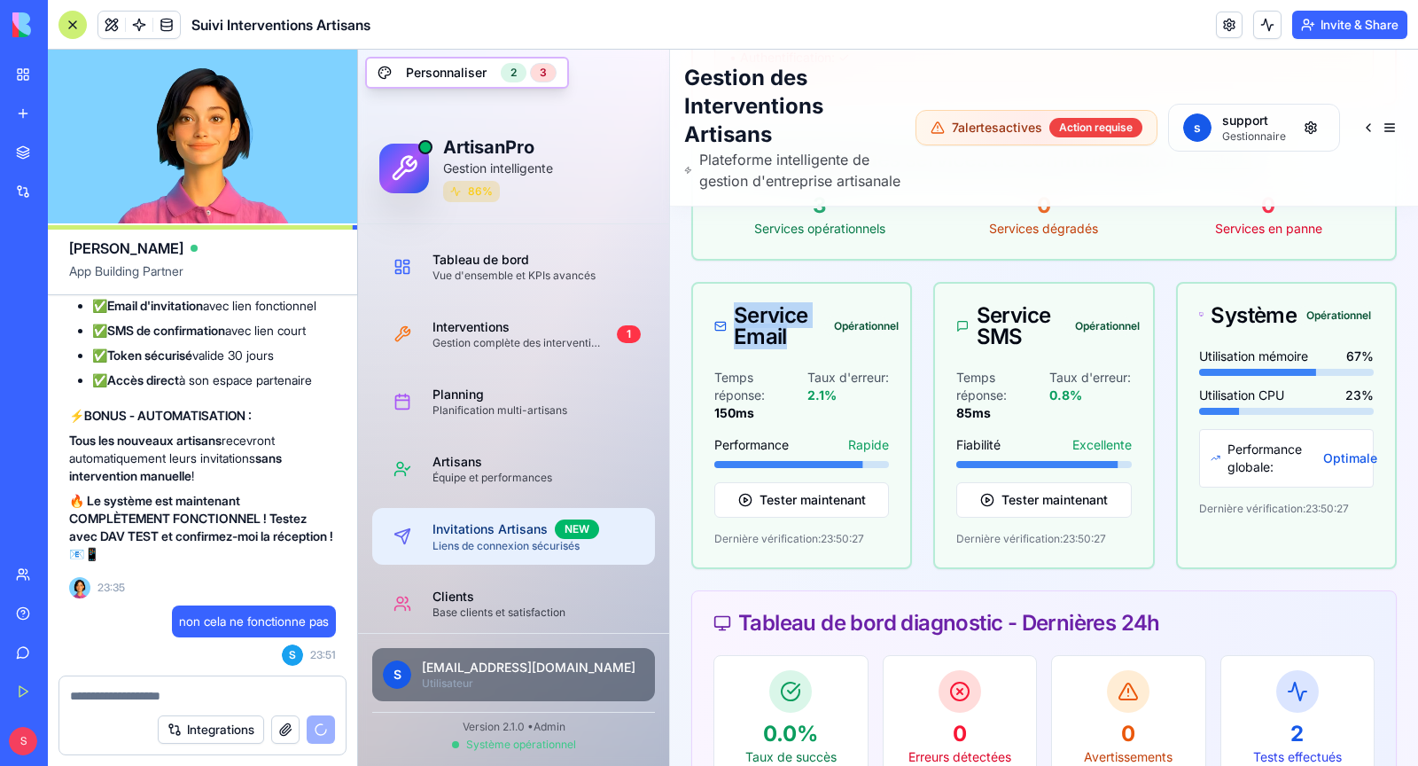
drag, startPoint x: 735, startPoint y: 331, endPoint x: 796, endPoint y: 375, distance: 75.5
click at [796, 369] on div "Service Email Opérationnel" at bounding box center [801, 326] width 217 height 85
click at [764, 347] on div "Service Email" at bounding box center [769, 326] width 110 height 43
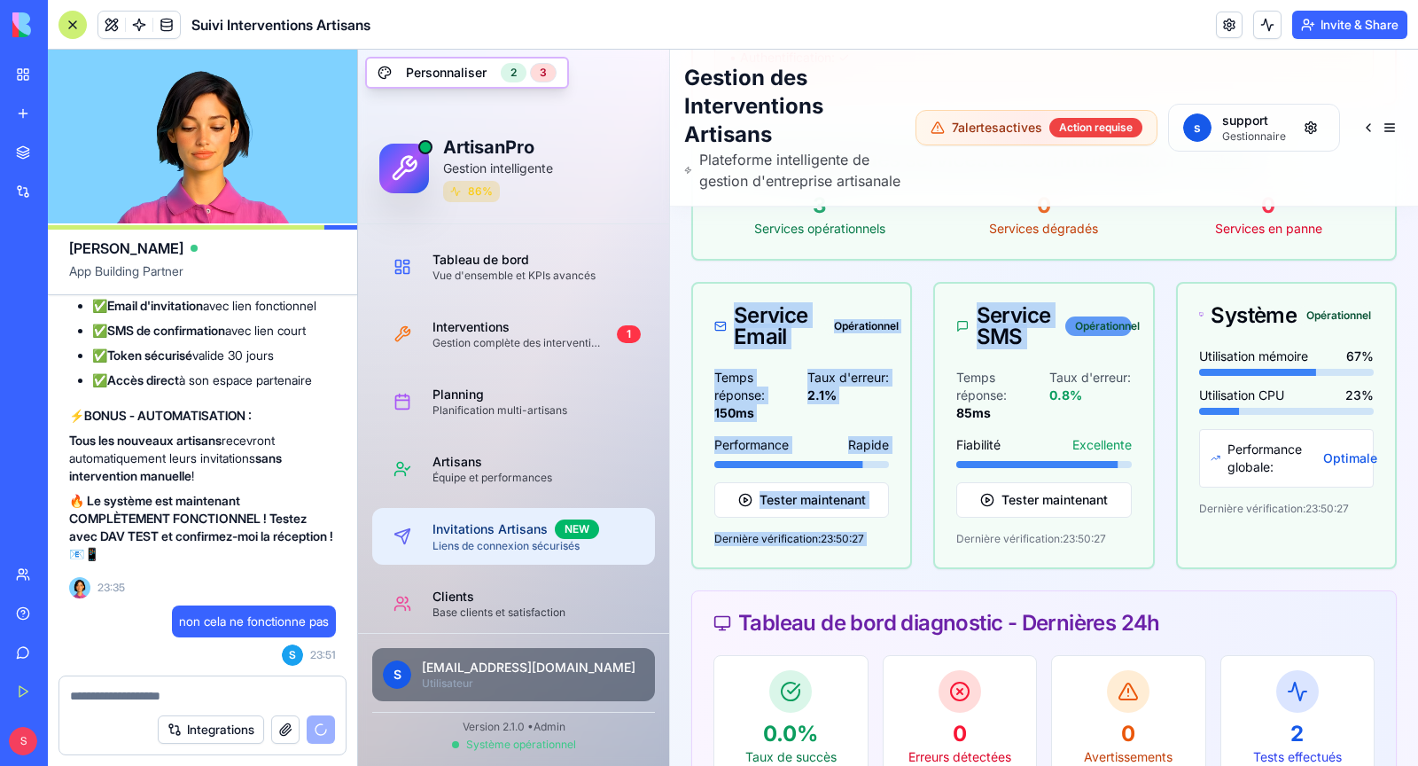
drag, startPoint x: 736, startPoint y: 328, endPoint x: 1070, endPoint y: 348, distance: 333.8
click at [1070, 348] on div "Service Email Opérationnel Temps réponse: 150 ms Taux d'erreur: 2.1 % Performan…" at bounding box center [1043, 425] width 705 height 287
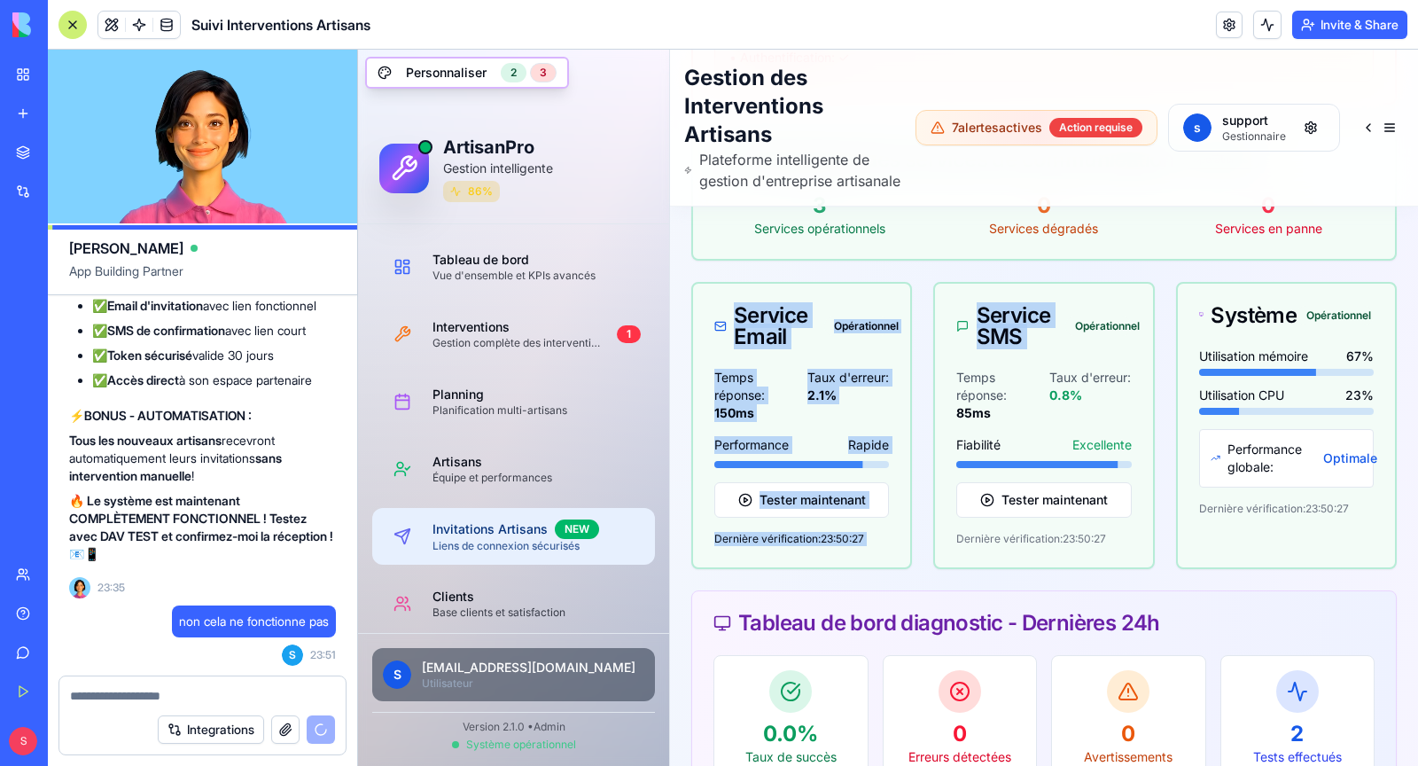
click at [1016, 347] on div "Service SMS" at bounding box center [1010, 326] width 109 height 43
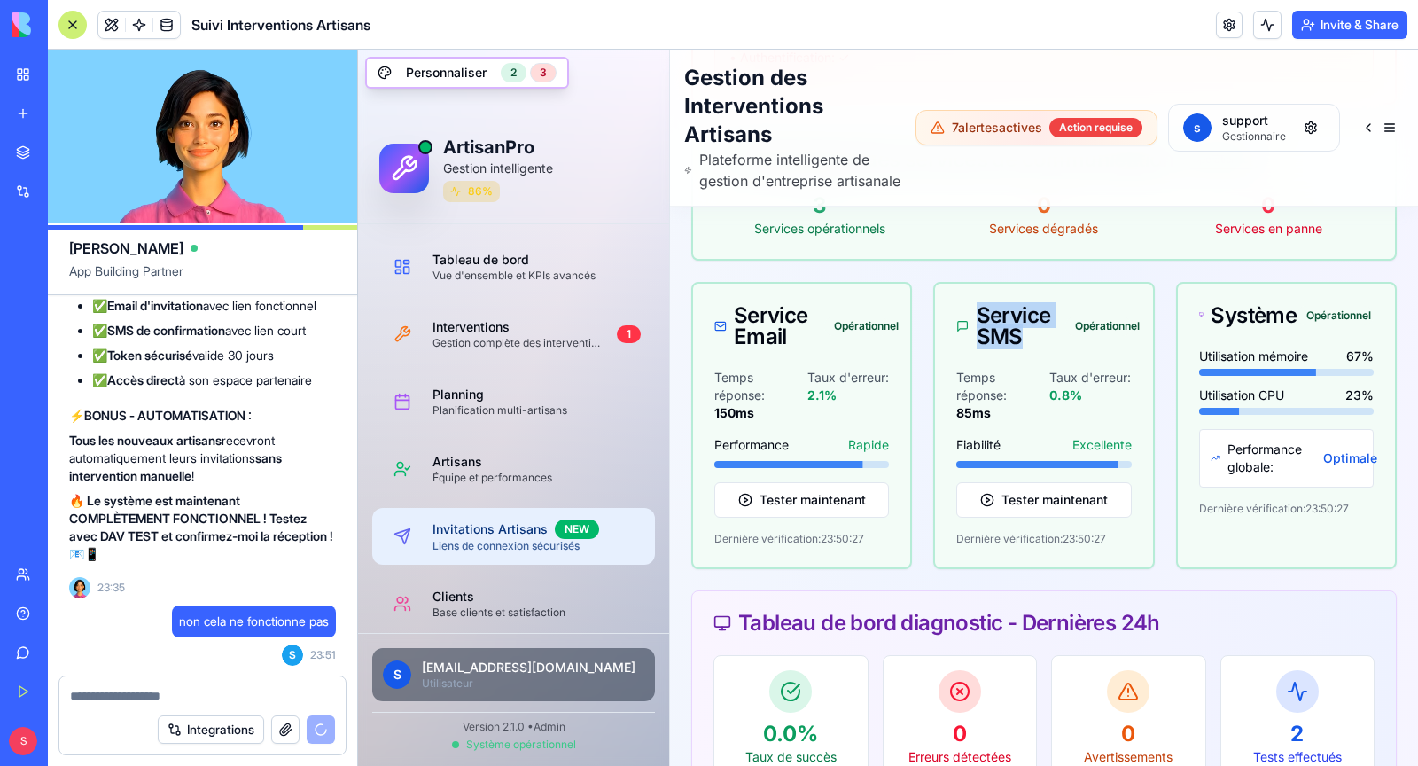
drag, startPoint x: 979, startPoint y: 327, endPoint x: 1019, endPoint y: 372, distance: 60.3
click at [1019, 369] on div "Service SMS Opérationnel" at bounding box center [1043, 326] width 217 height 85
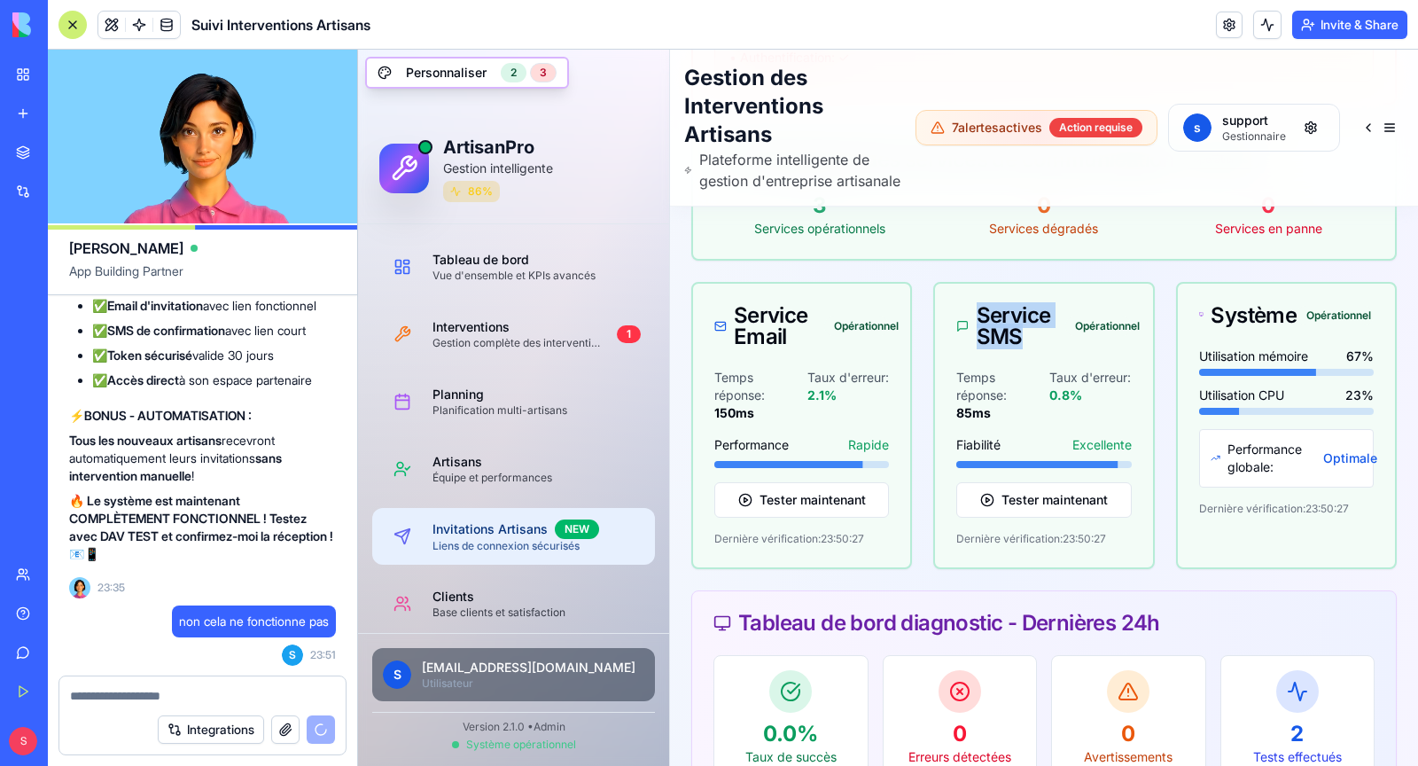
click at [1023, 369] on div "Service SMS Opérationnel" at bounding box center [1043, 326] width 217 height 85
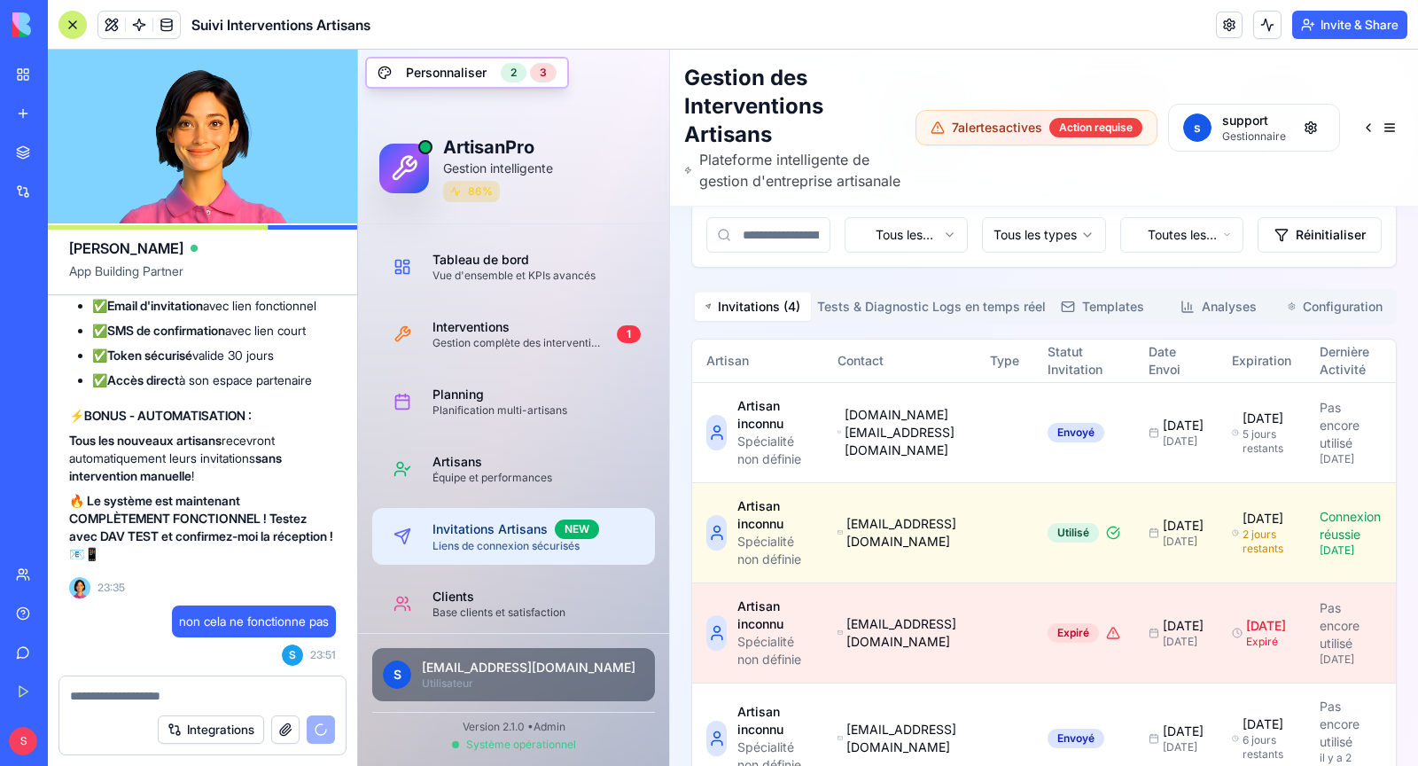
scroll to position [1964, 0]
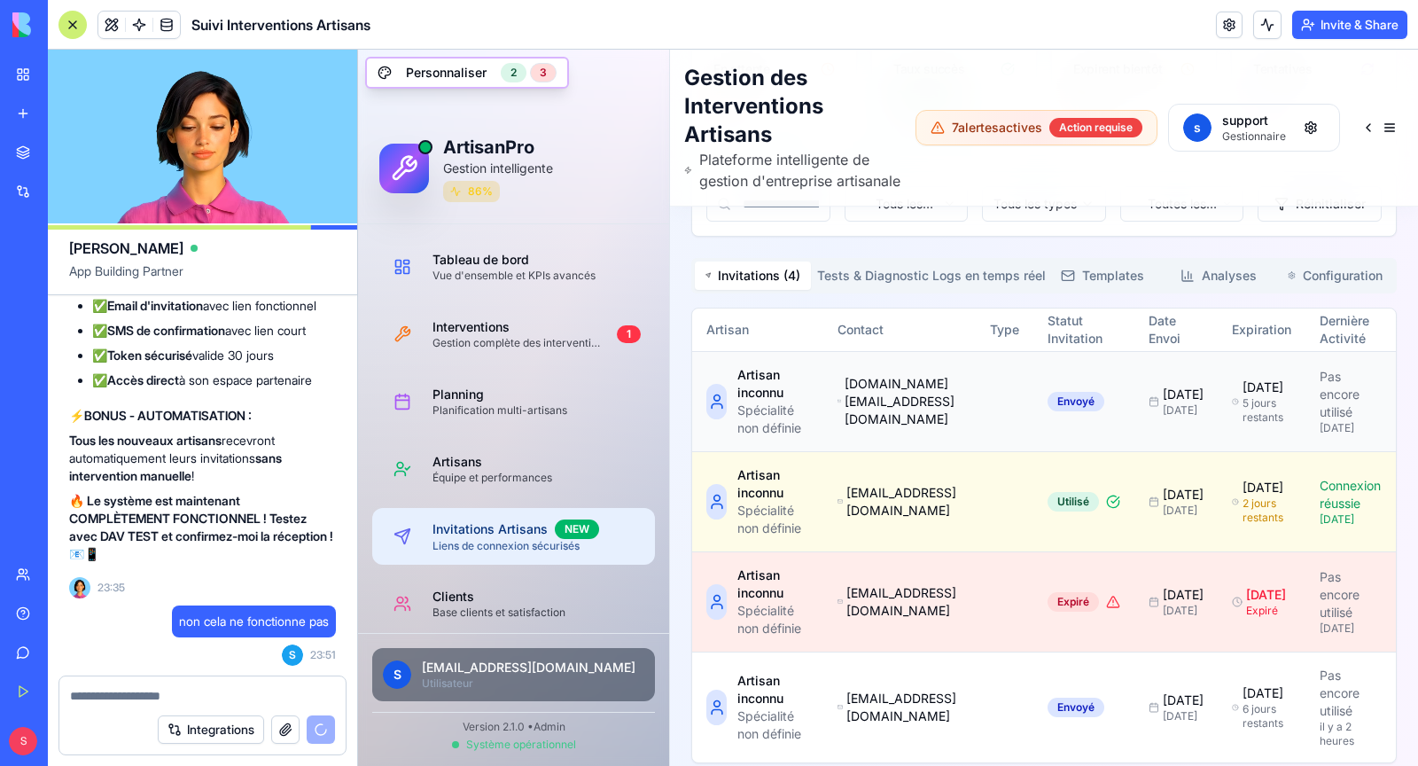
click at [752, 400] on div "Artisan inconnu" at bounding box center [773, 383] width 72 height 35
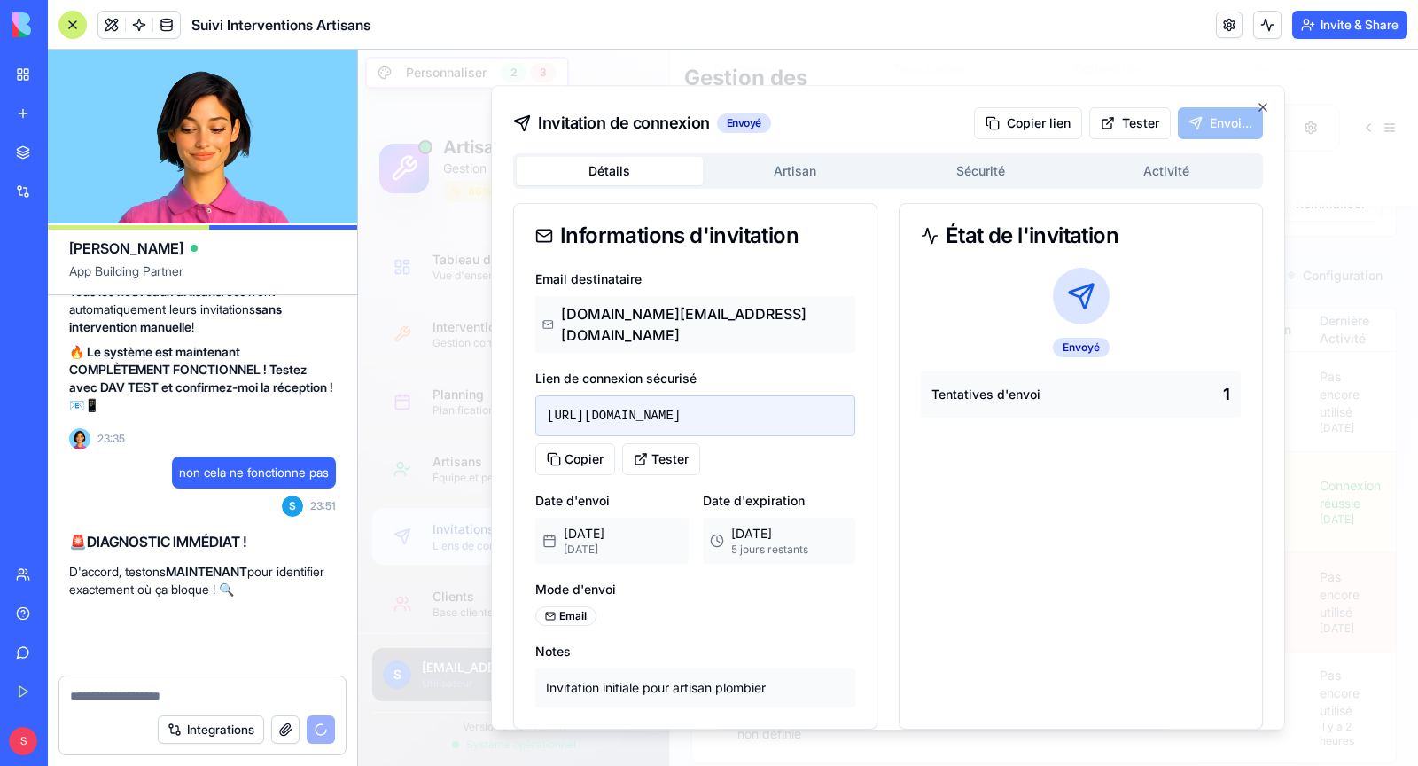
scroll to position [175206, 0]
click at [1263, 105] on icon "button" at bounding box center [1262, 107] width 7 height 7
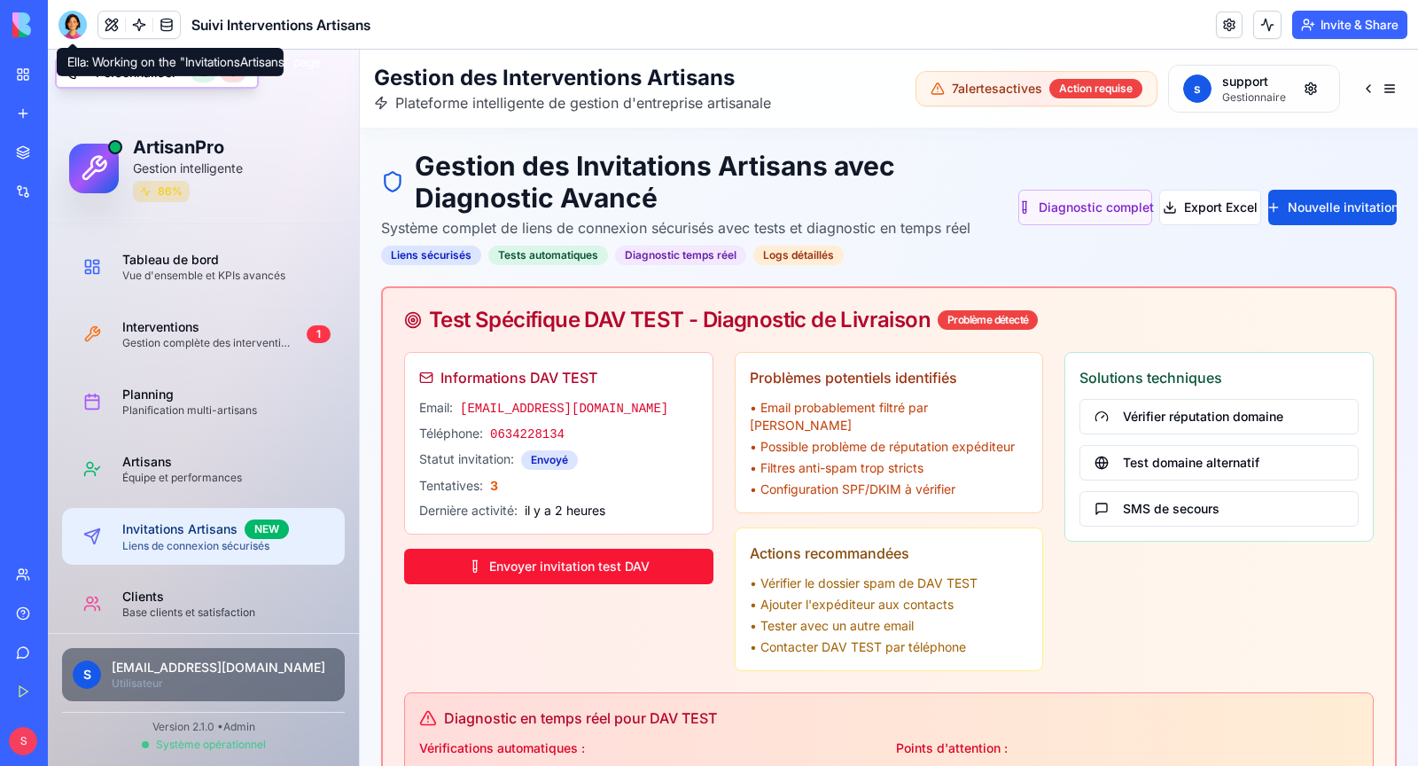
click at [77, 27] on div at bounding box center [72, 25] width 28 height 28
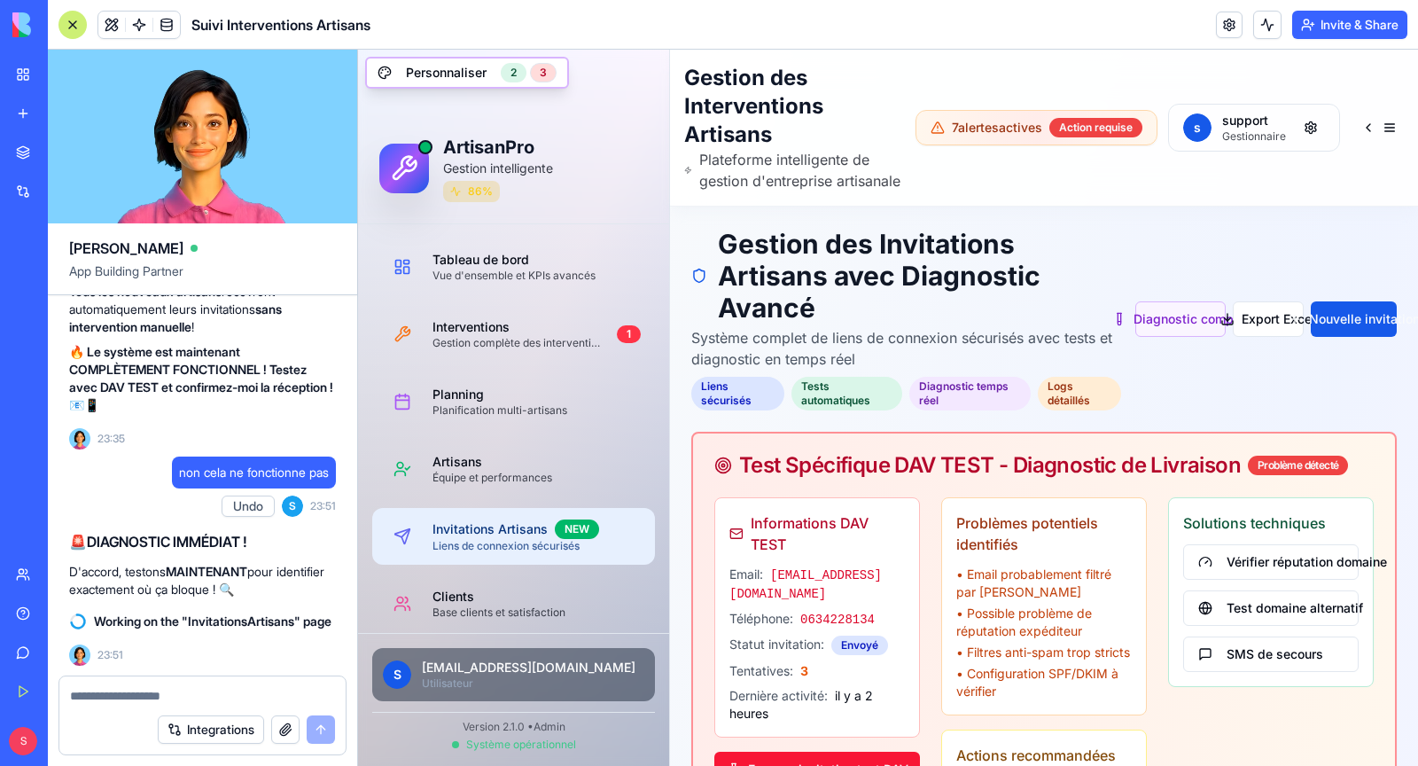
scroll to position [174688, 0]
drag, startPoint x: 138, startPoint y: 493, endPoint x: 266, endPoint y: 580, distance: 154.4
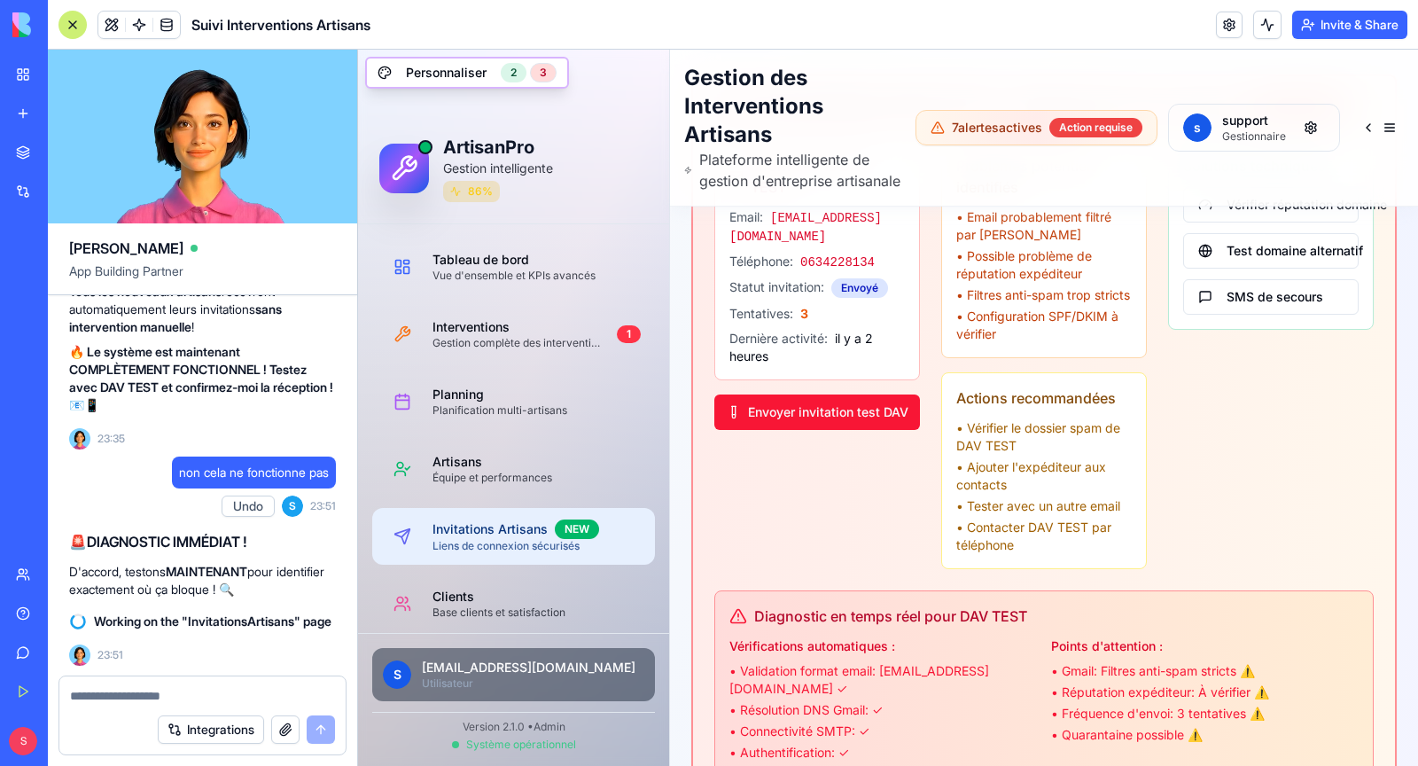
scroll to position [0, 0]
